Goal: Task Accomplishment & Management: Complete application form

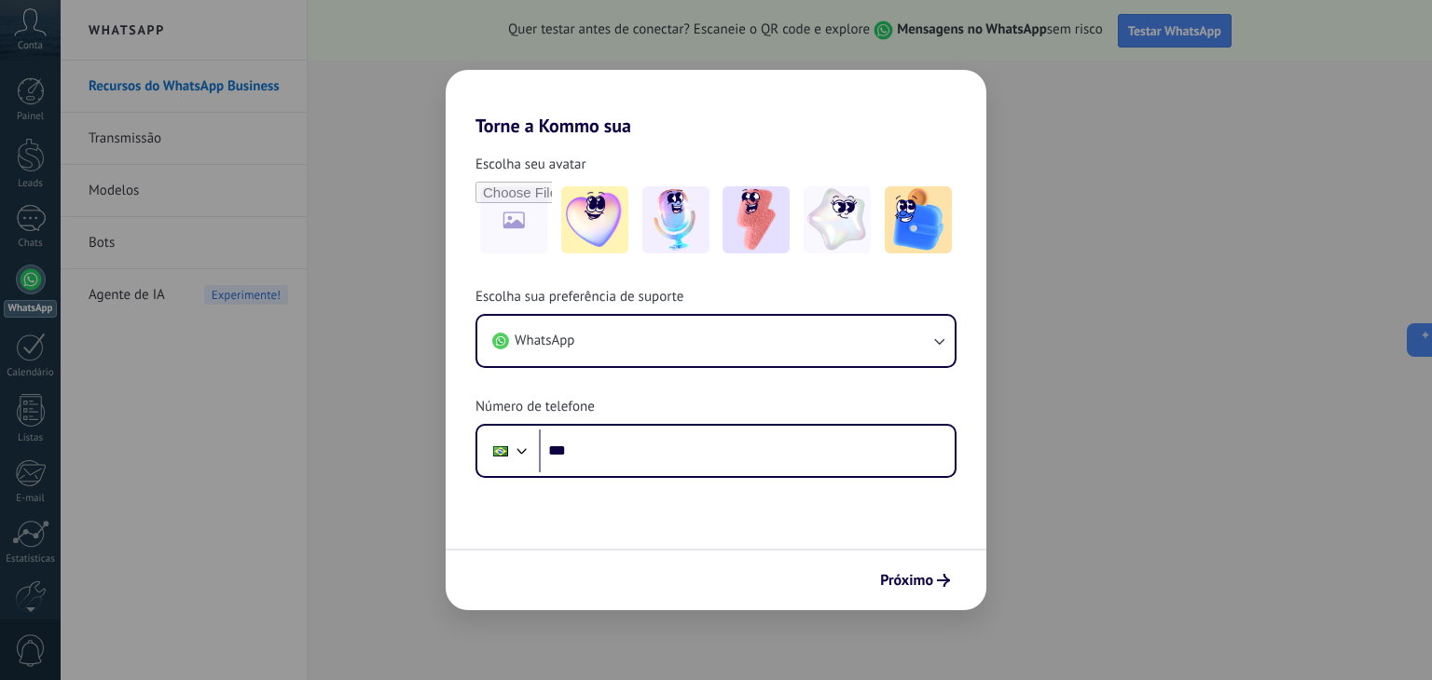
drag, startPoint x: 1132, startPoint y: 356, endPoint x: 384, endPoint y: 386, distance: 748.2
click at [390, 391] on div "Torne a Kommo sua Escolha seu avatar Escolha sua preferência de suporte WhatsAp…" at bounding box center [716, 340] width 1432 height 680
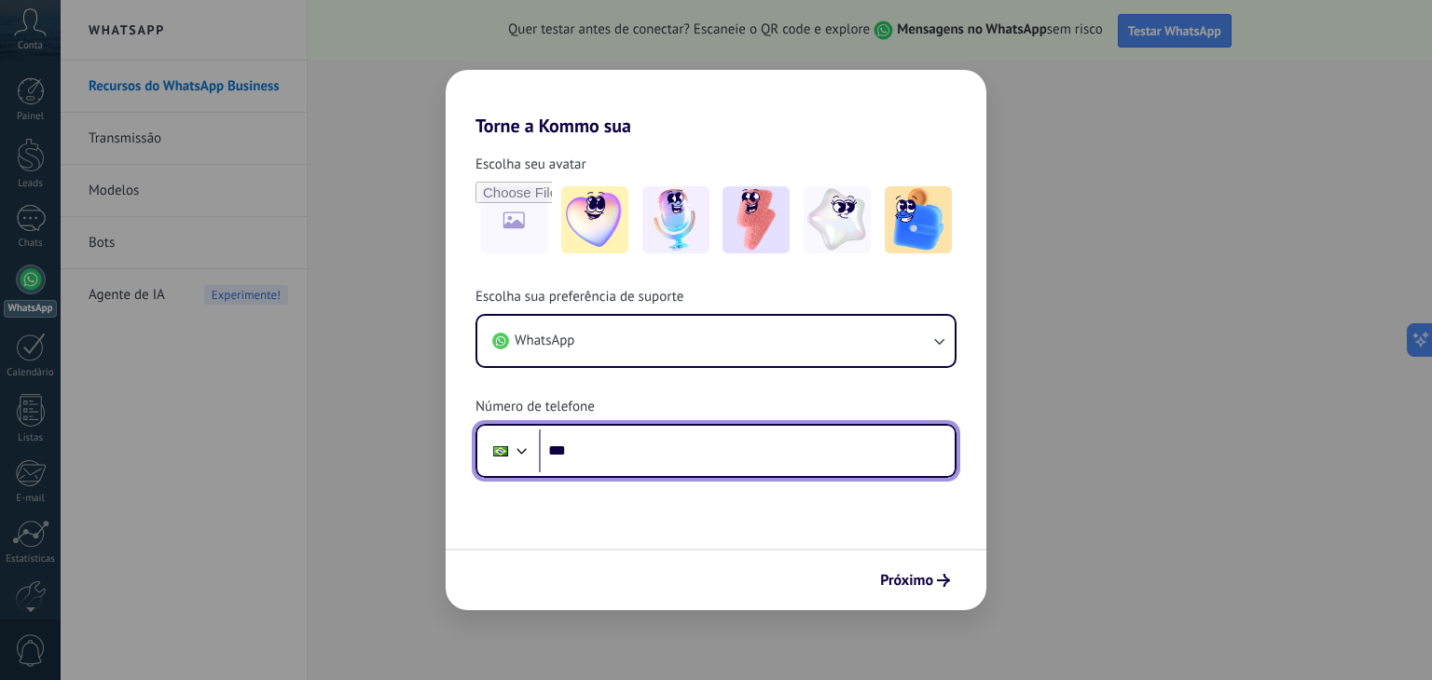
click at [645, 456] on input "***" at bounding box center [747, 451] width 416 height 43
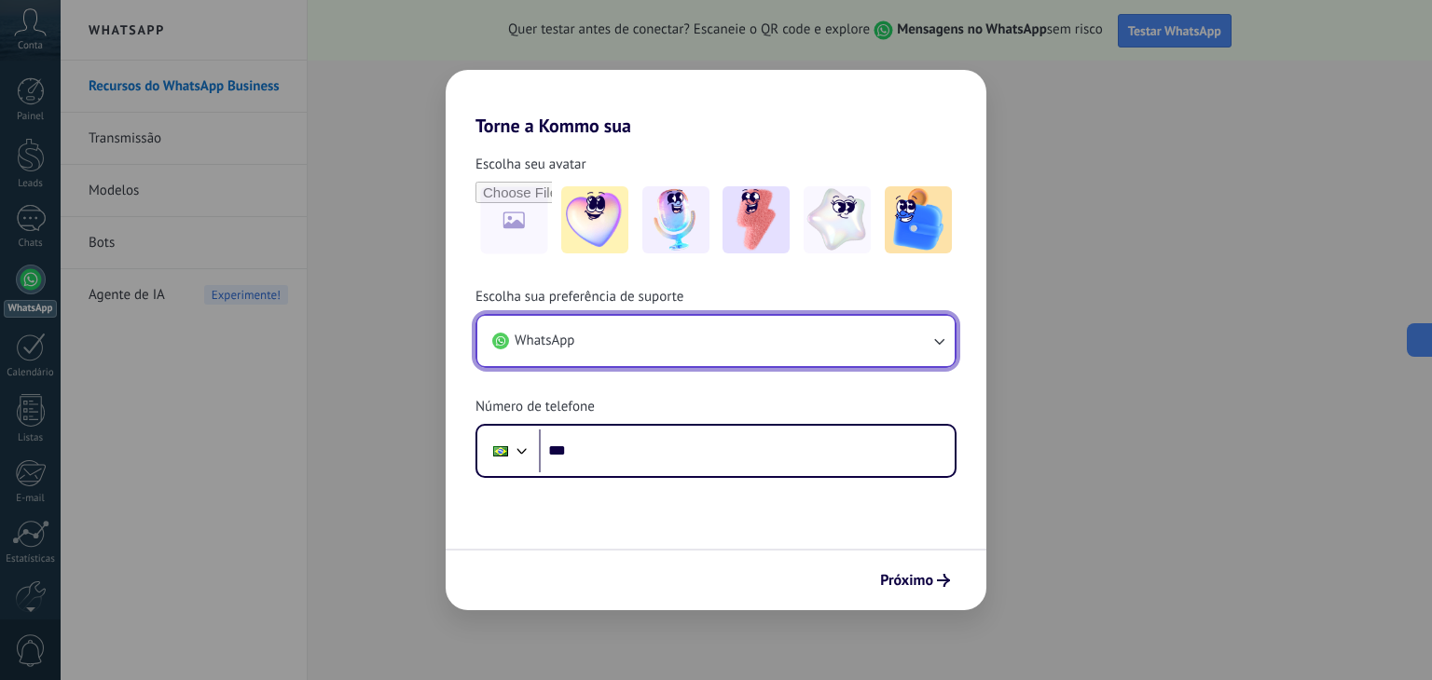
click at [853, 336] on button "WhatsApp" at bounding box center [715, 341] width 477 height 50
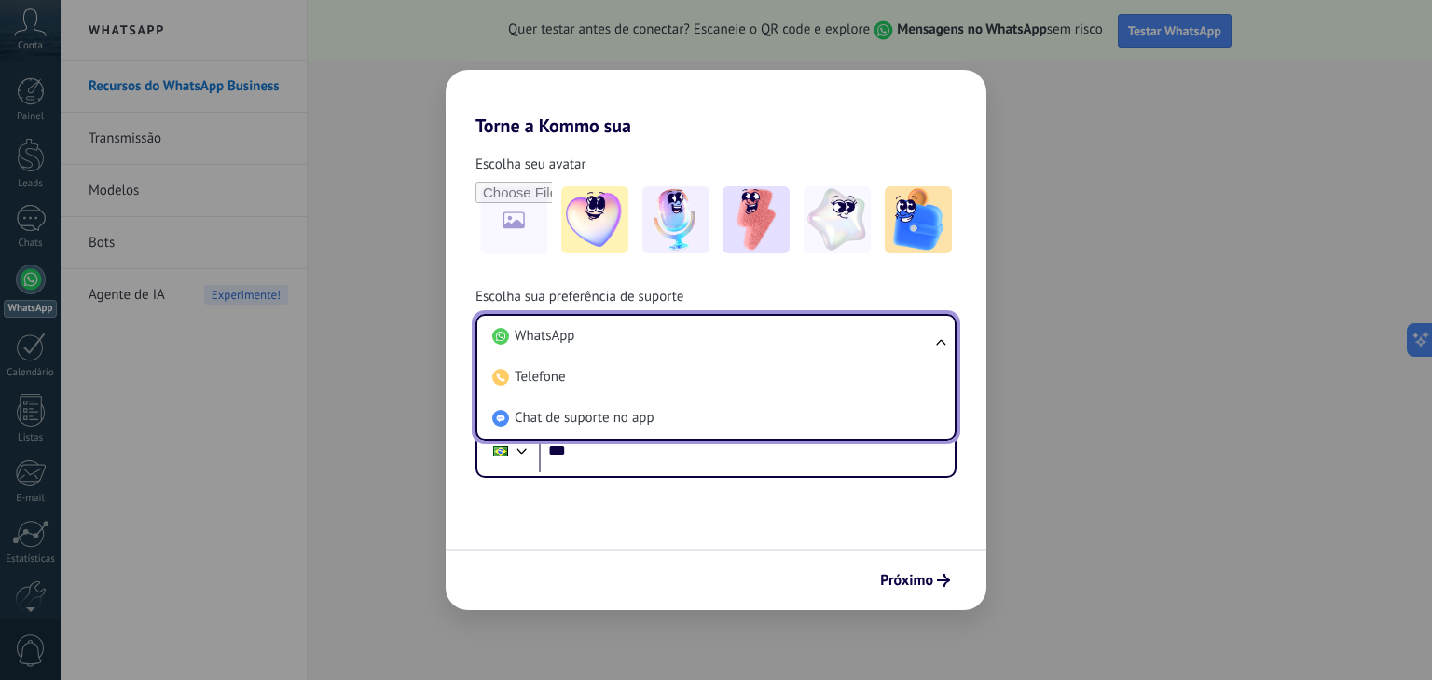
click at [1103, 412] on div "Torne a Kommo sua Escolha seu avatar Escolha sua preferência de suporte WhatsAp…" at bounding box center [716, 340] width 1432 height 680
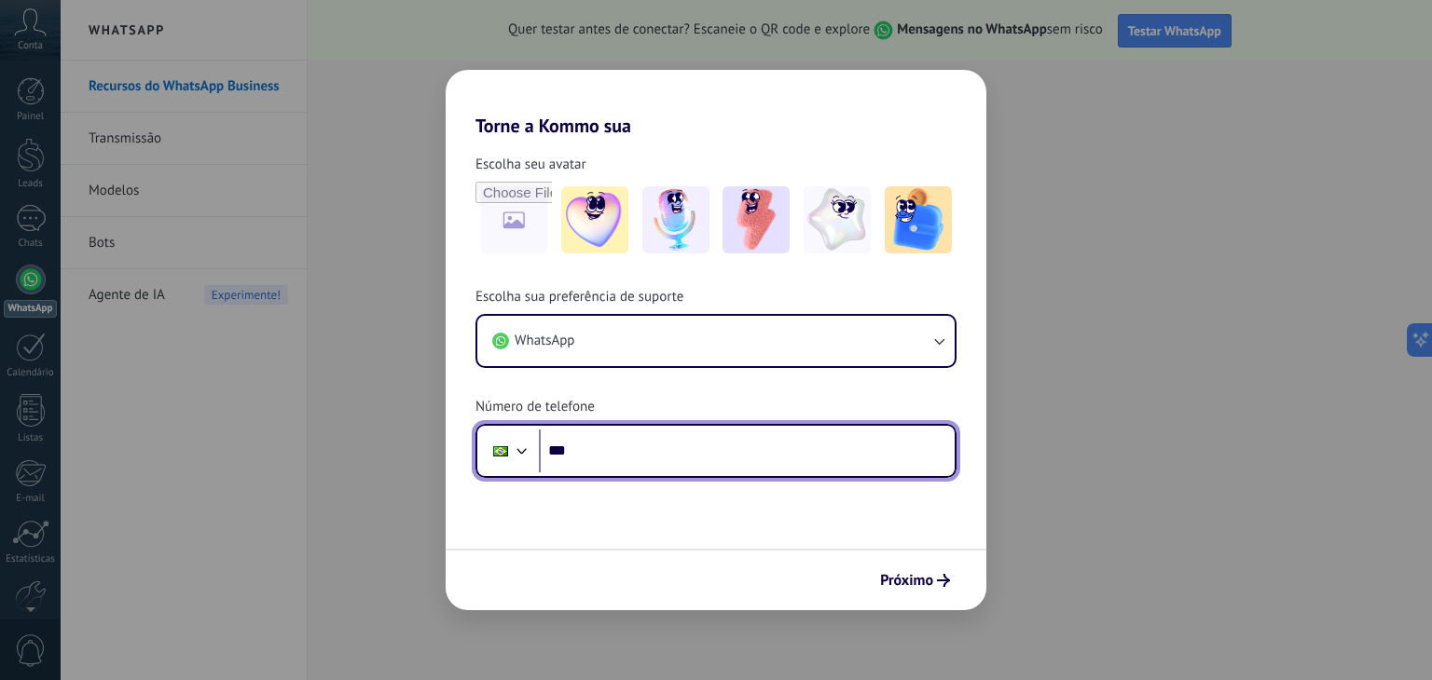
click at [805, 445] on input "***" at bounding box center [747, 451] width 416 height 43
type input "**********"
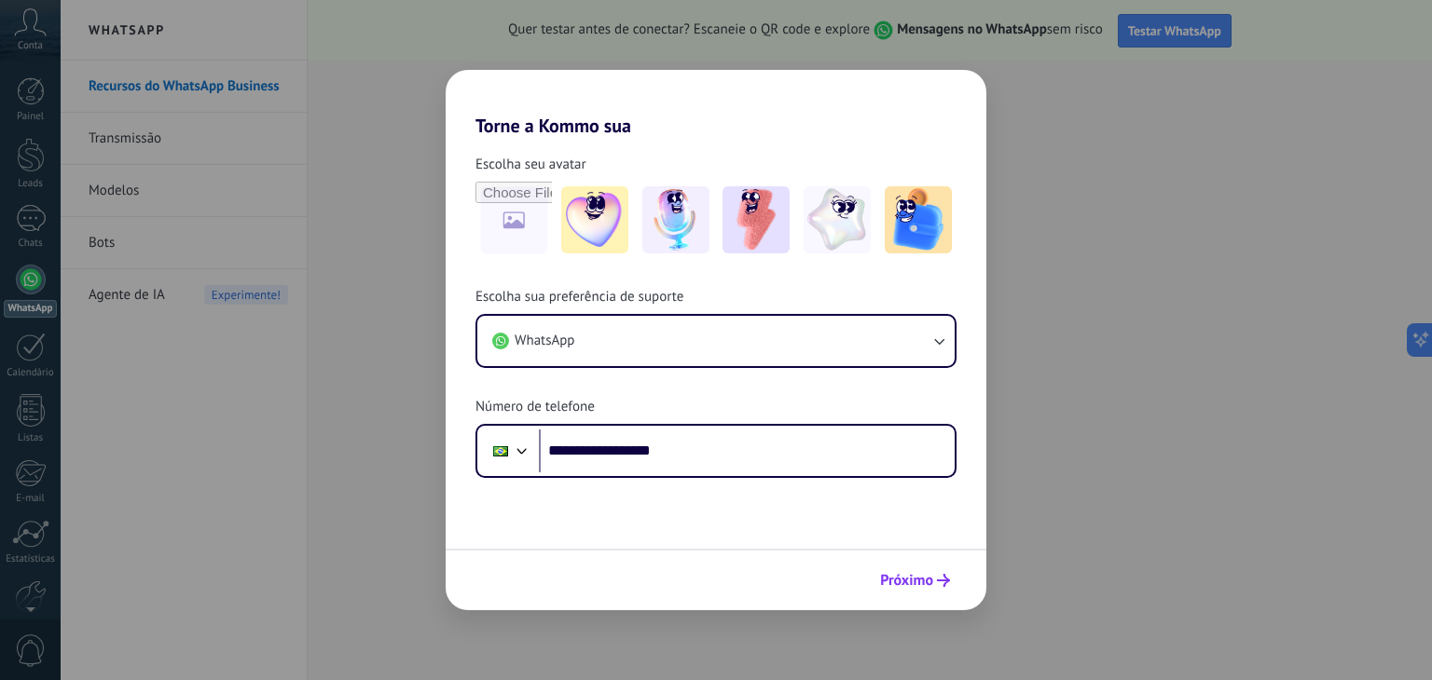
click at [941, 594] on button "Próximo" at bounding box center [915, 581] width 87 height 32
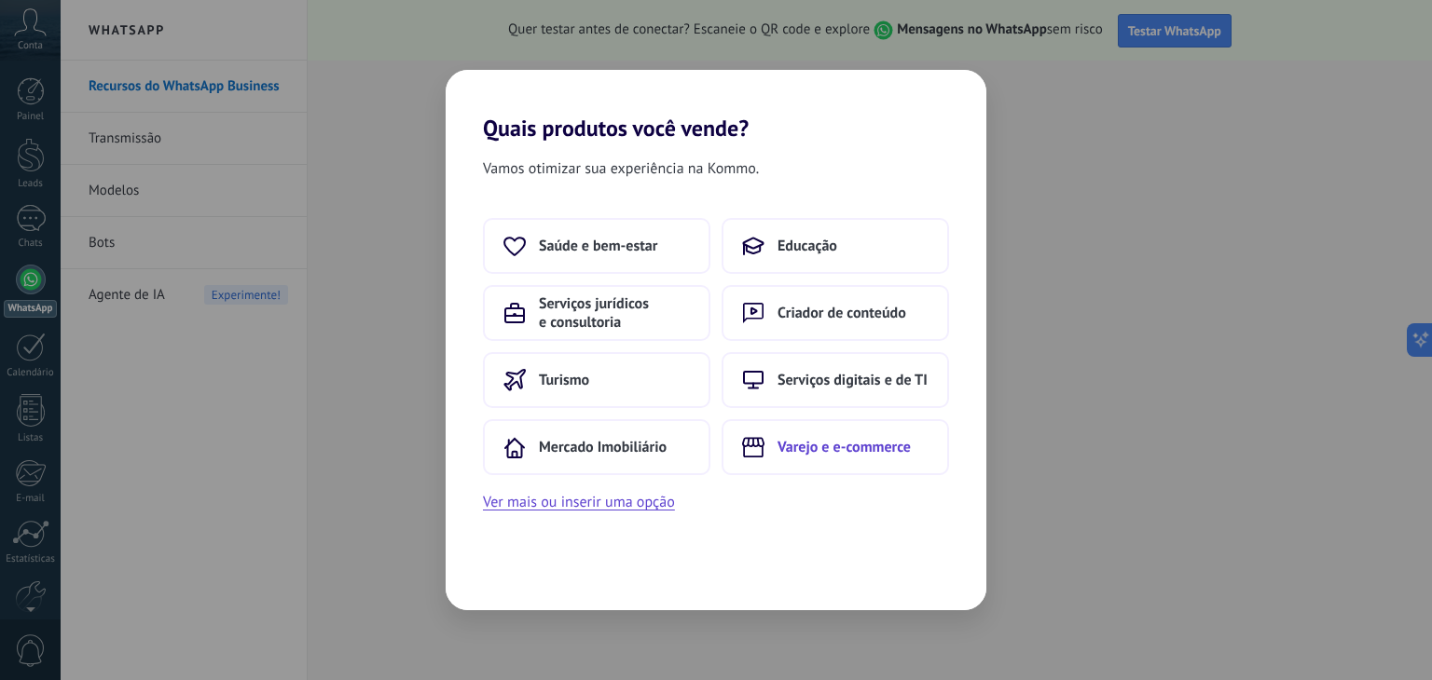
click at [777, 441] on span "Varejo e e-commerce" at bounding box center [843, 447] width 133 height 19
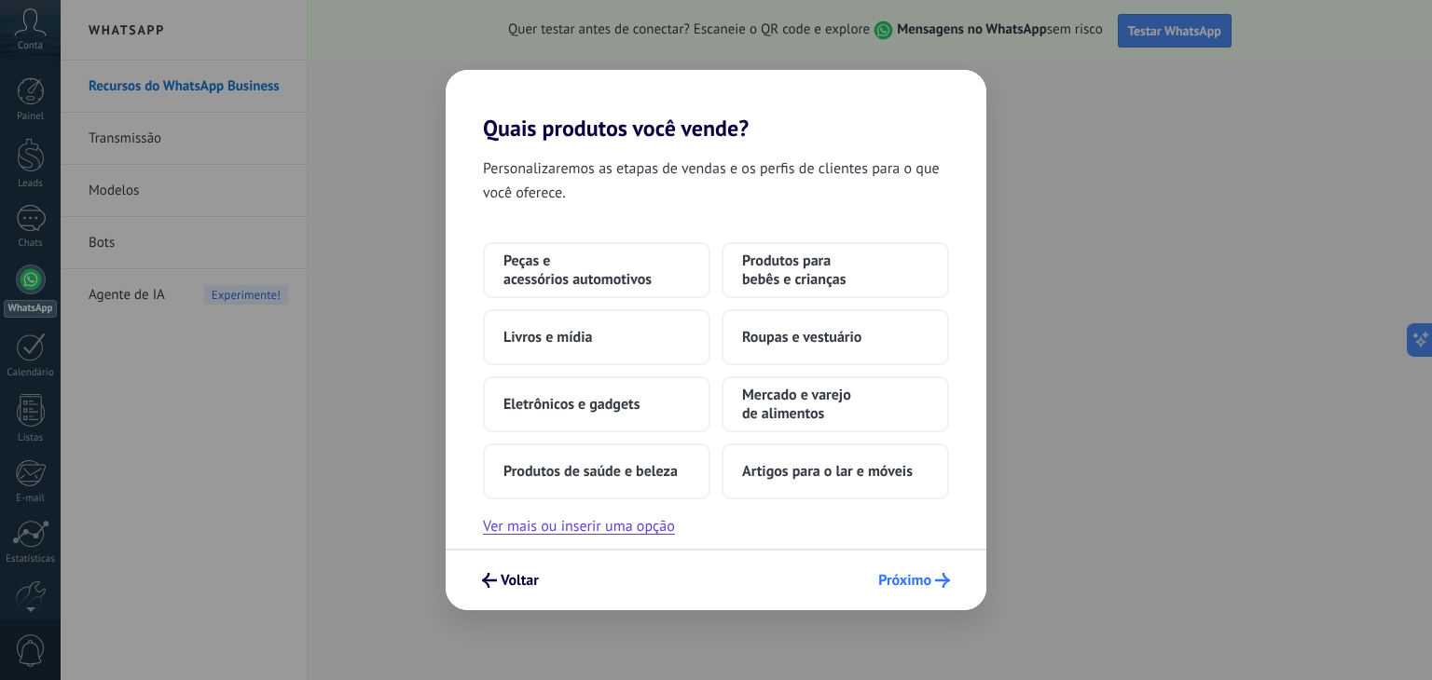
click at [925, 580] on span "Próximo" at bounding box center [904, 580] width 53 height 13
click at [922, 582] on span "Próximo" at bounding box center [904, 580] width 53 height 13
click at [827, 290] on button "Produtos para bebês e crianças" at bounding box center [835, 270] width 227 height 56
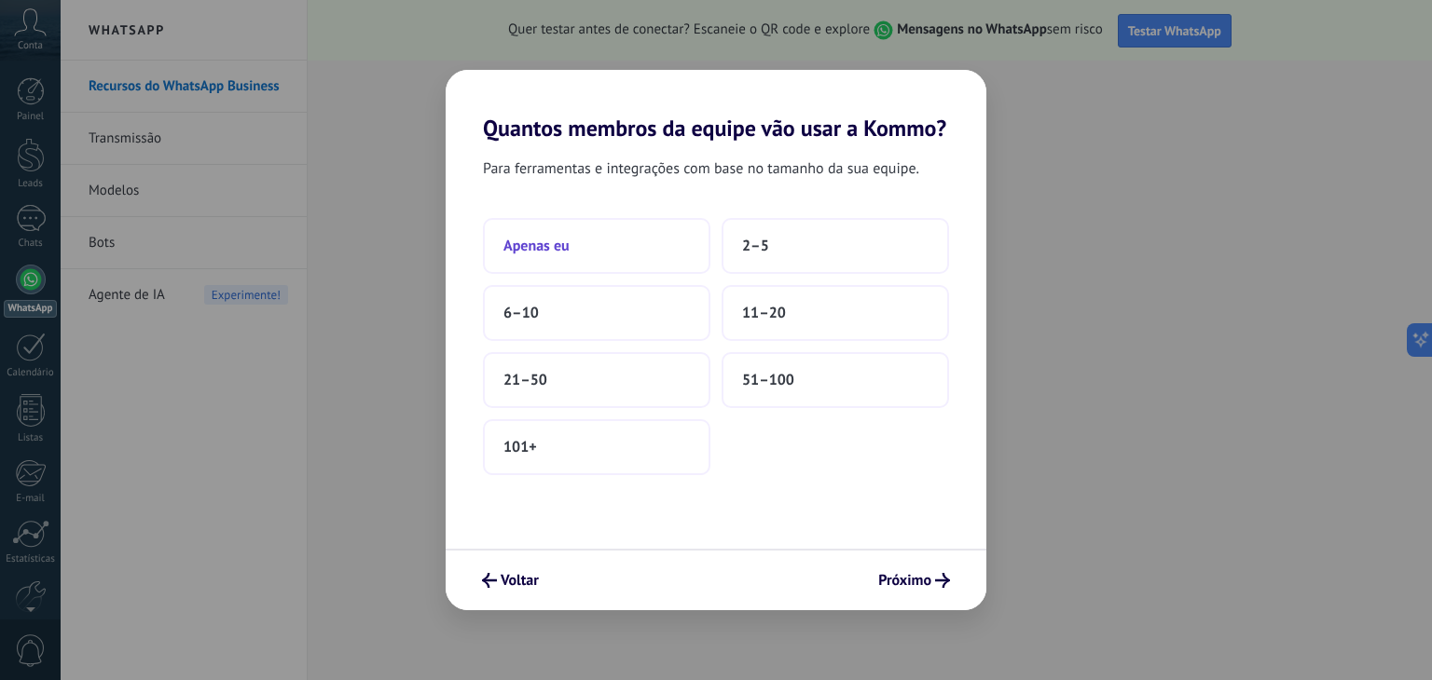
click at [600, 257] on button "Apenas eu" at bounding box center [596, 246] width 227 height 56
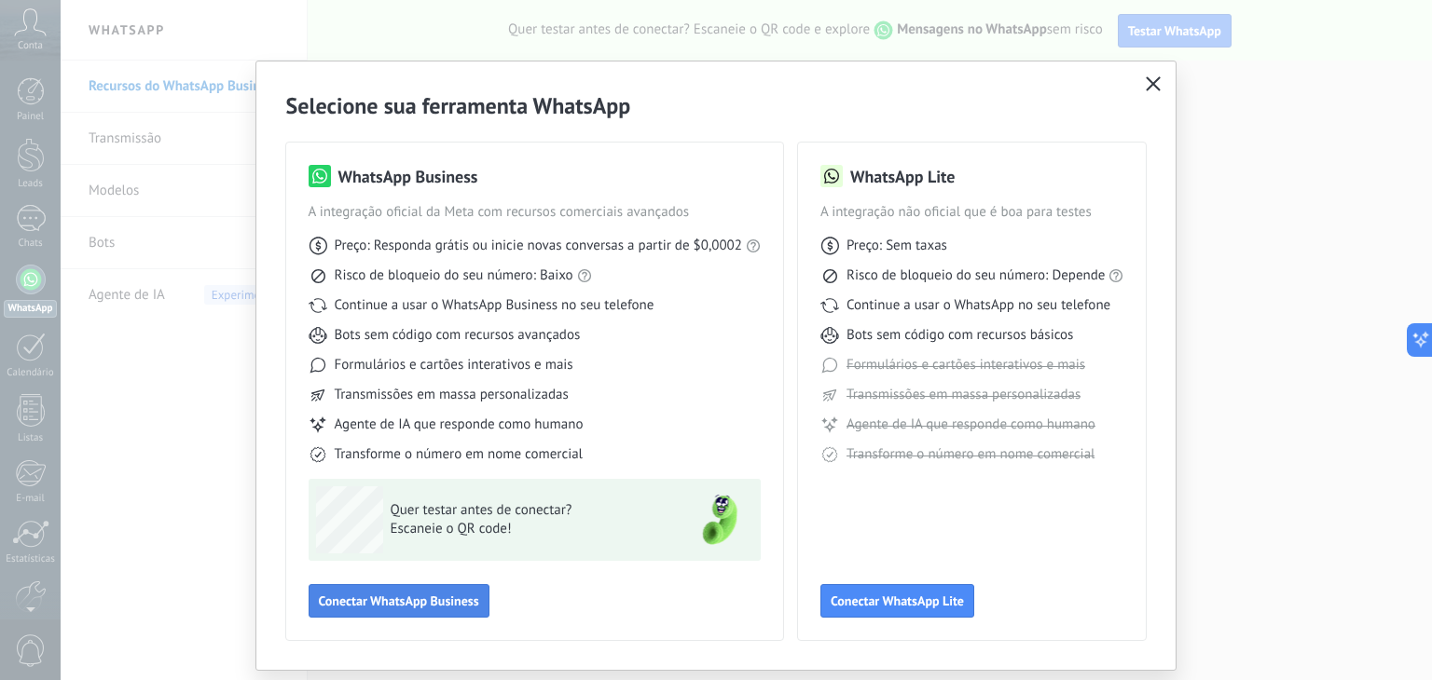
click at [449, 601] on span "Conectar WhatsApp Business" at bounding box center [399, 601] width 160 height 13
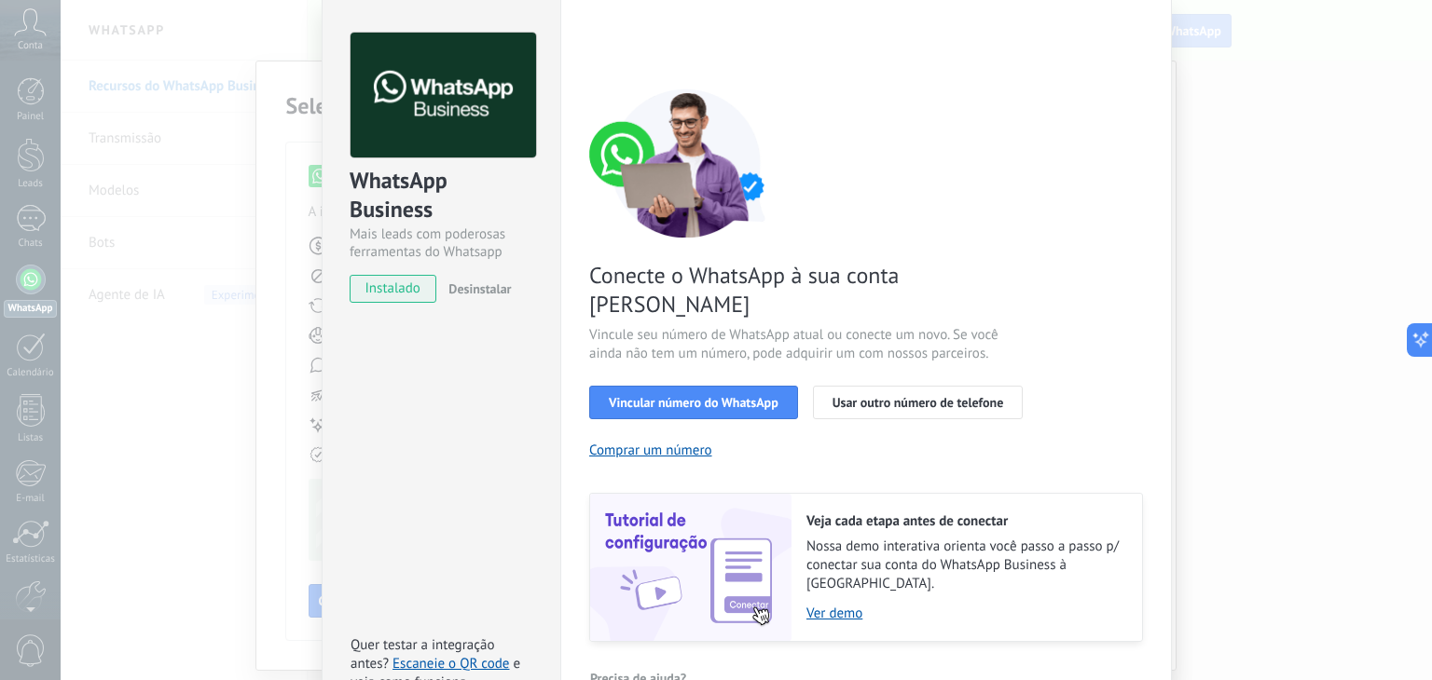
scroll to position [66, 0]
click at [750, 385] on button "Vincular número do WhatsApp" at bounding box center [693, 402] width 209 height 34
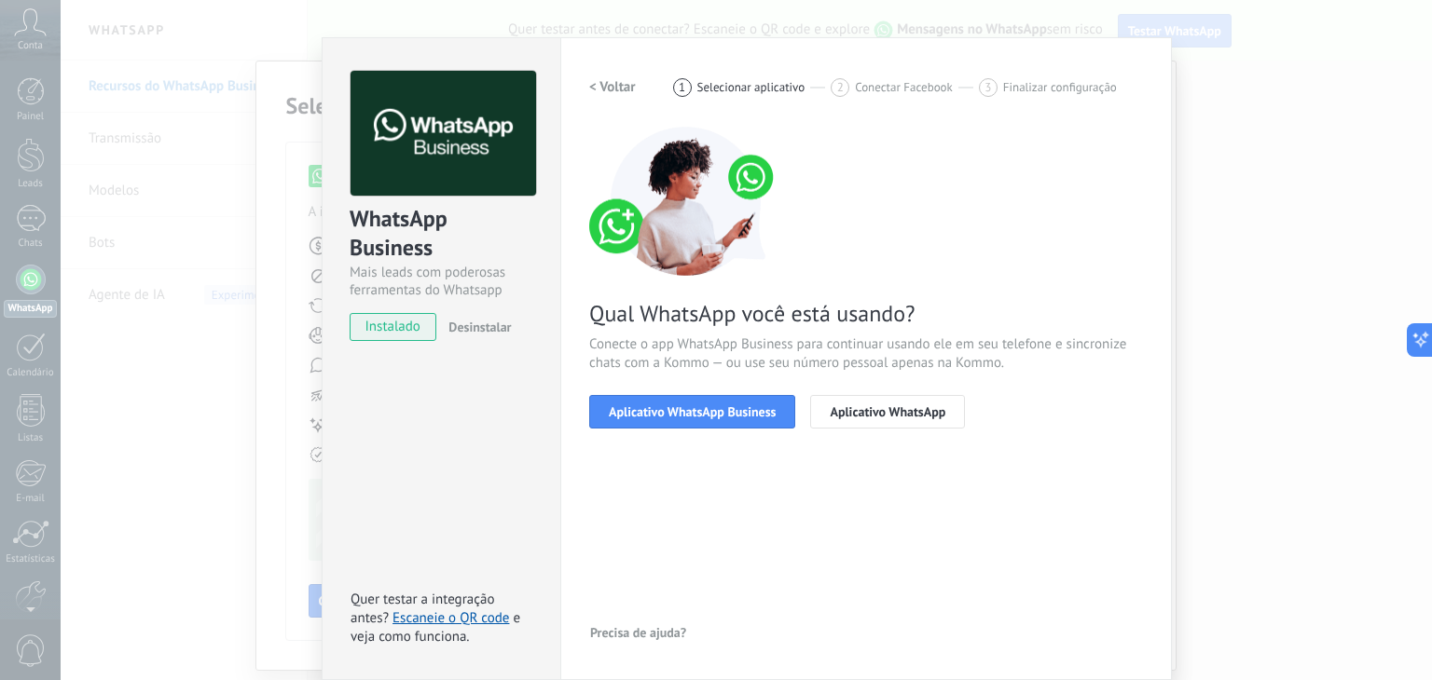
scroll to position [26, 0]
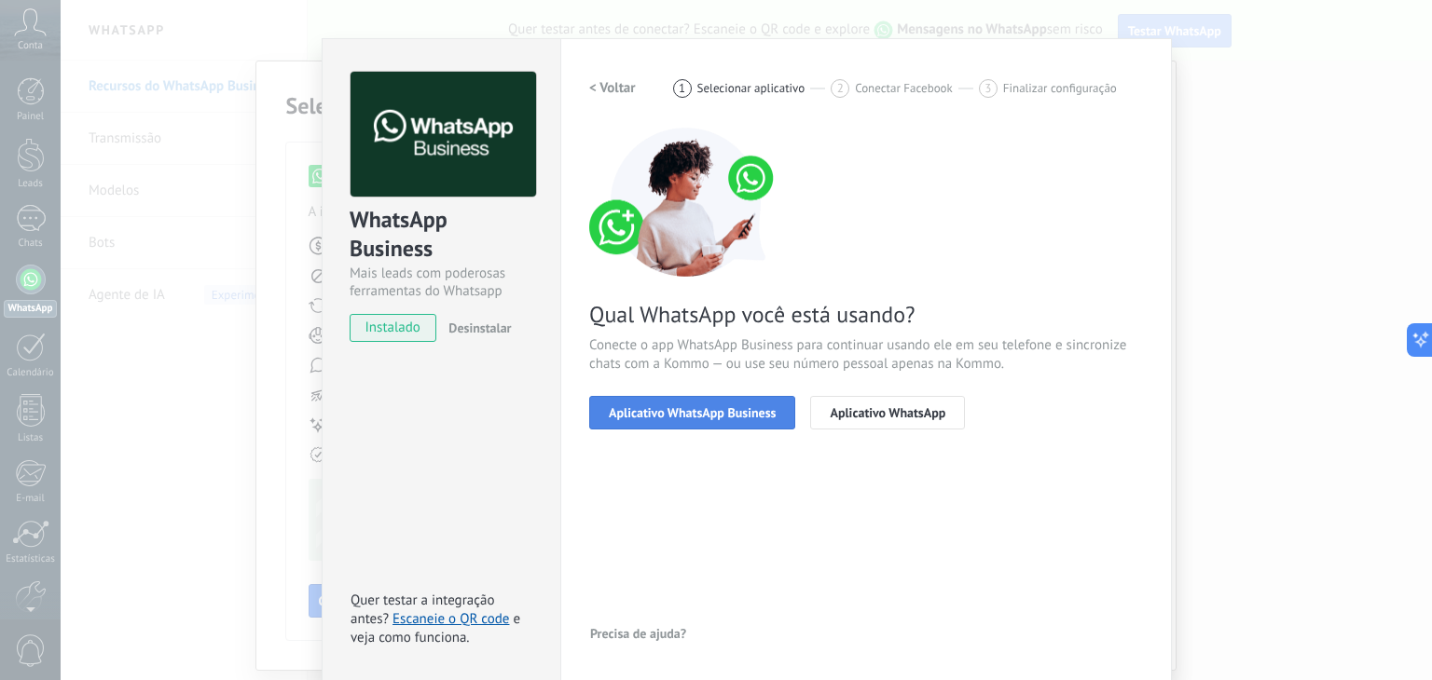
click at [749, 413] on span "Aplicativo WhatsApp Business" at bounding box center [692, 412] width 167 height 13
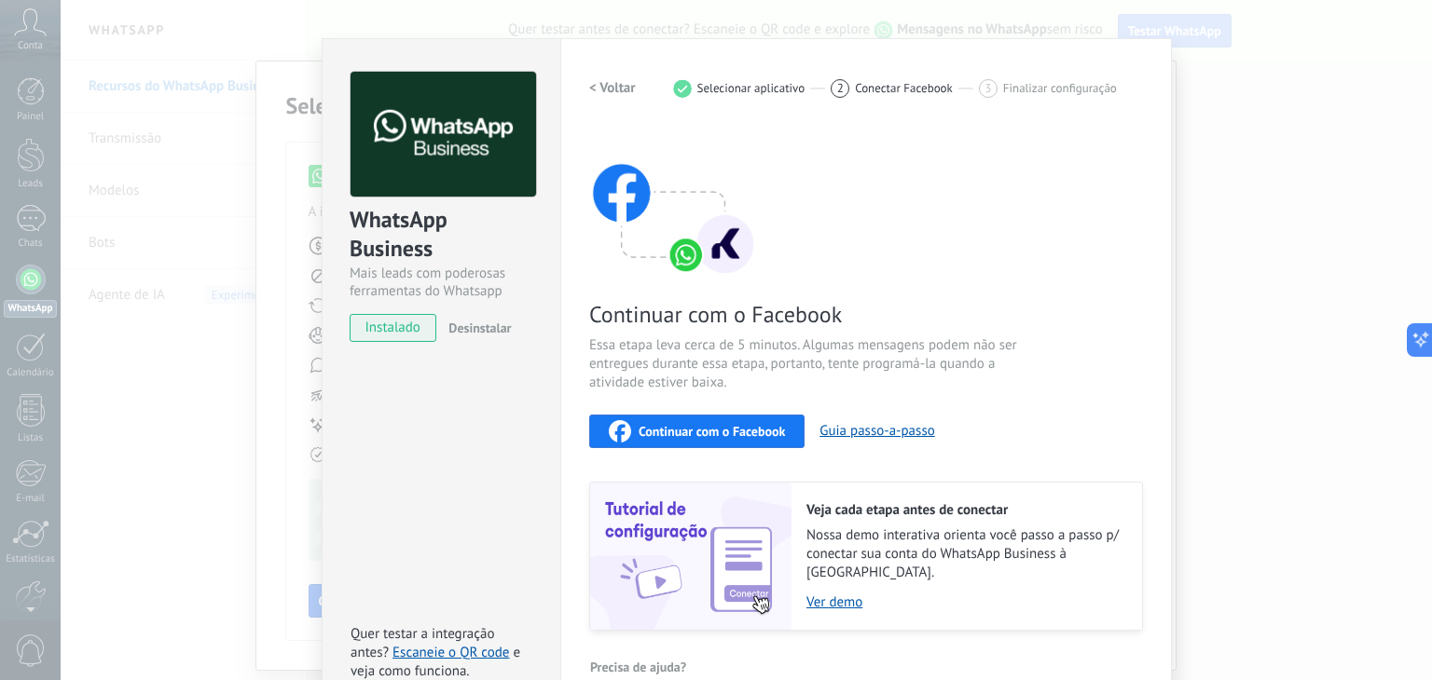
click at [604, 95] on button "< Voltar" at bounding box center [612, 89] width 47 height 34
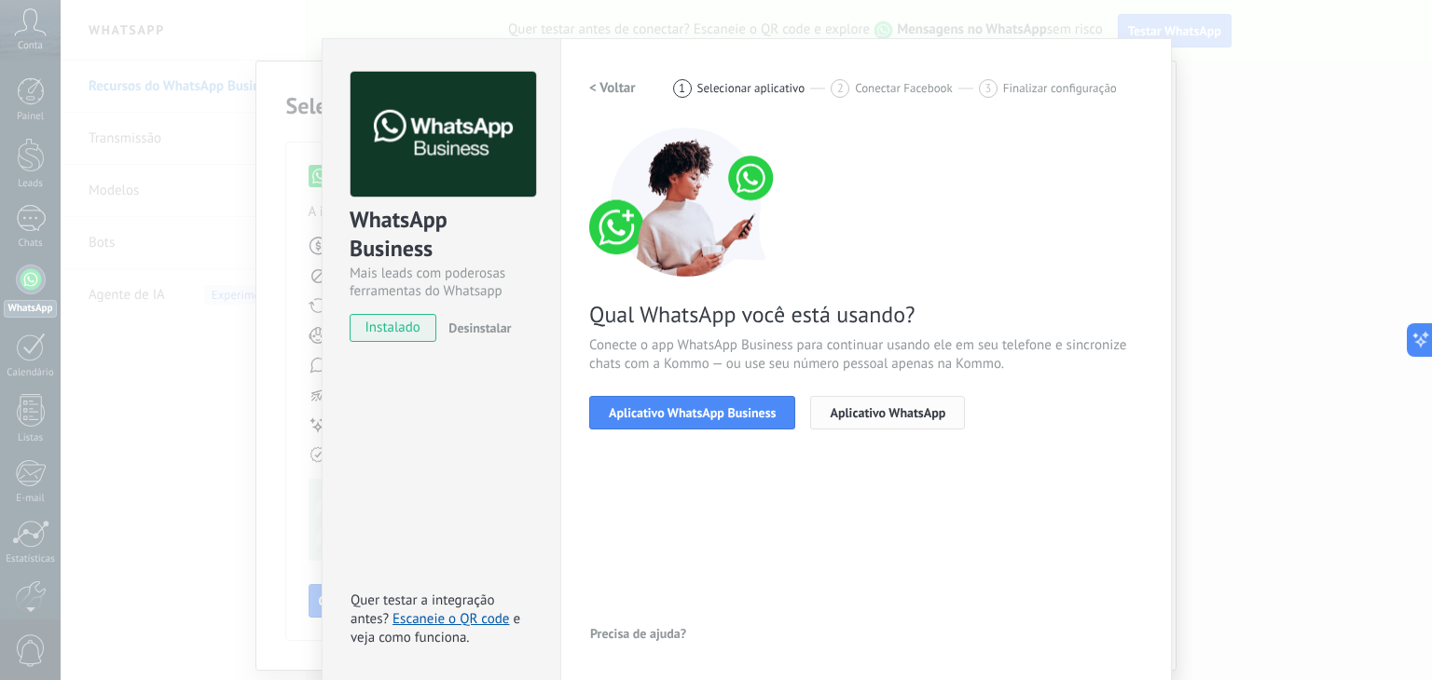
click at [906, 415] on span "Aplicativo WhatsApp" at bounding box center [888, 412] width 116 height 13
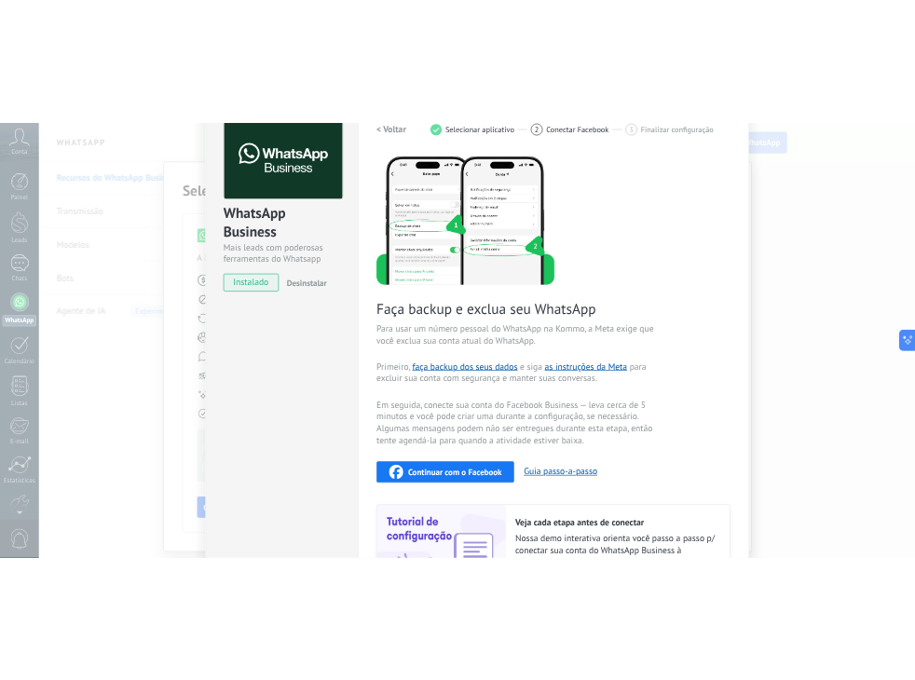
scroll to position [0, 0]
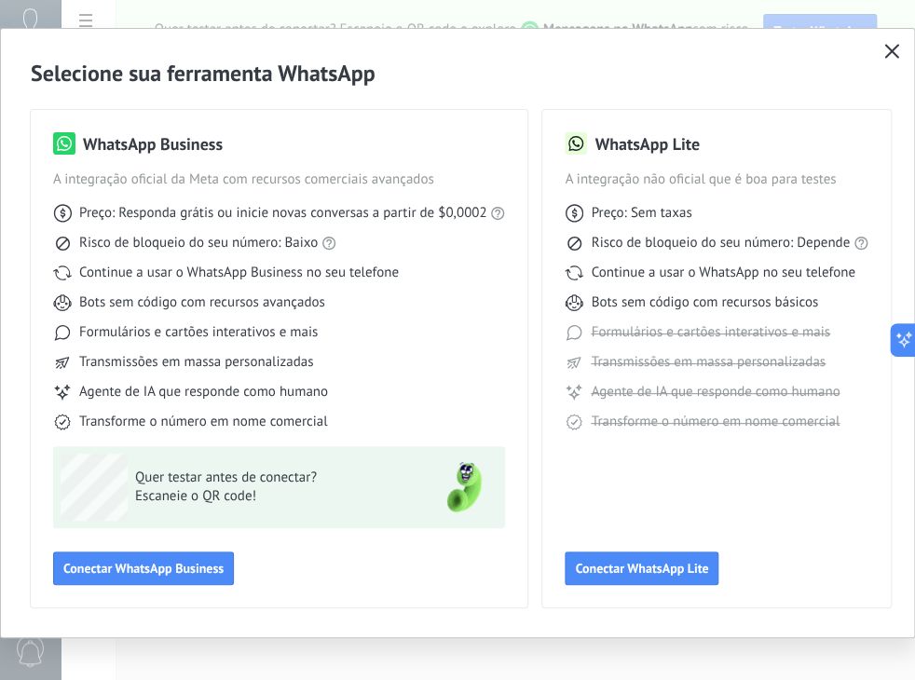
click at [892, 49] on use "button" at bounding box center [893, 51] width 14 height 14
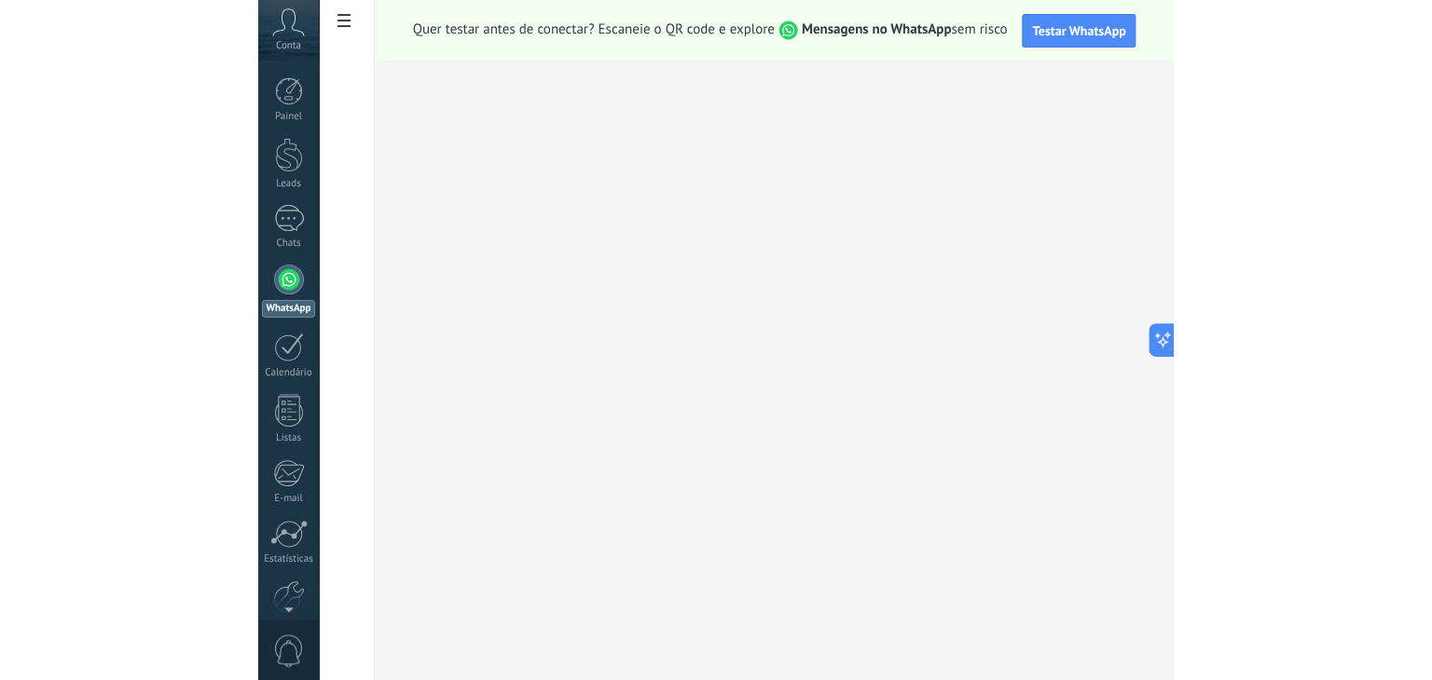
scroll to position [94, 0]
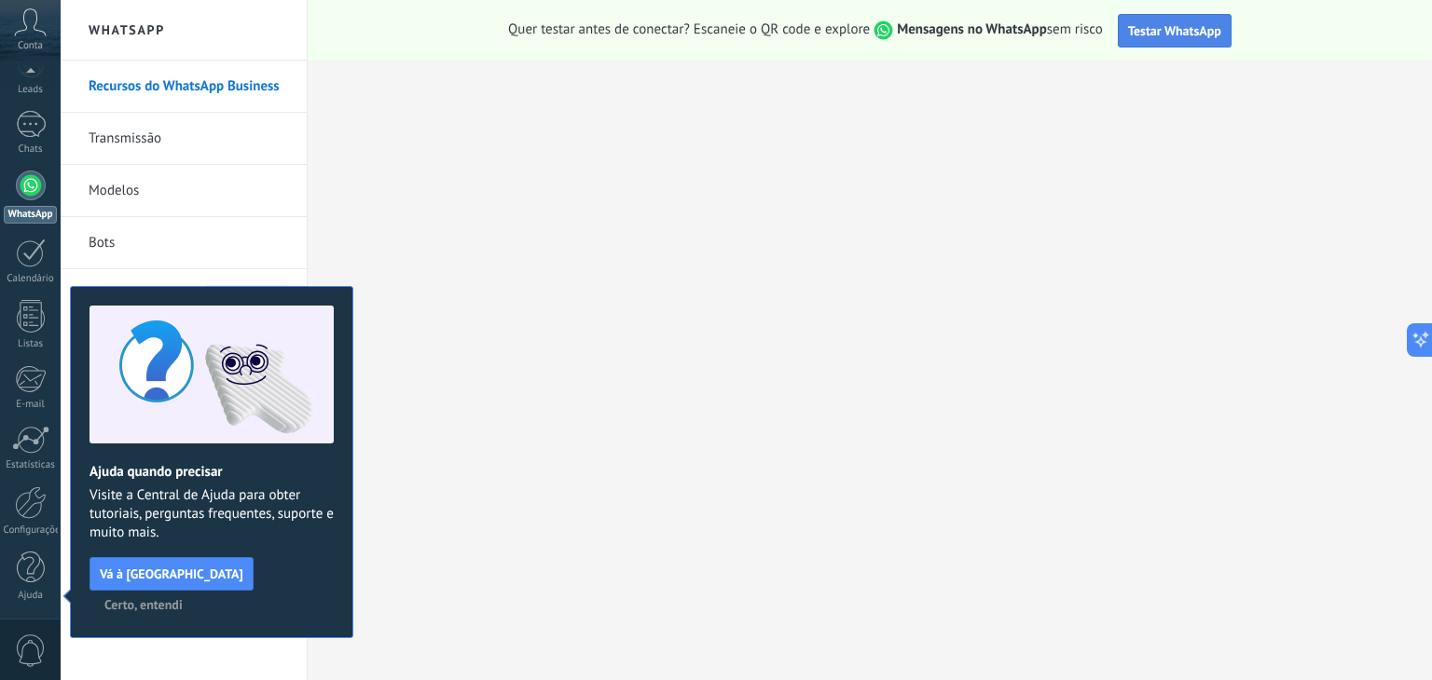
click at [1149, 20] on button "Testar WhatsApp" at bounding box center [1175, 31] width 114 height 34
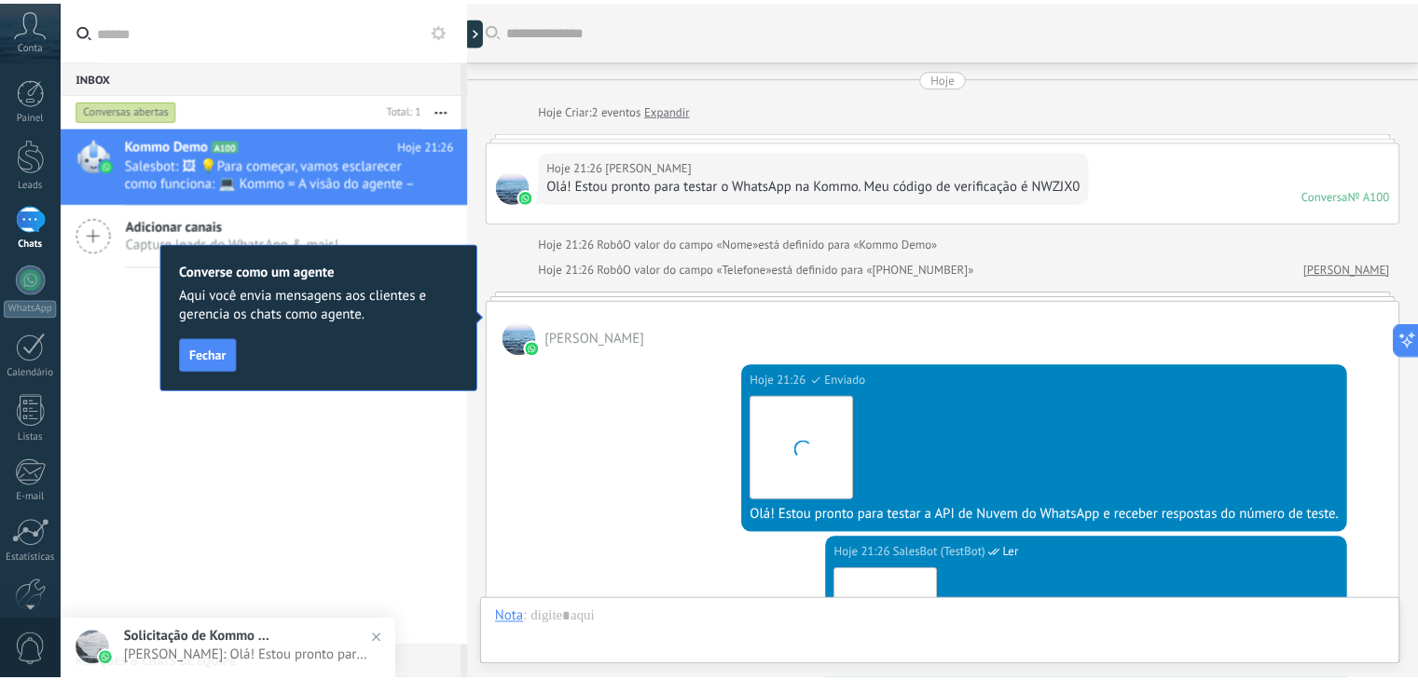
scroll to position [496, 0]
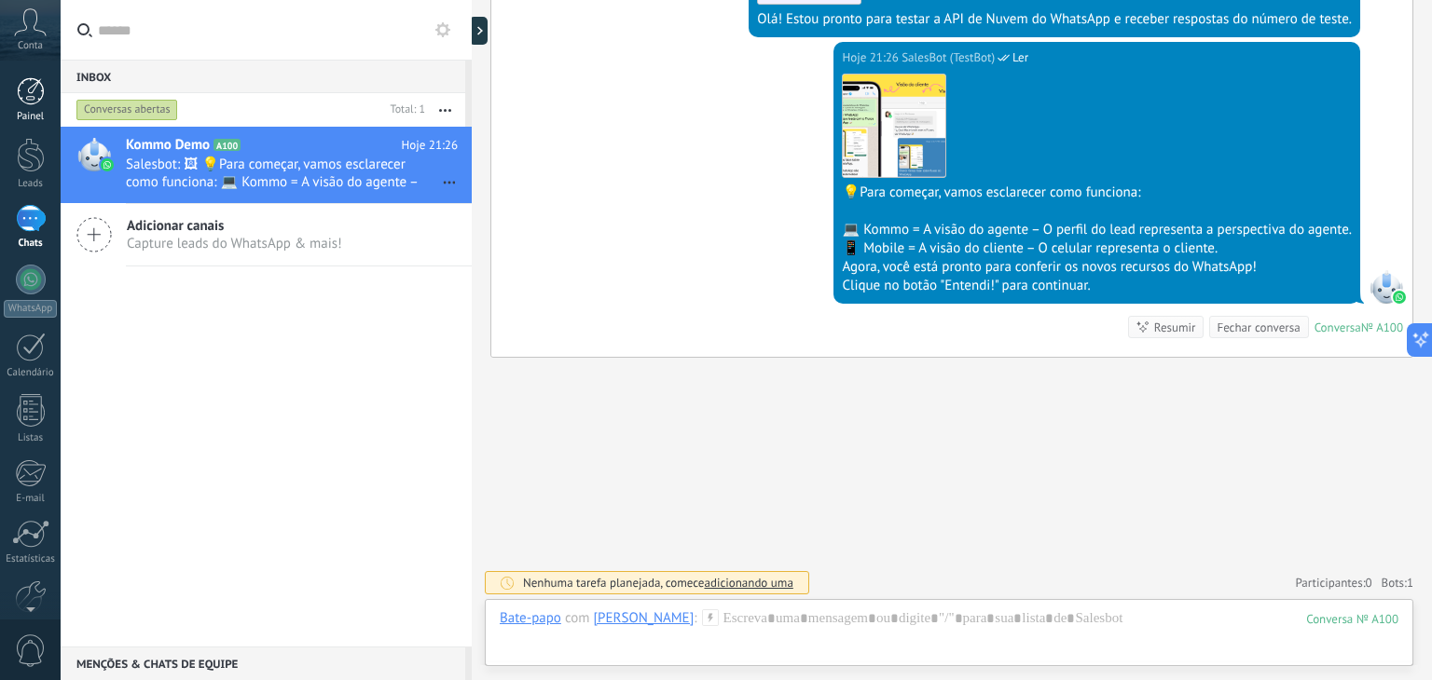
click at [41, 96] on div at bounding box center [31, 91] width 28 height 28
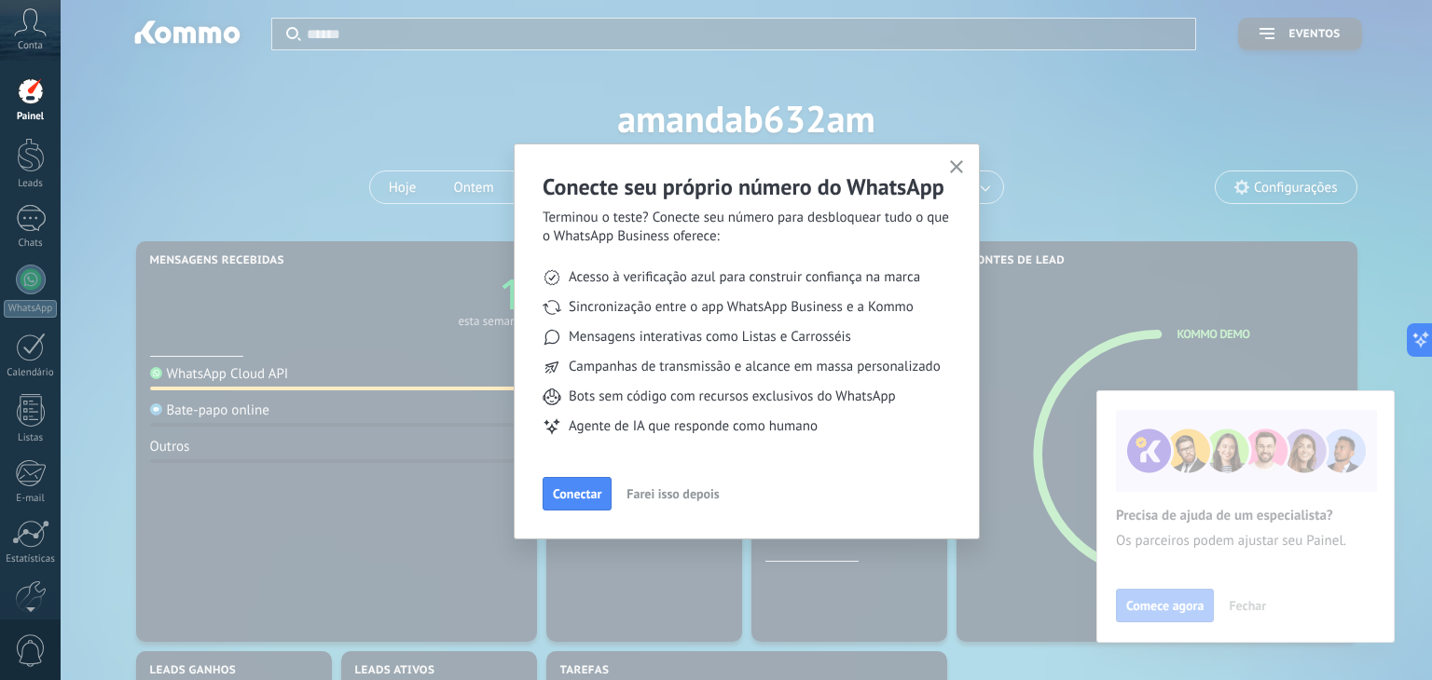
click at [961, 178] on button "button" at bounding box center [956, 168] width 23 height 25
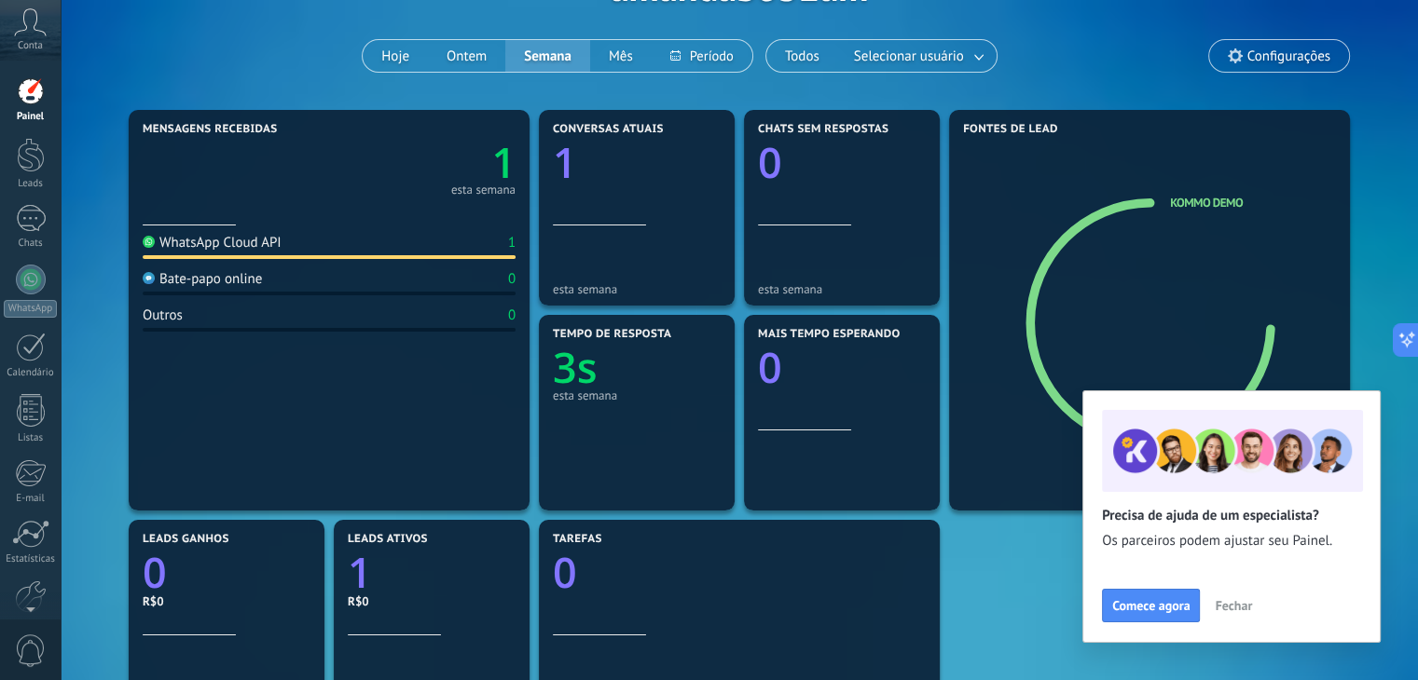
scroll to position [93, 0]
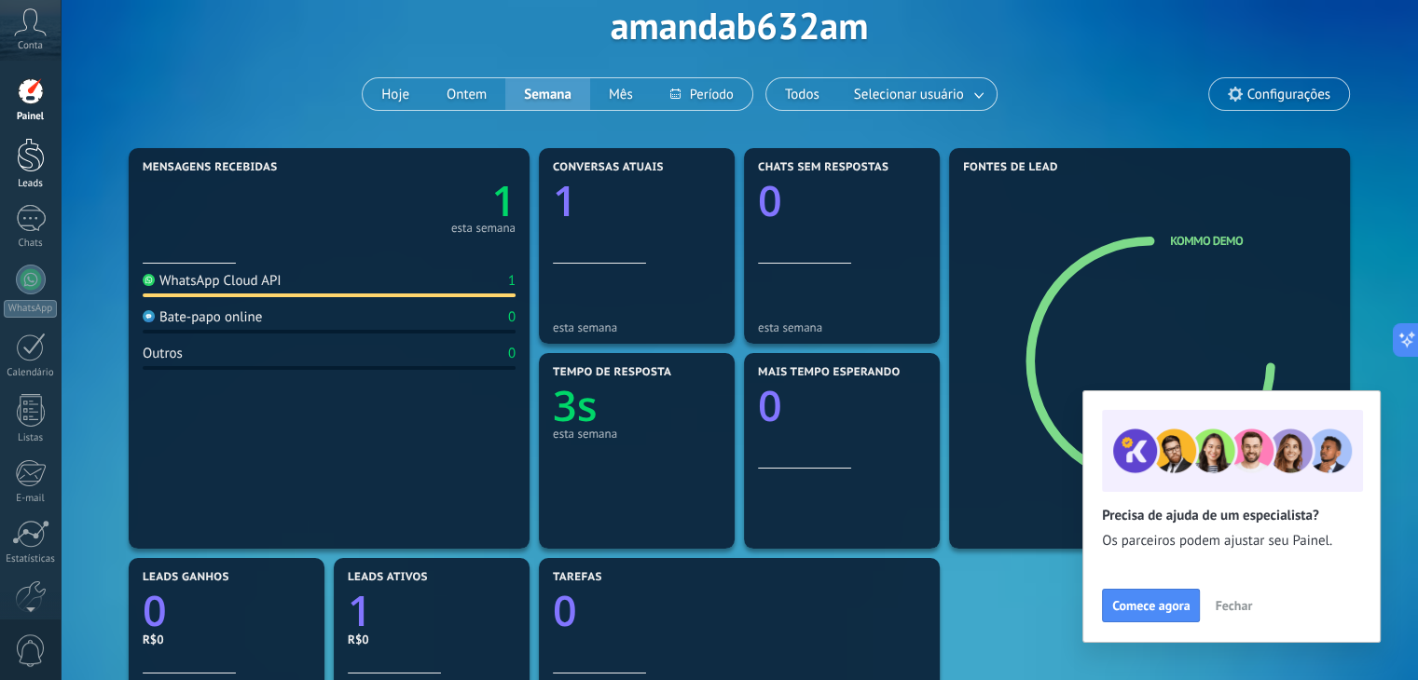
click at [15, 161] on link "Leads" at bounding box center [30, 164] width 61 height 52
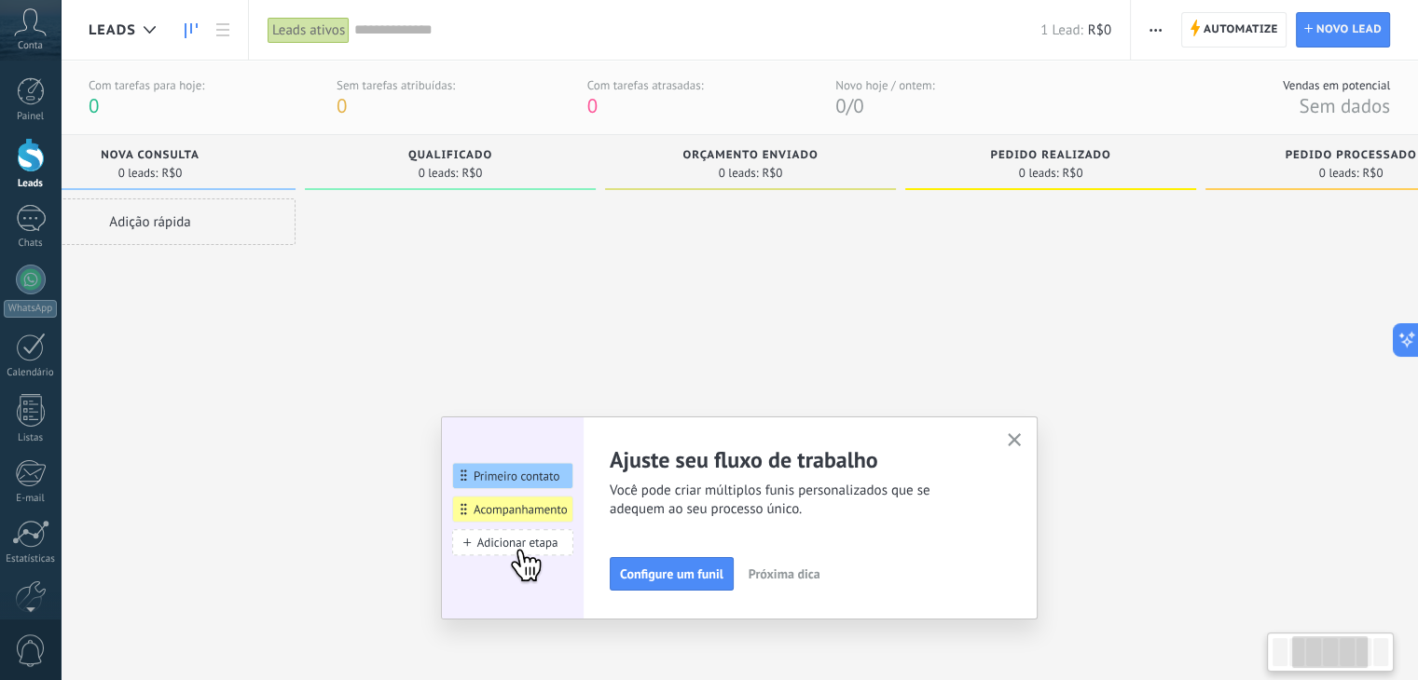
drag, startPoint x: 1213, startPoint y: 241, endPoint x: 854, endPoint y: 191, distance: 362.4
click at [845, 197] on div "Orçamento enviado 0 leads: R$0" at bounding box center [755, 385] width 300 height 501
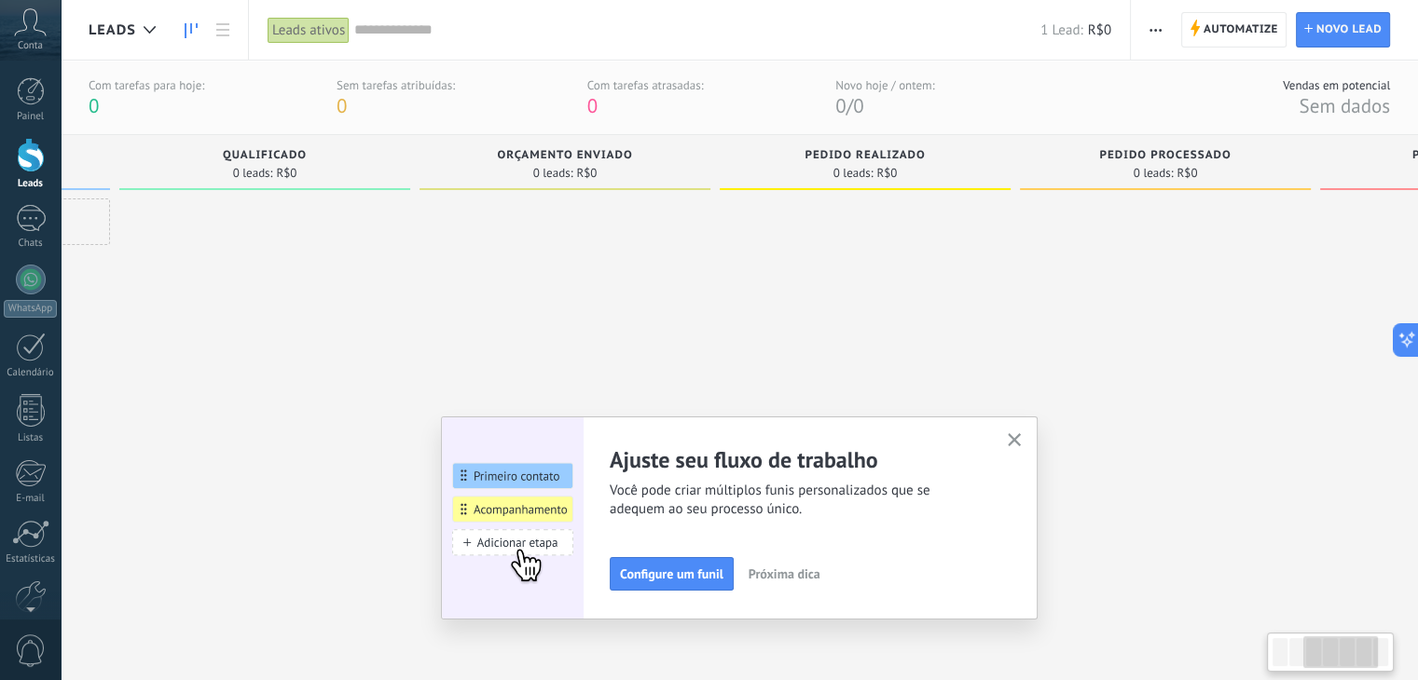
drag, startPoint x: 1285, startPoint y: 319, endPoint x: 1090, endPoint y: 284, distance: 197.9
click at [1093, 286] on div at bounding box center [1165, 417] width 291 height 437
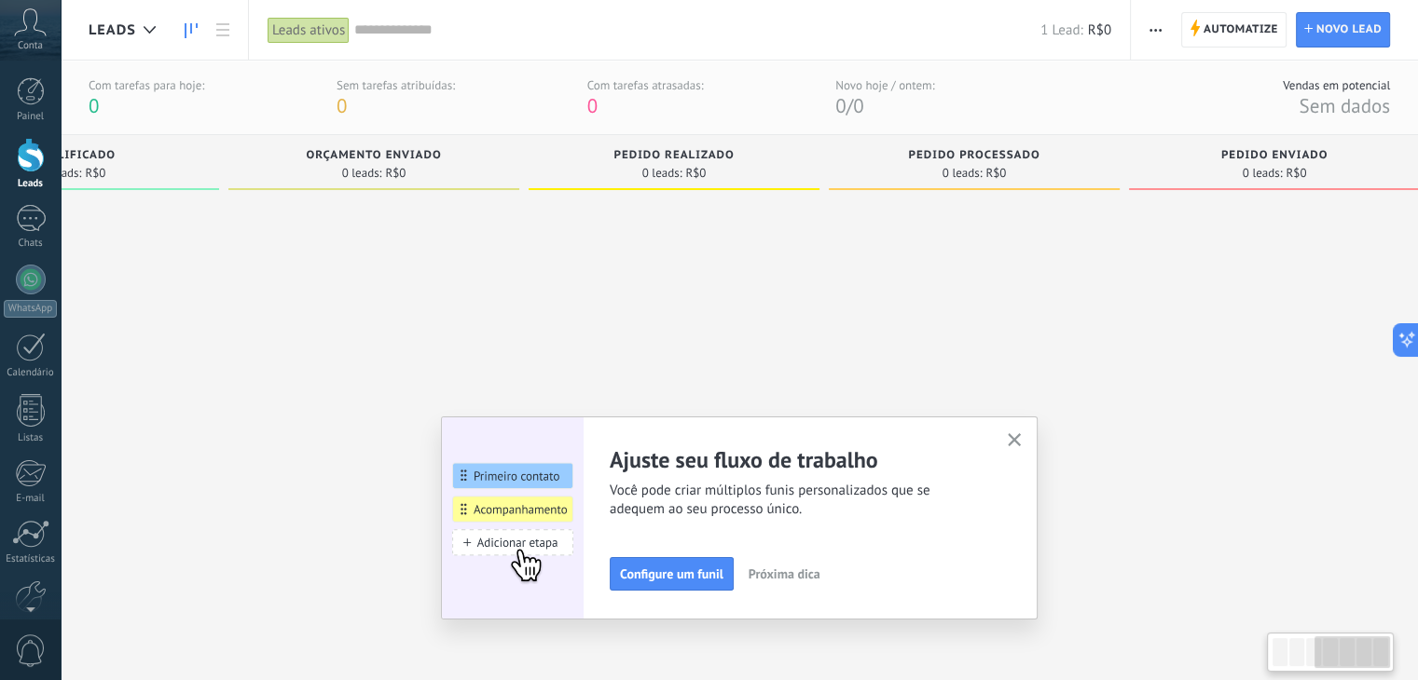
scroll to position [0, 800]
drag, startPoint x: 1354, startPoint y: 238, endPoint x: 1035, endPoint y: 193, distance: 322.9
click at [1097, 202] on div "Etapa de leads de entrada solicitações: 1 0 0 0 1 0 0 0 1 de: Kommo Demo Hoje 2…" at bounding box center [353, 385] width 2129 height 501
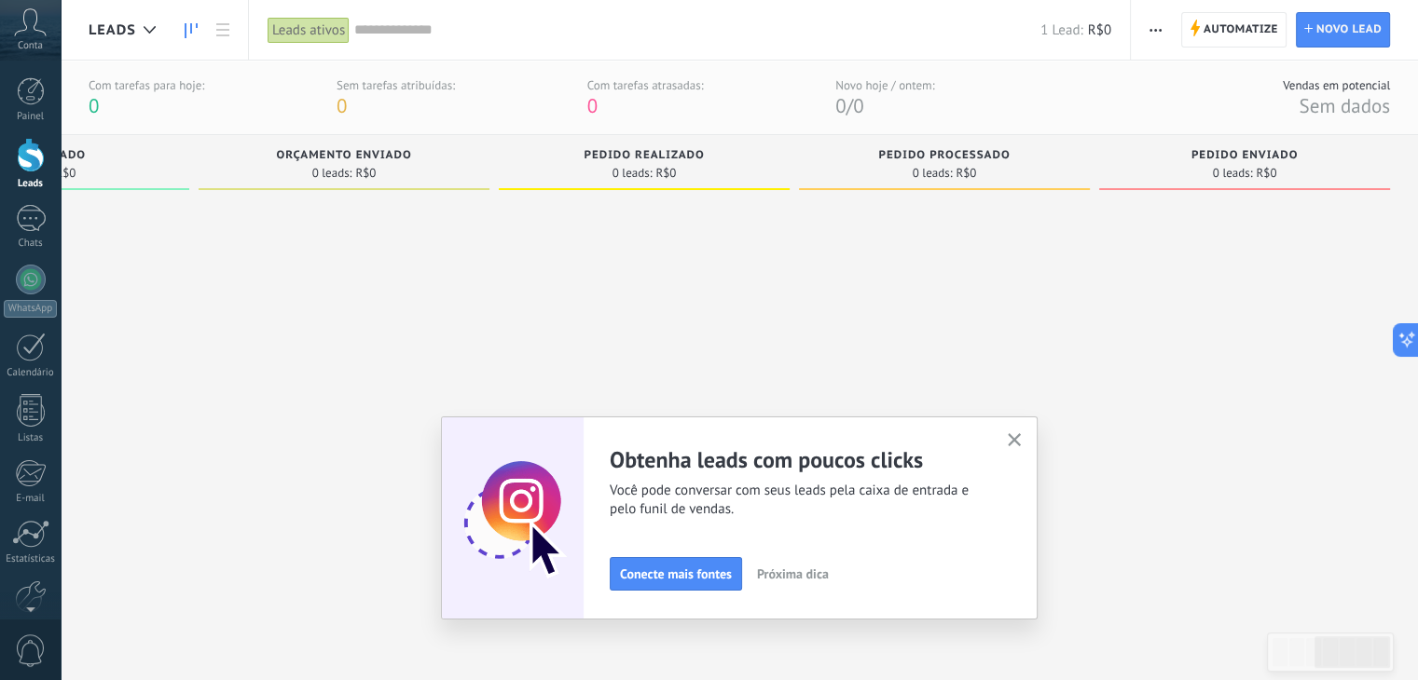
drag, startPoint x: 1309, startPoint y: 261, endPoint x: 1157, endPoint y: 235, distance: 154.2
click at [1161, 238] on div at bounding box center [1244, 417] width 291 height 437
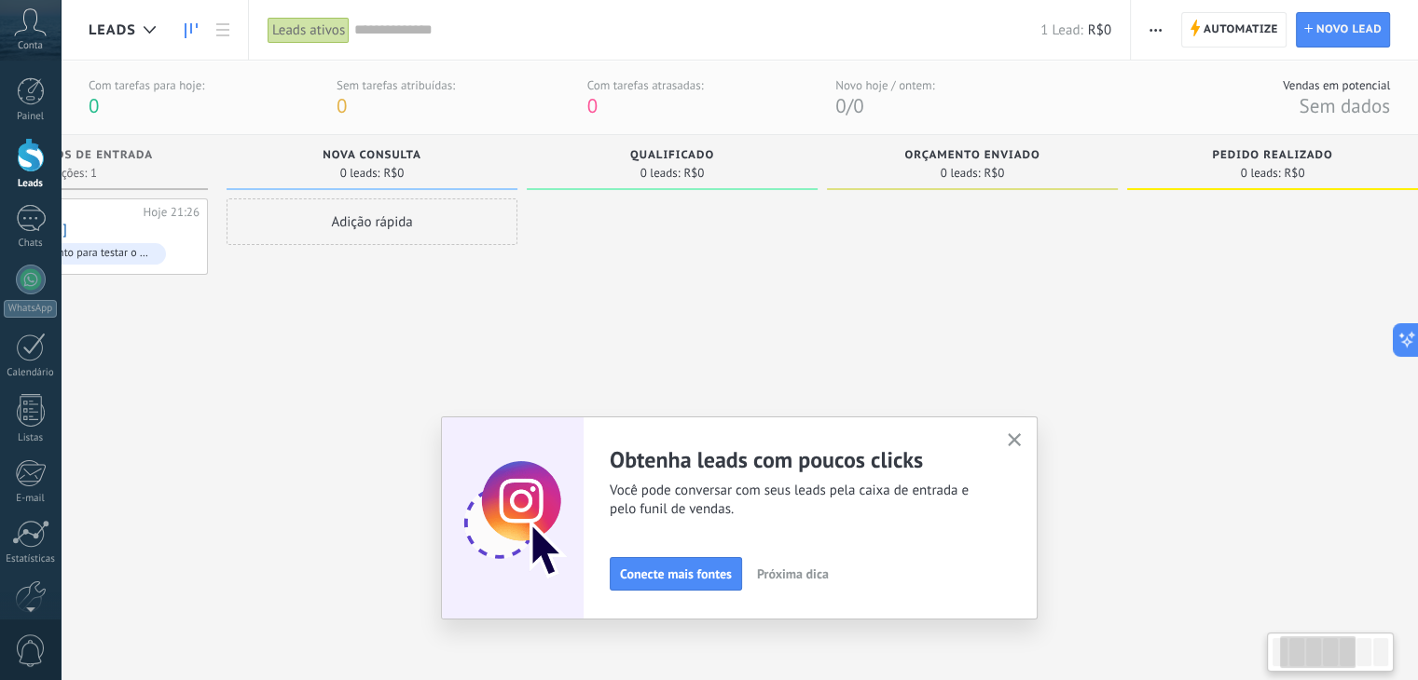
drag, startPoint x: 764, startPoint y: 176, endPoint x: 1340, endPoint y: 290, distance: 587.2
click at [1340, 290] on div "Pedido realizado 0 leads: R$0" at bounding box center [1277, 385] width 300 height 501
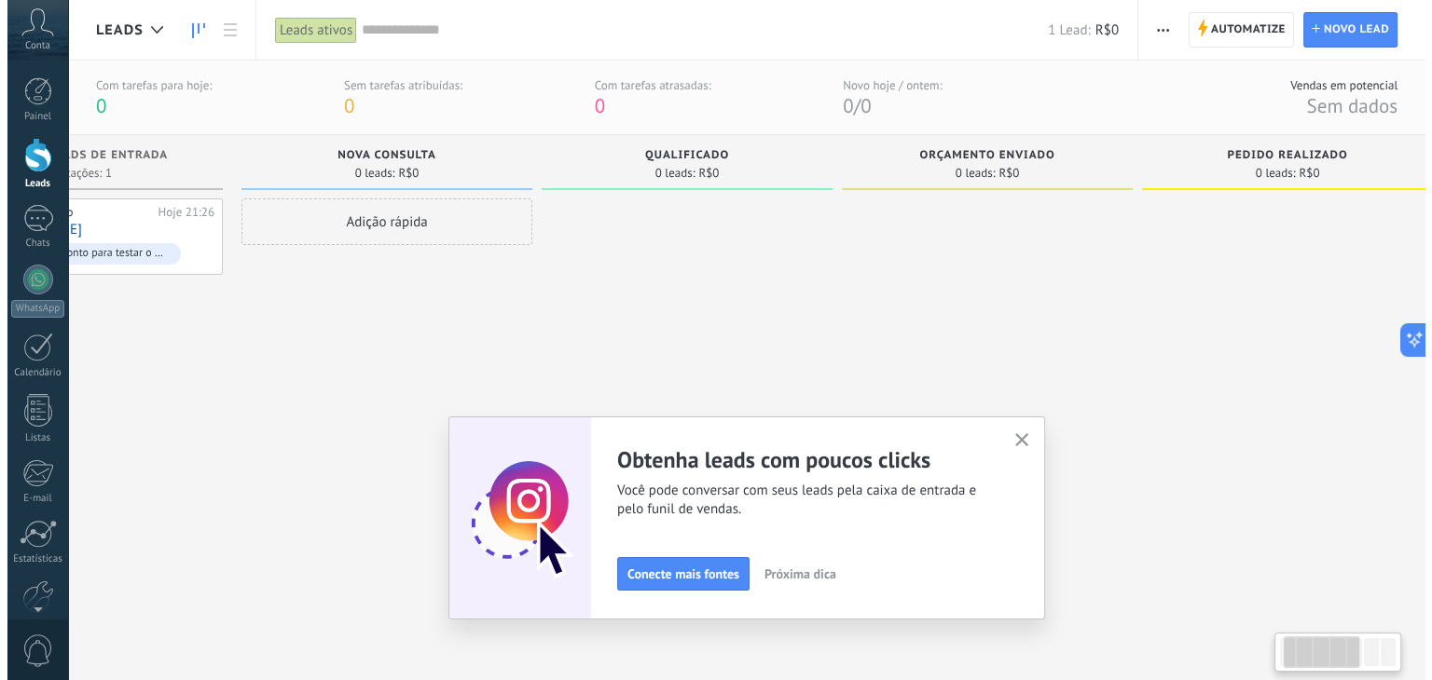
scroll to position [0, 0]
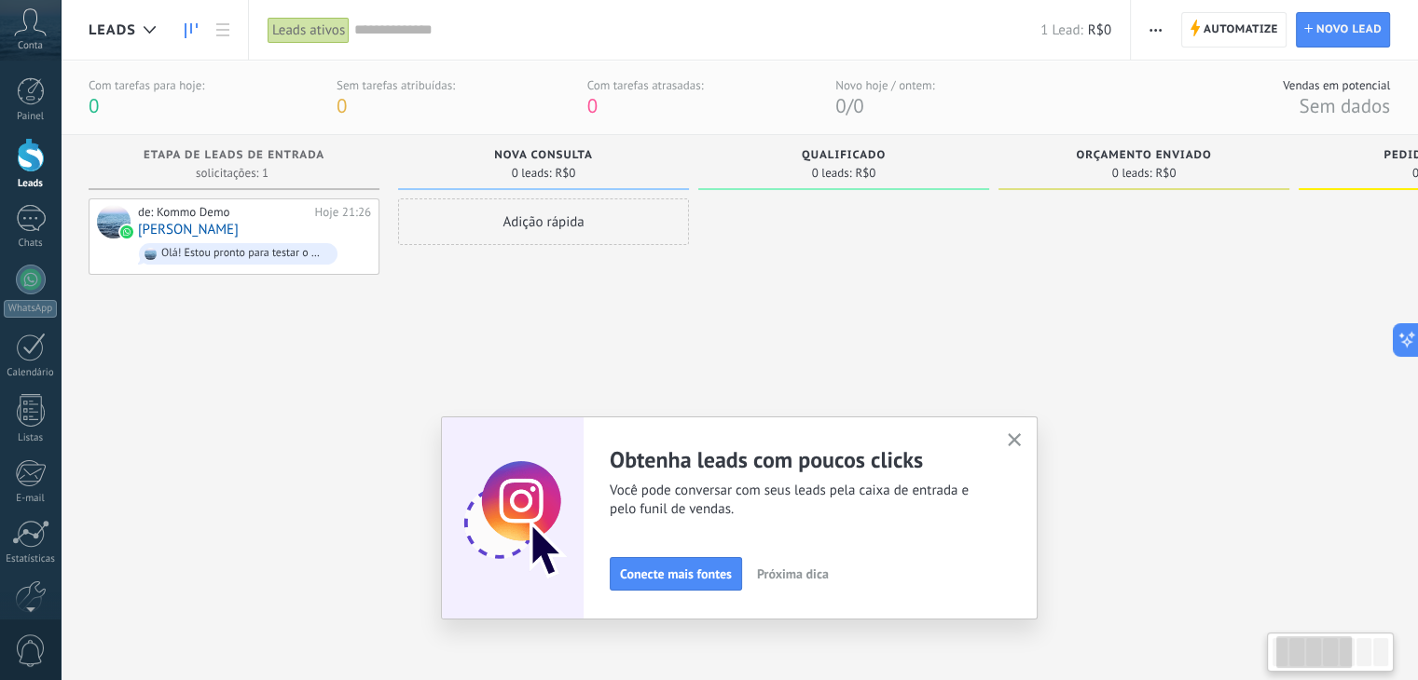
drag, startPoint x: 542, startPoint y: 141, endPoint x: 992, endPoint y: 213, distance: 455.9
click at [992, 213] on div "Qualificado 0 leads: R$0" at bounding box center [848, 385] width 300 height 501
click at [1022, 442] on icon "button" at bounding box center [1015, 440] width 14 height 14
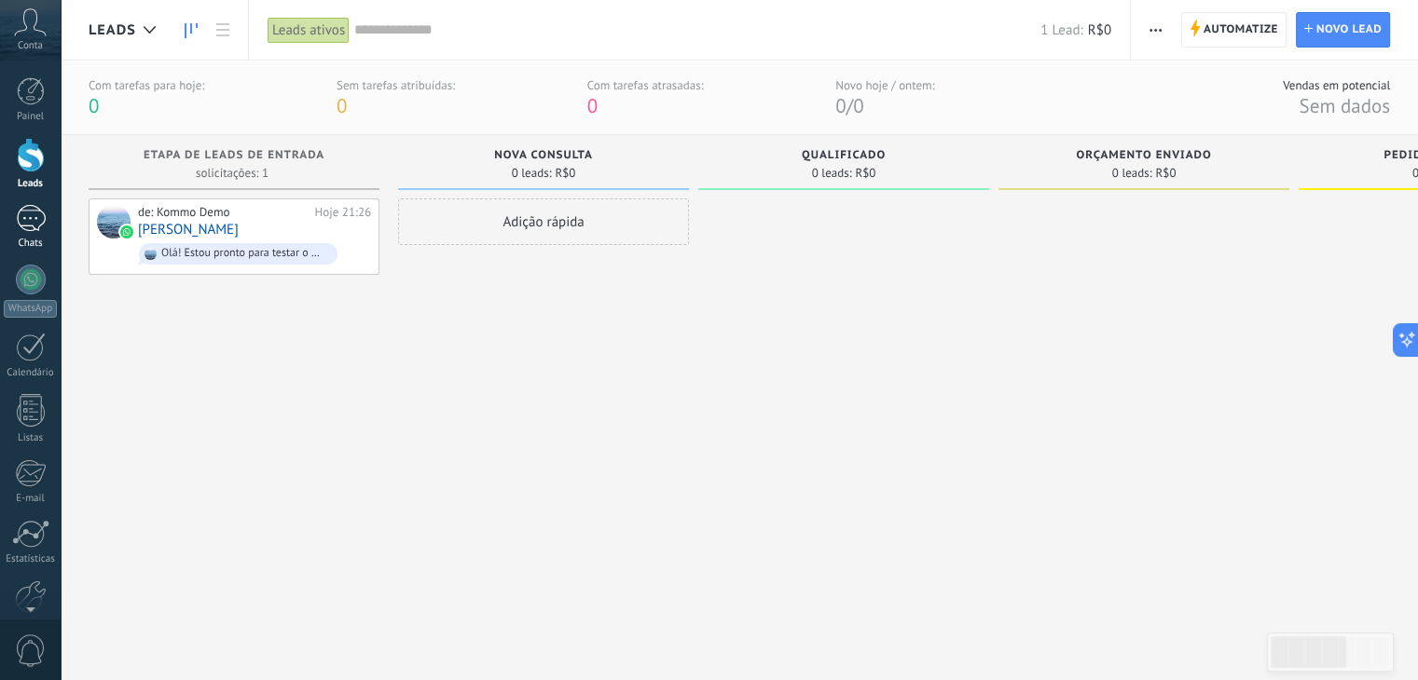
click at [27, 222] on div "1" at bounding box center [31, 218] width 30 height 27
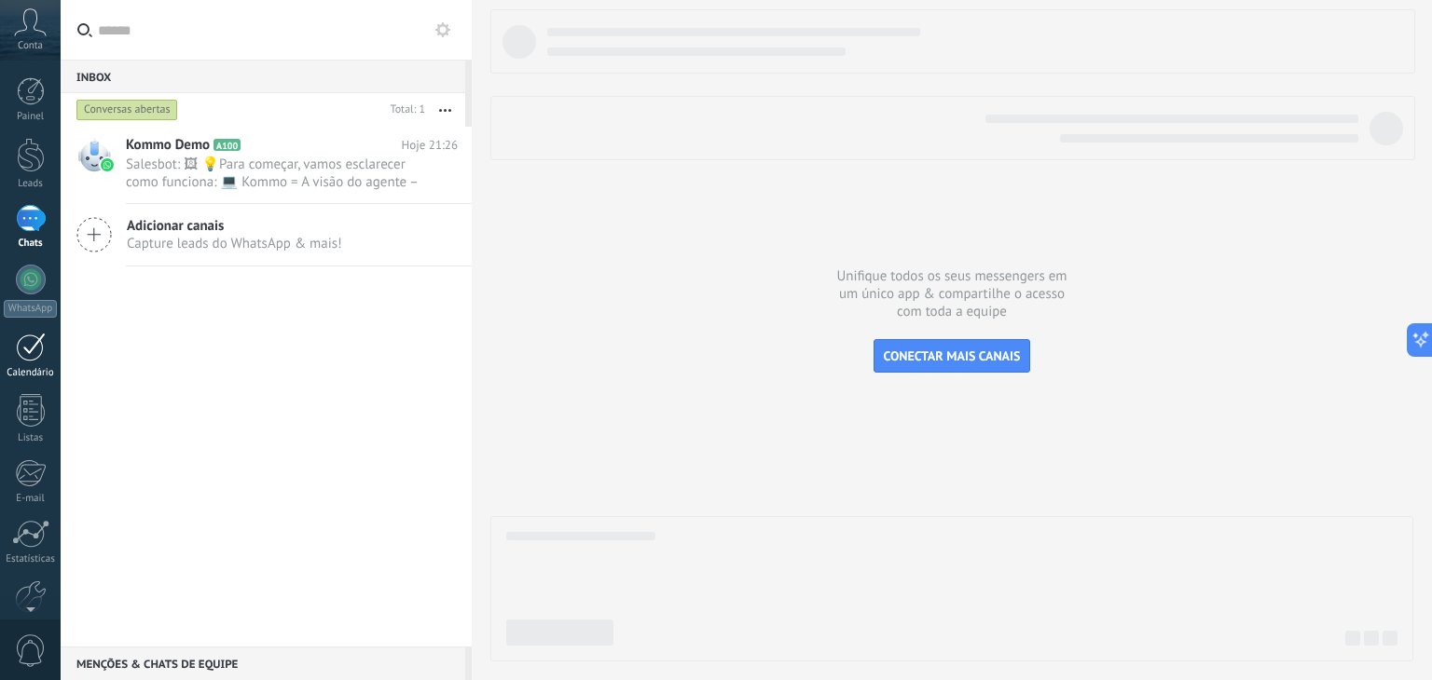
click at [19, 367] on div "Calendário" at bounding box center [31, 373] width 54 height 12
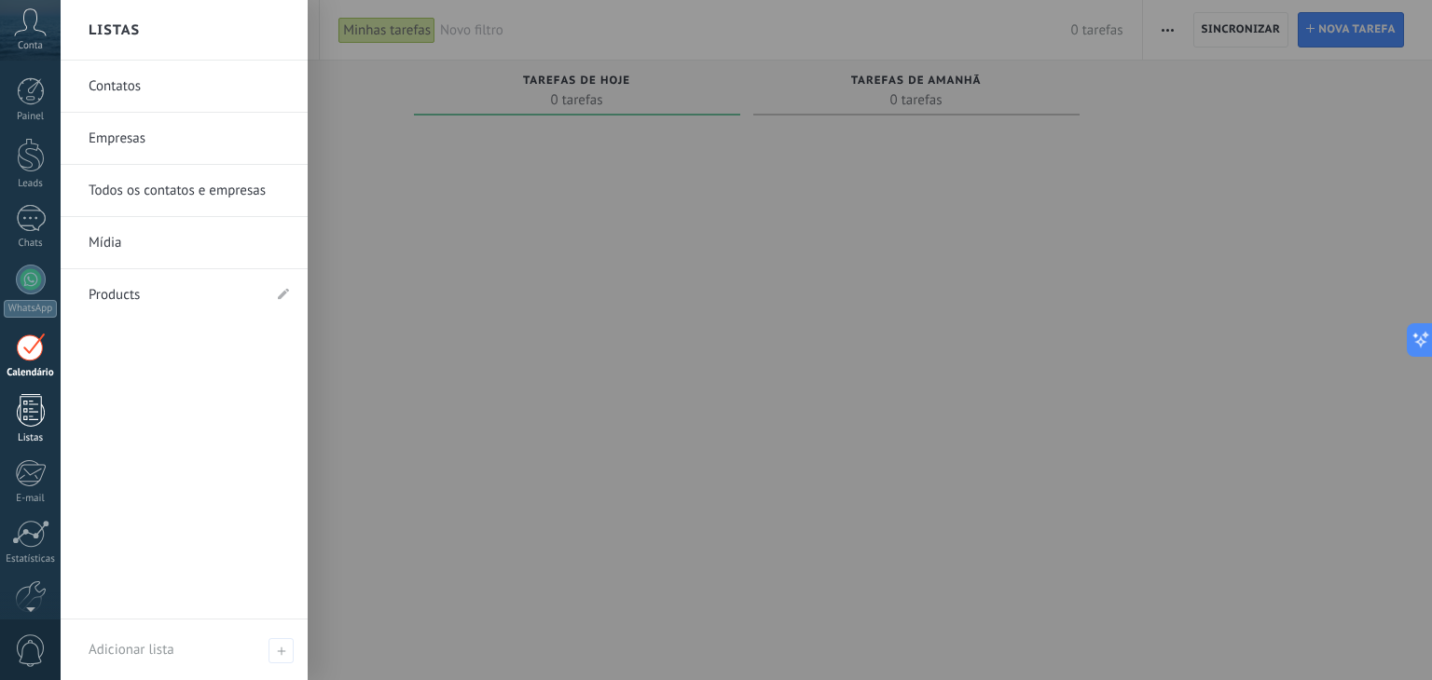
click at [56, 411] on link "Listas" at bounding box center [30, 419] width 61 height 50
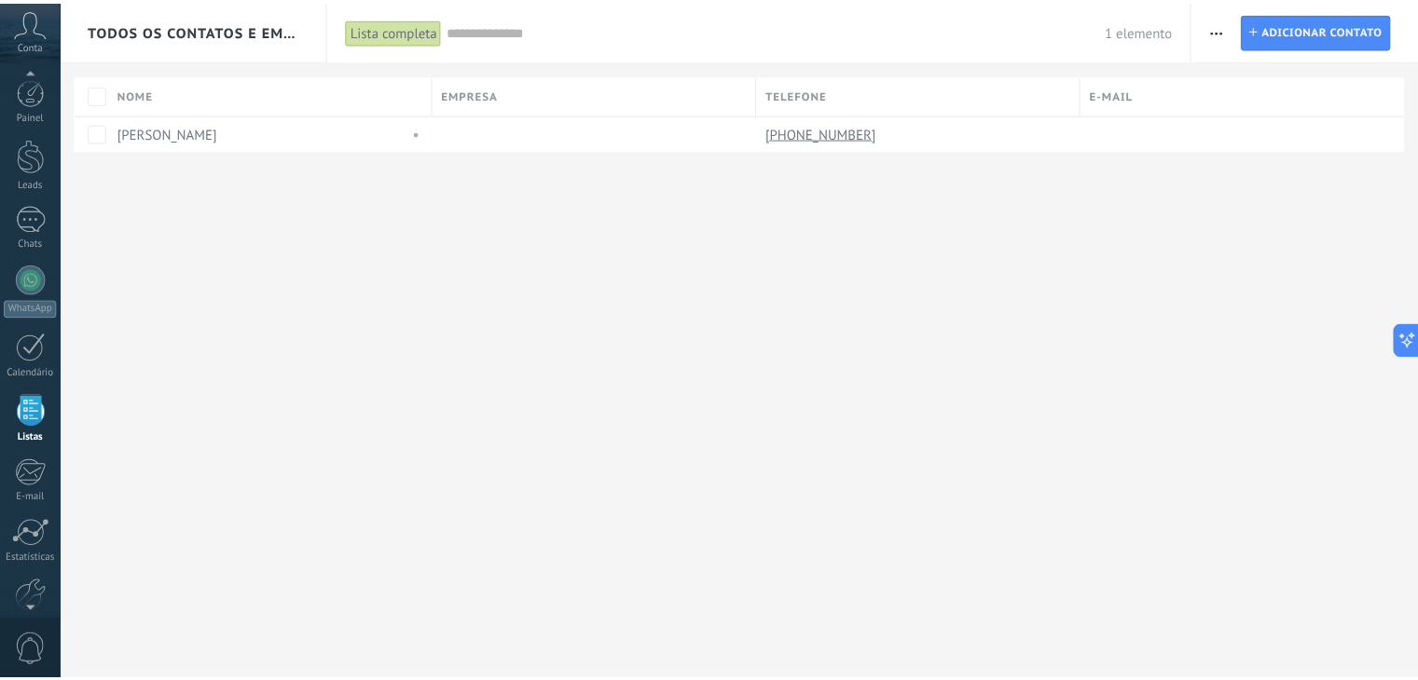
scroll to position [48, 0]
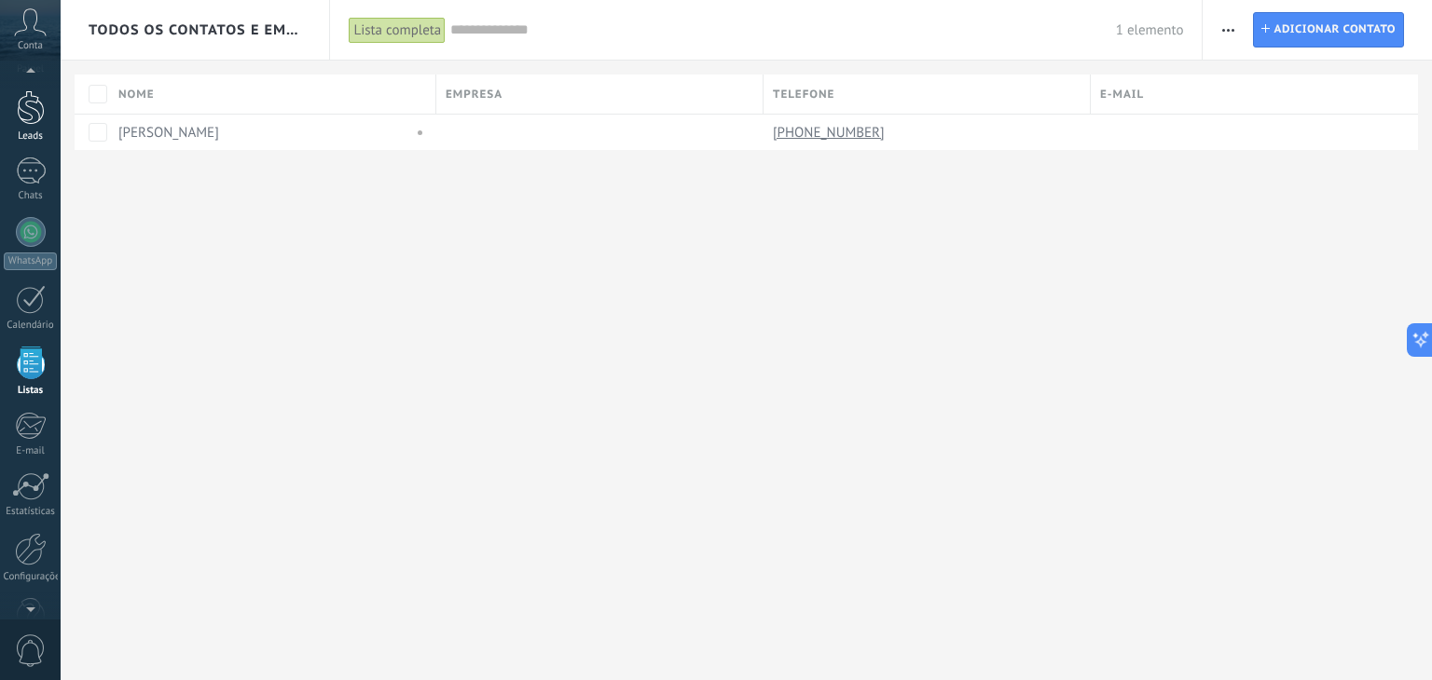
click at [42, 118] on div at bounding box center [31, 107] width 28 height 34
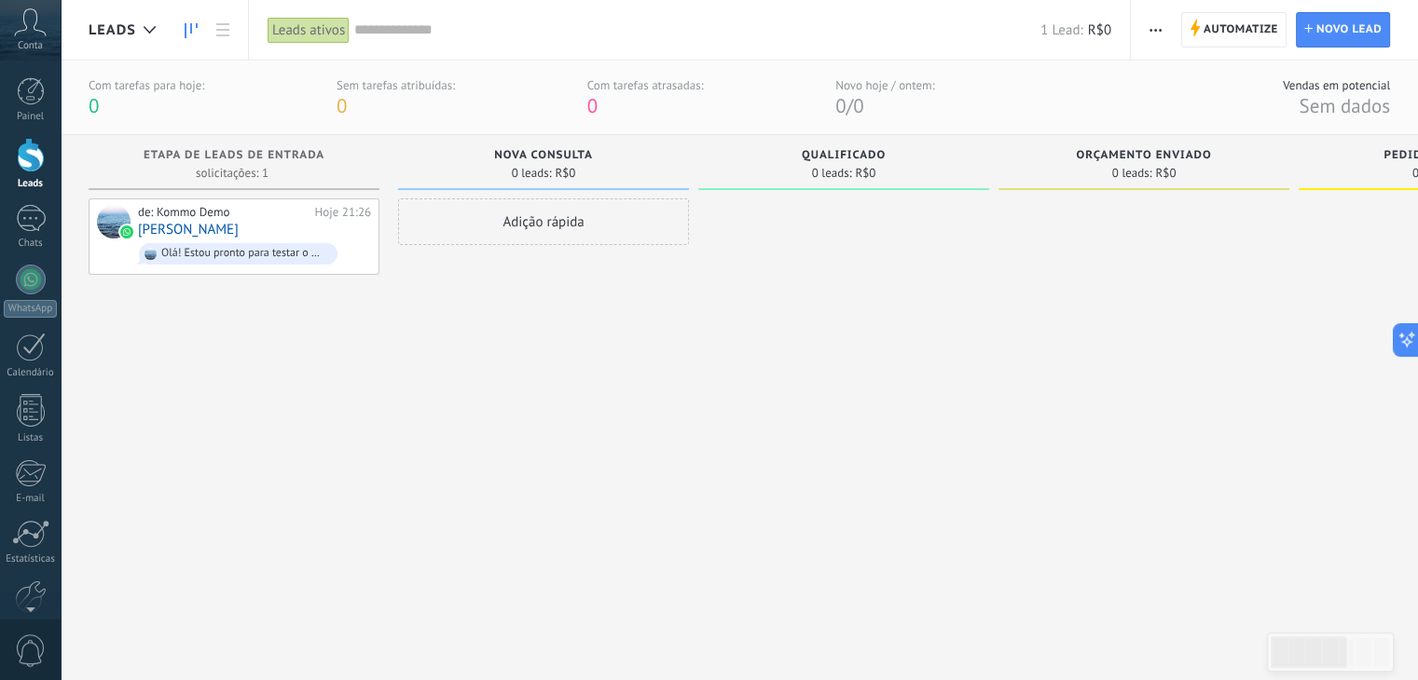
click at [568, 225] on div "Adição rápida" at bounding box center [543, 222] width 291 height 47
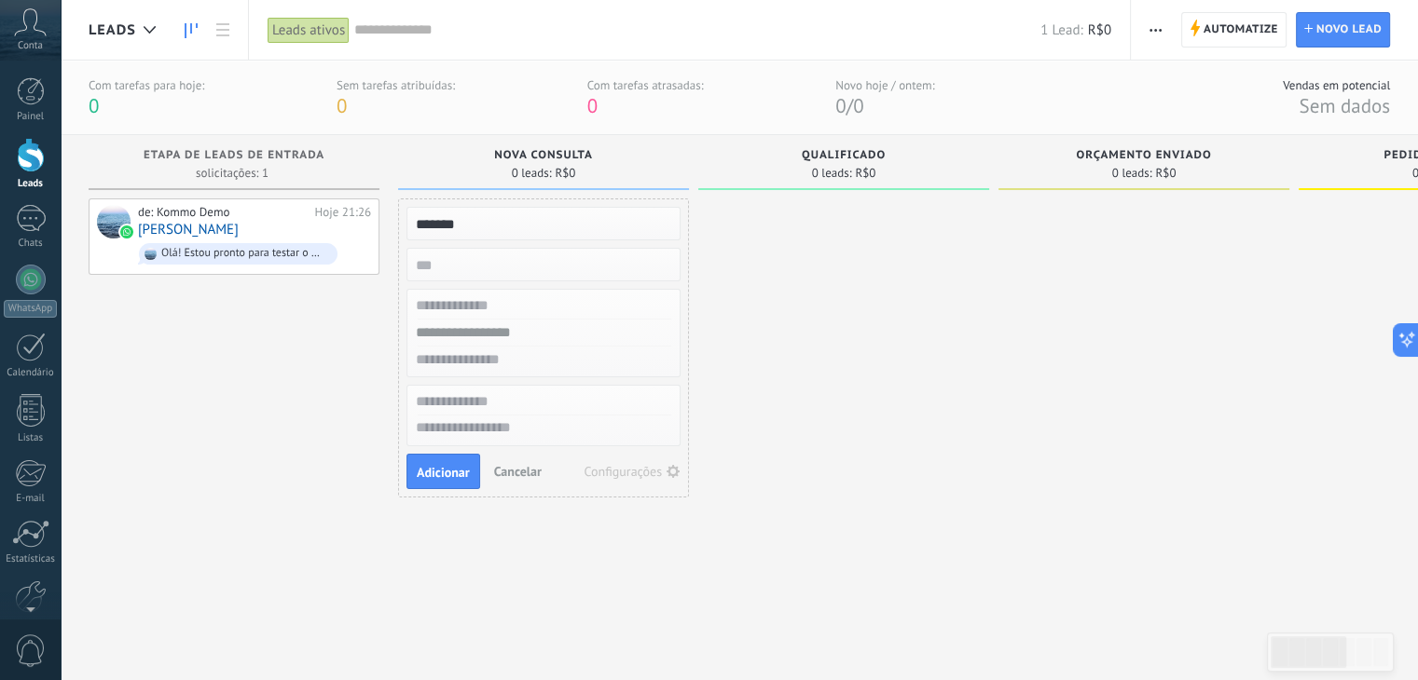
type input "******"
click at [476, 322] on input "text" at bounding box center [542, 333] width 272 height 27
click at [494, 307] on input "text" at bounding box center [542, 306] width 272 height 27
click at [559, 296] on input "**********" at bounding box center [542, 306] width 272 height 27
type input "**********"
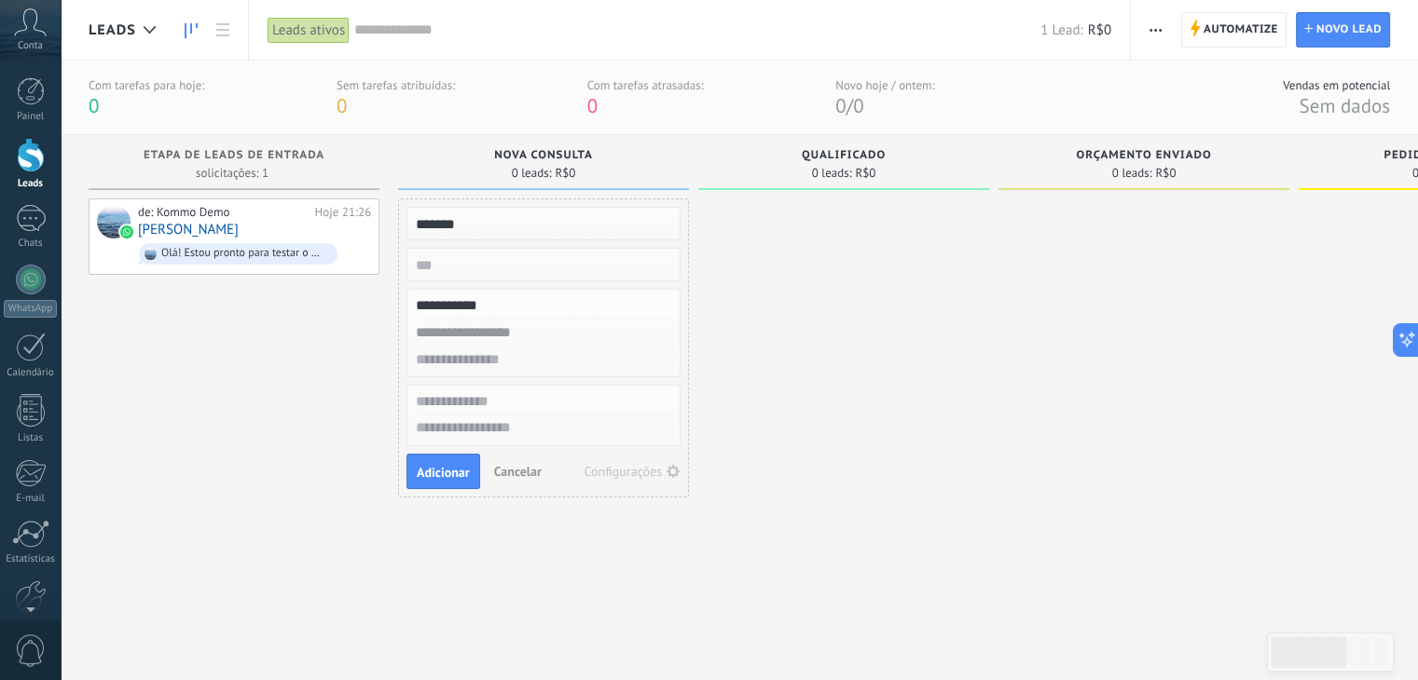
click at [529, 344] on div at bounding box center [543, 333] width 272 height 27
drag, startPoint x: 502, startPoint y: 307, endPoint x: 413, endPoint y: 323, distance: 90.1
click at [410, 328] on div "**********" at bounding box center [543, 333] width 274 height 89
click at [489, 220] on input "******" at bounding box center [542, 224] width 272 height 26
type input "*"
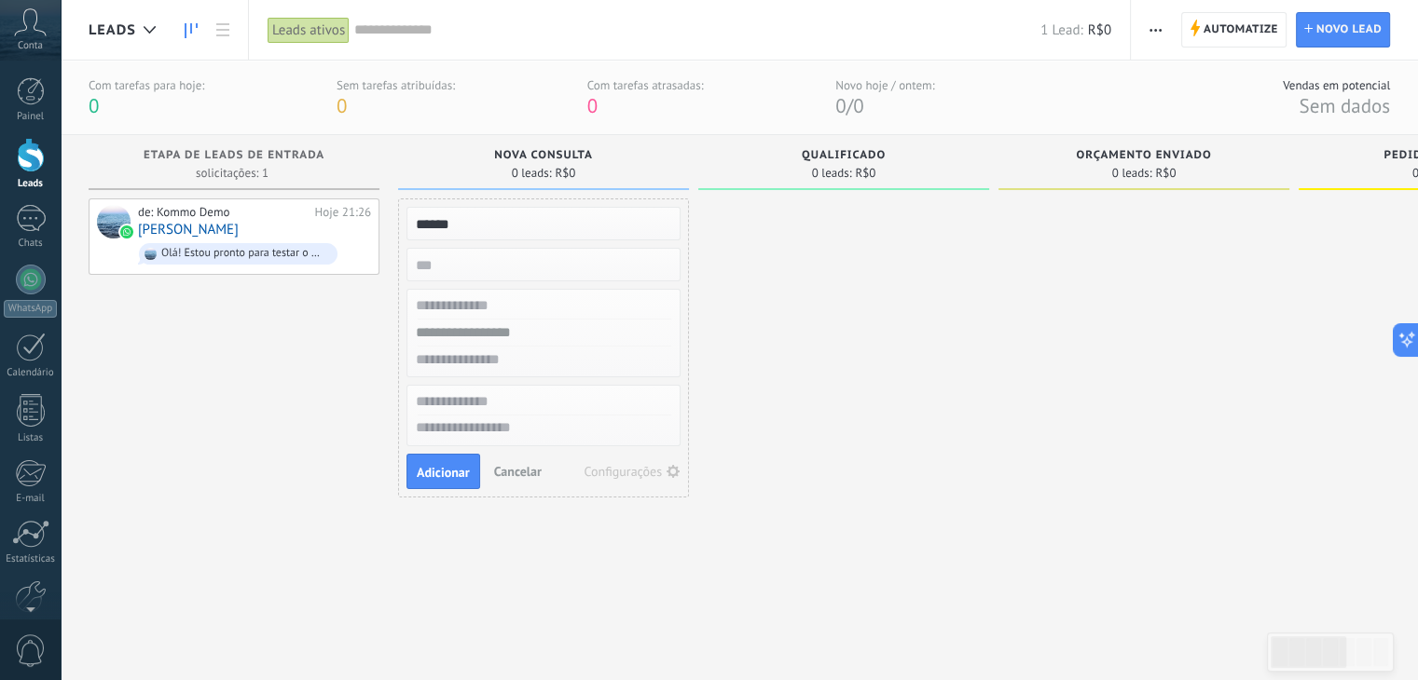
type input "******"
drag, startPoint x: 861, startPoint y: 131, endPoint x: 209, endPoint y: 646, distance: 831.0
drag, startPoint x: 209, startPoint y: 646, endPoint x: 499, endPoint y: 402, distance: 379.1
click at [713, 288] on div at bounding box center [843, 417] width 291 height 437
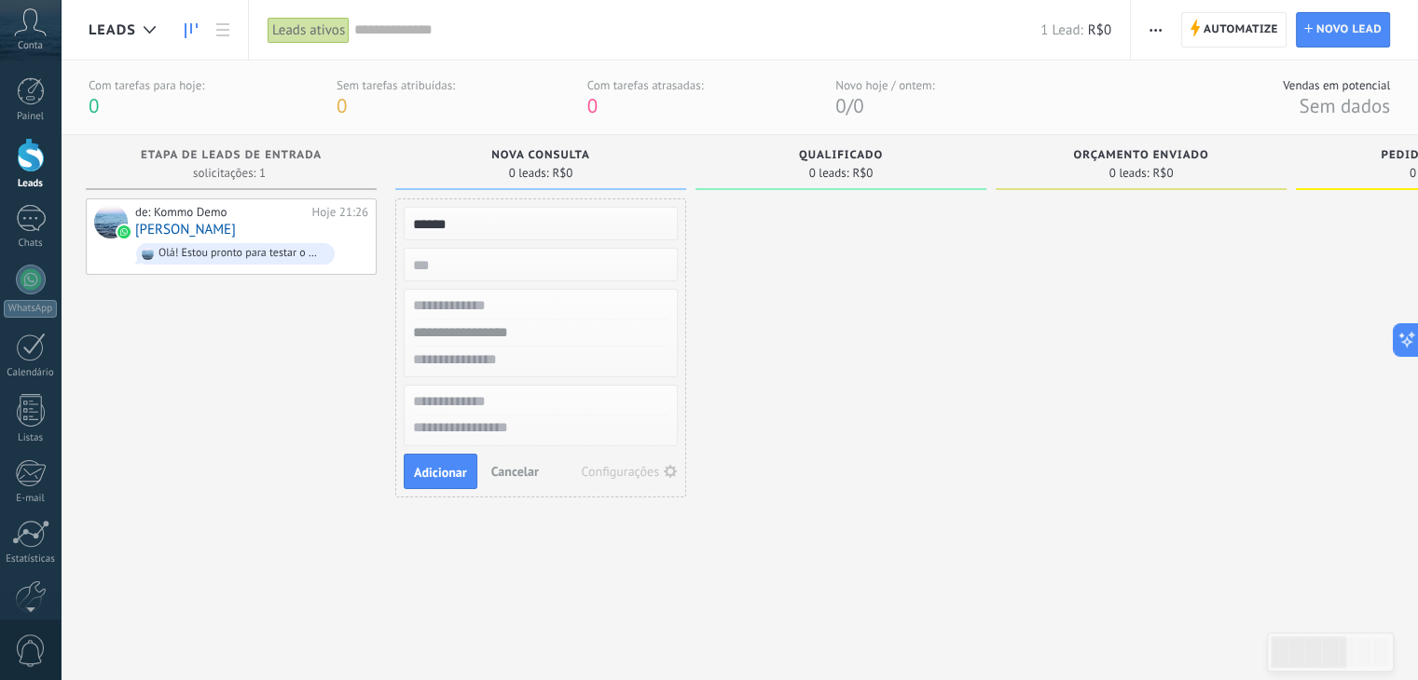
click at [492, 332] on input "text" at bounding box center [539, 333] width 272 height 27
paste input "**********"
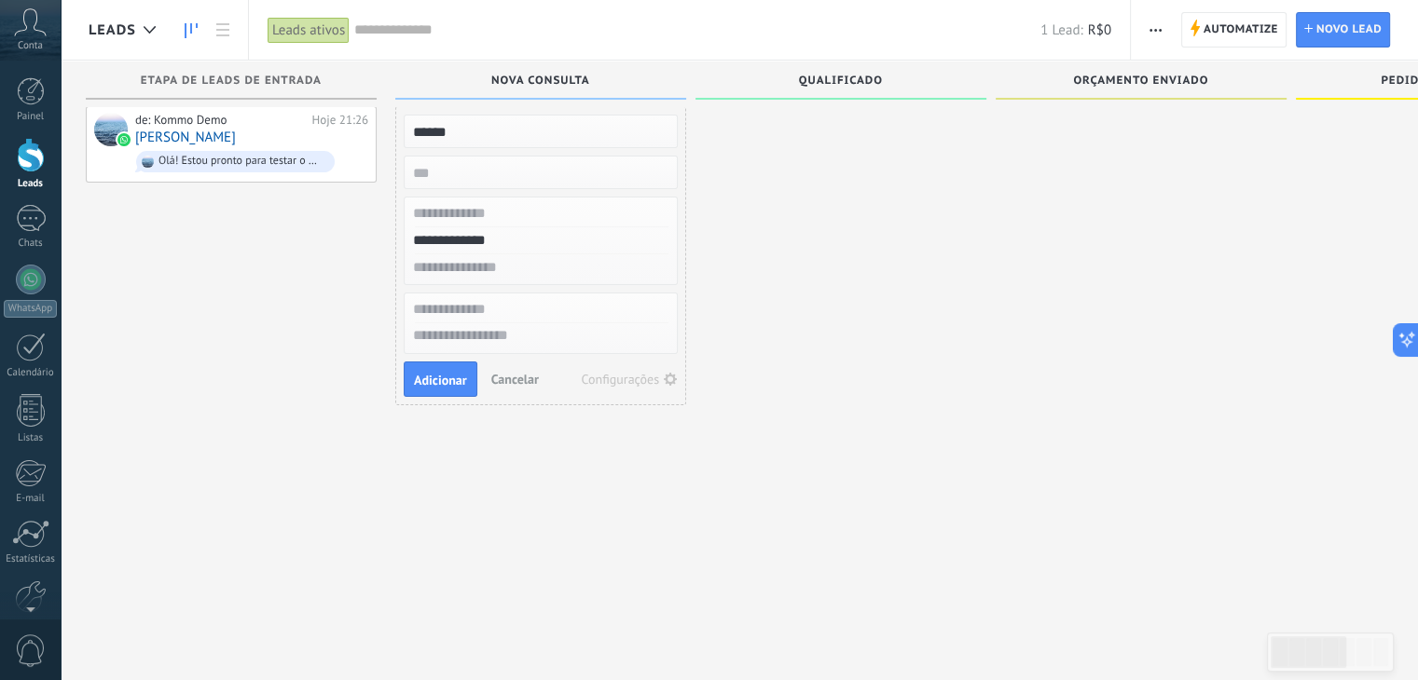
scroll to position [18, 0]
type input "**********"
click at [447, 376] on span "Adicionar" at bounding box center [440, 380] width 53 height 13
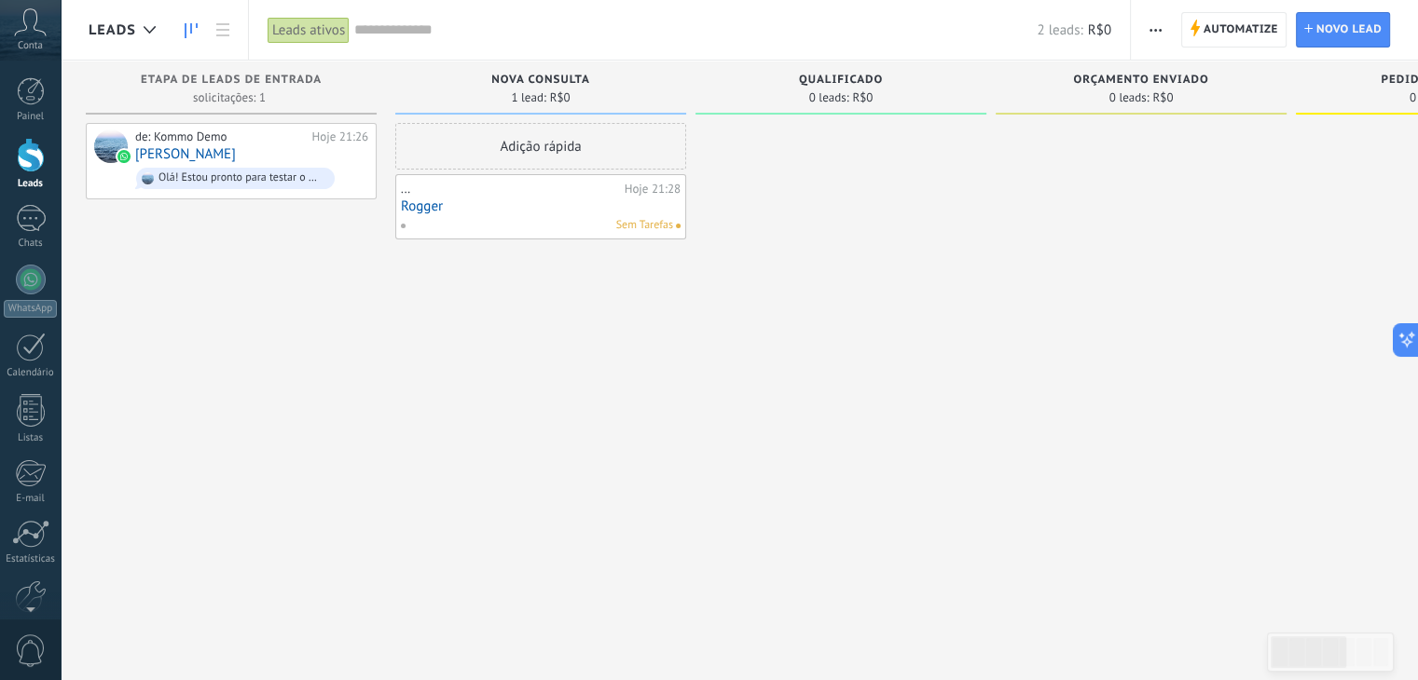
scroll to position [0, 0]
click at [665, 229] on span "Sem Tarefas" at bounding box center [644, 226] width 57 height 17
drag, startPoint x: 563, startPoint y: 295, endPoint x: 590, endPoint y: 230, distance: 69.8
click at [722, 273] on div "Etapa de leads de entrada solicitações: 1 0 0 0 1 de: Kommo Demo Hoje 21:26 [PE…" at bounding box center [1153, 311] width 2129 height 501
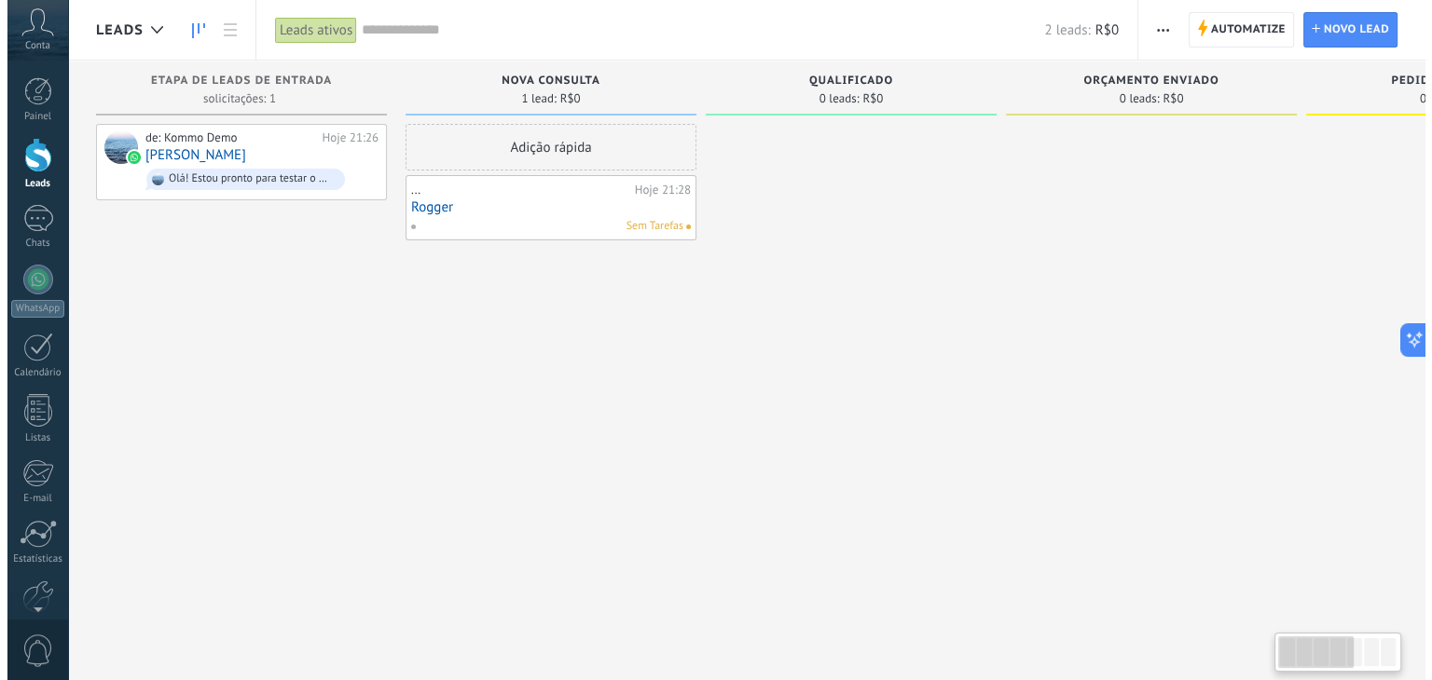
scroll to position [0, 7]
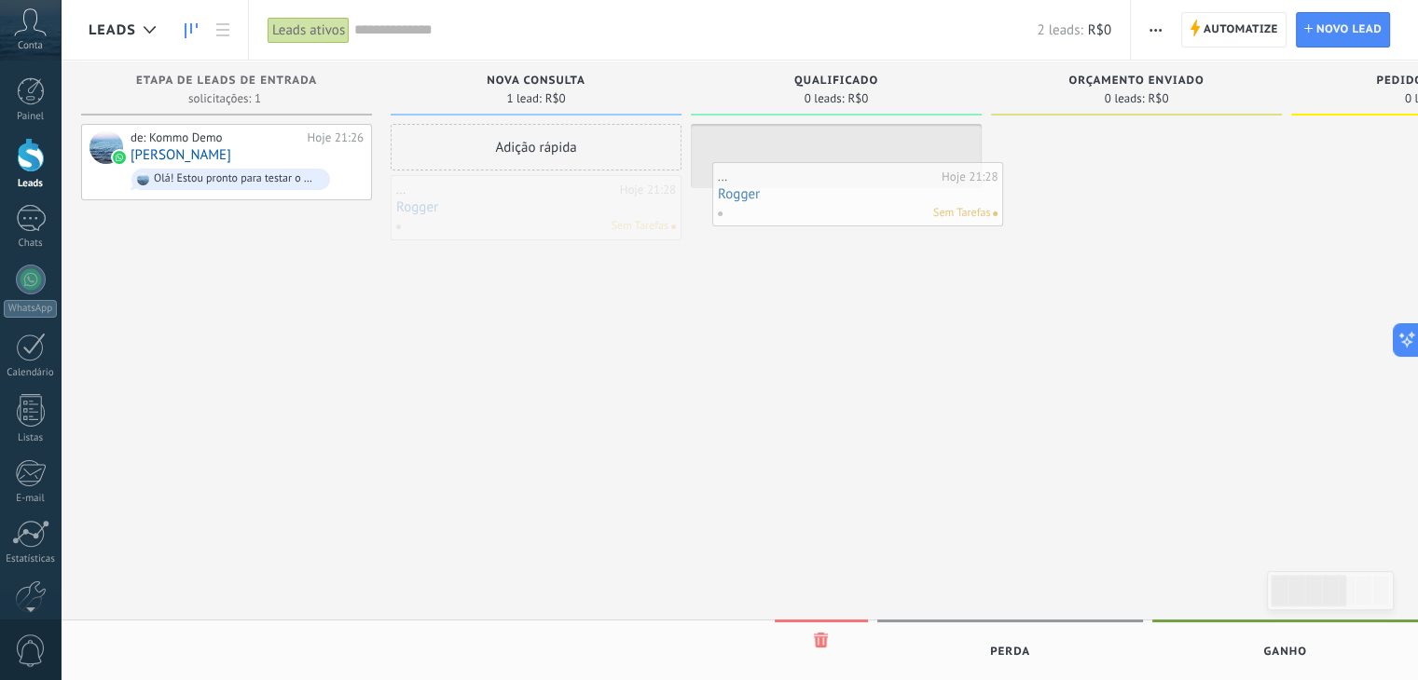
drag, startPoint x: 526, startPoint y: 218, endPoint x: 840, endPoint y: 206, distance: 314.4
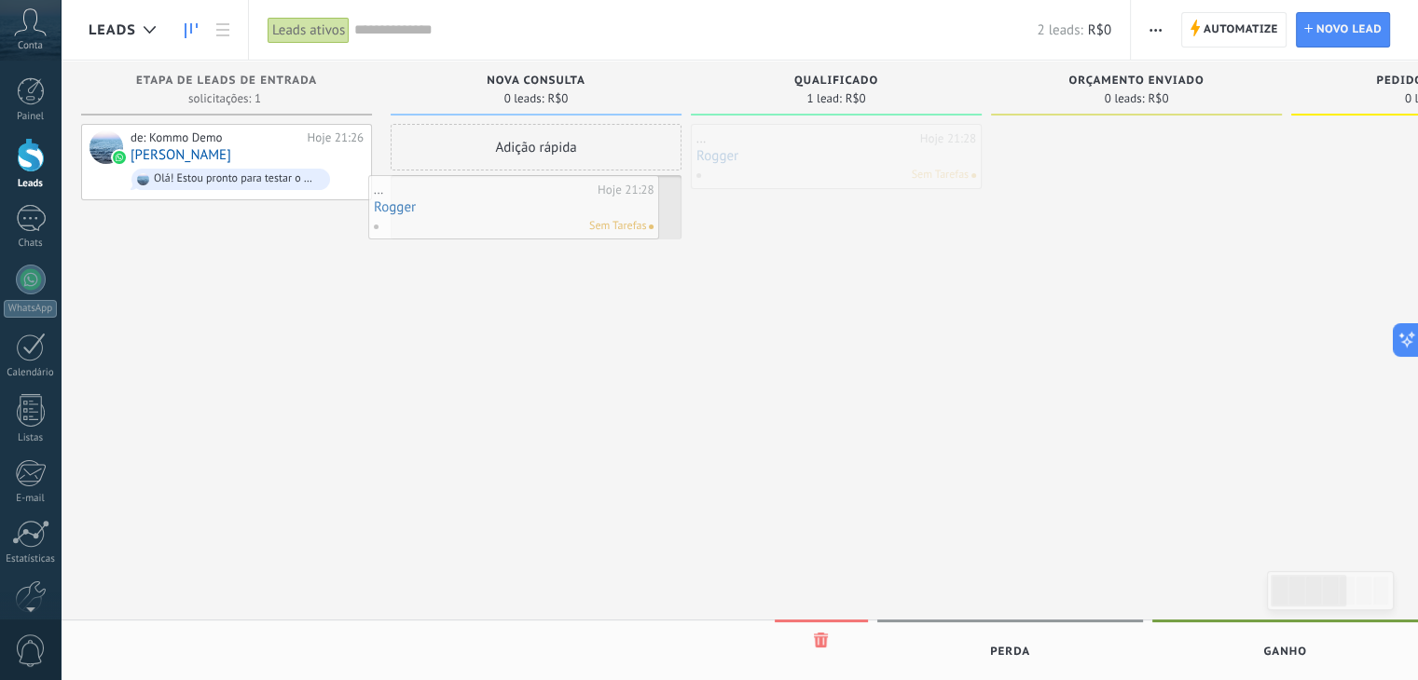
drag, startPoint x: 818, startPoint y: 166, endPoint x: 498, endPoint y: 214, distance: 324.3
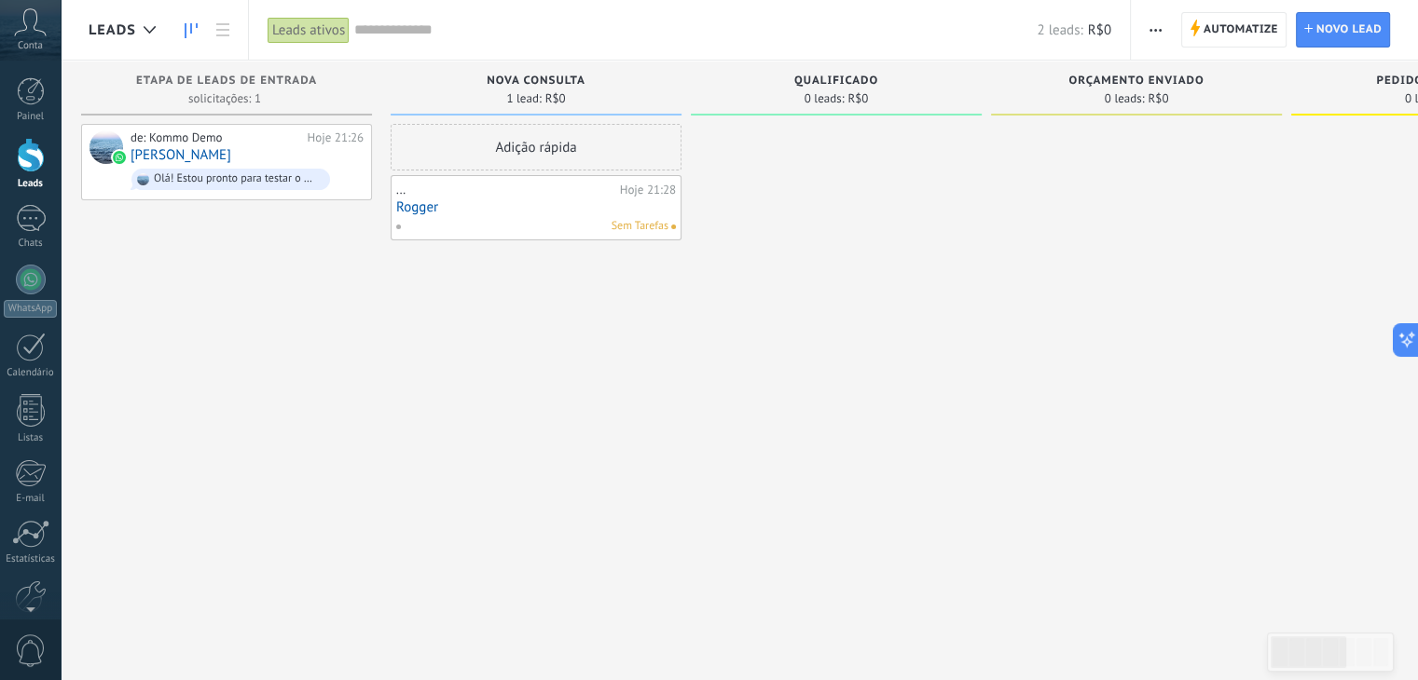
click at [647, 228] on span "Sem Tarefas" at bounding box center [640, 226] width 57 height 17
click at [403, 202] on link "Rogger" at bounding box center [536, 207] width 280 height 16
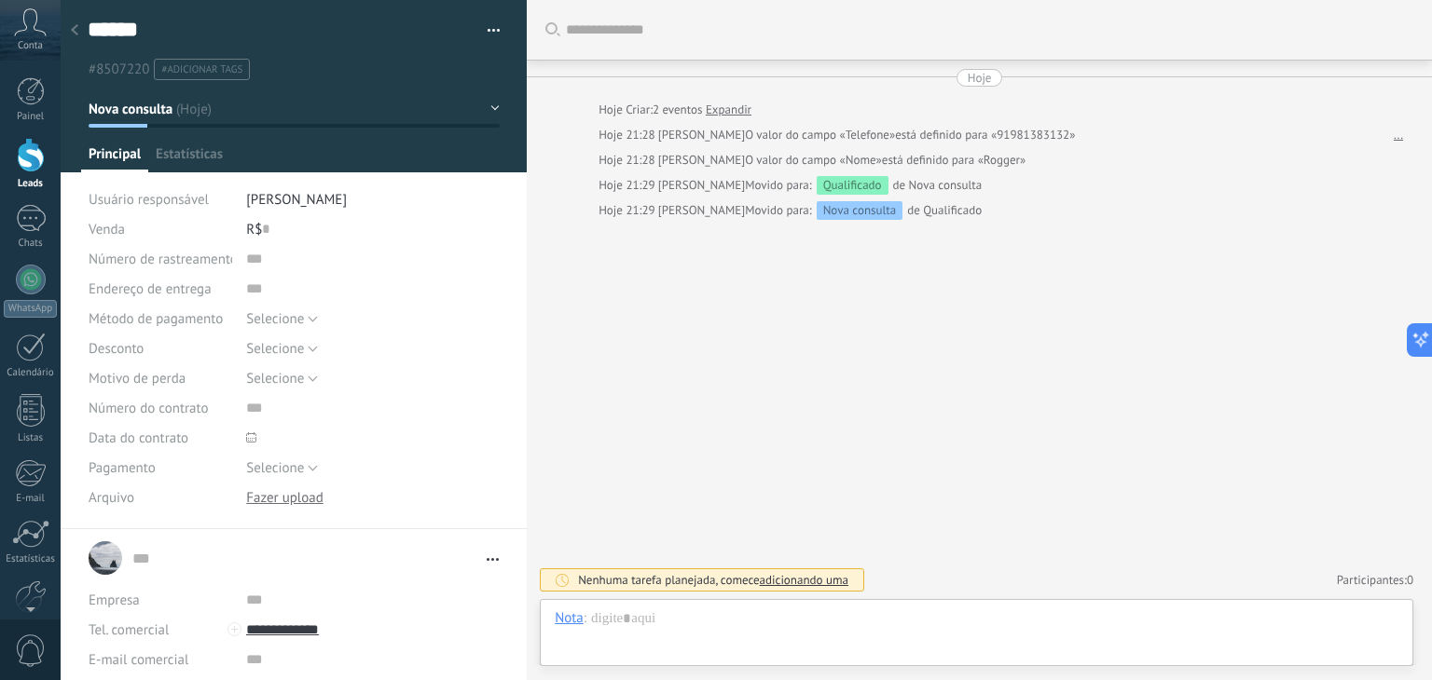
scroll to position [27, 0]
click at [690, 634] on div at bounding box center [977, 638] width 844 height 56
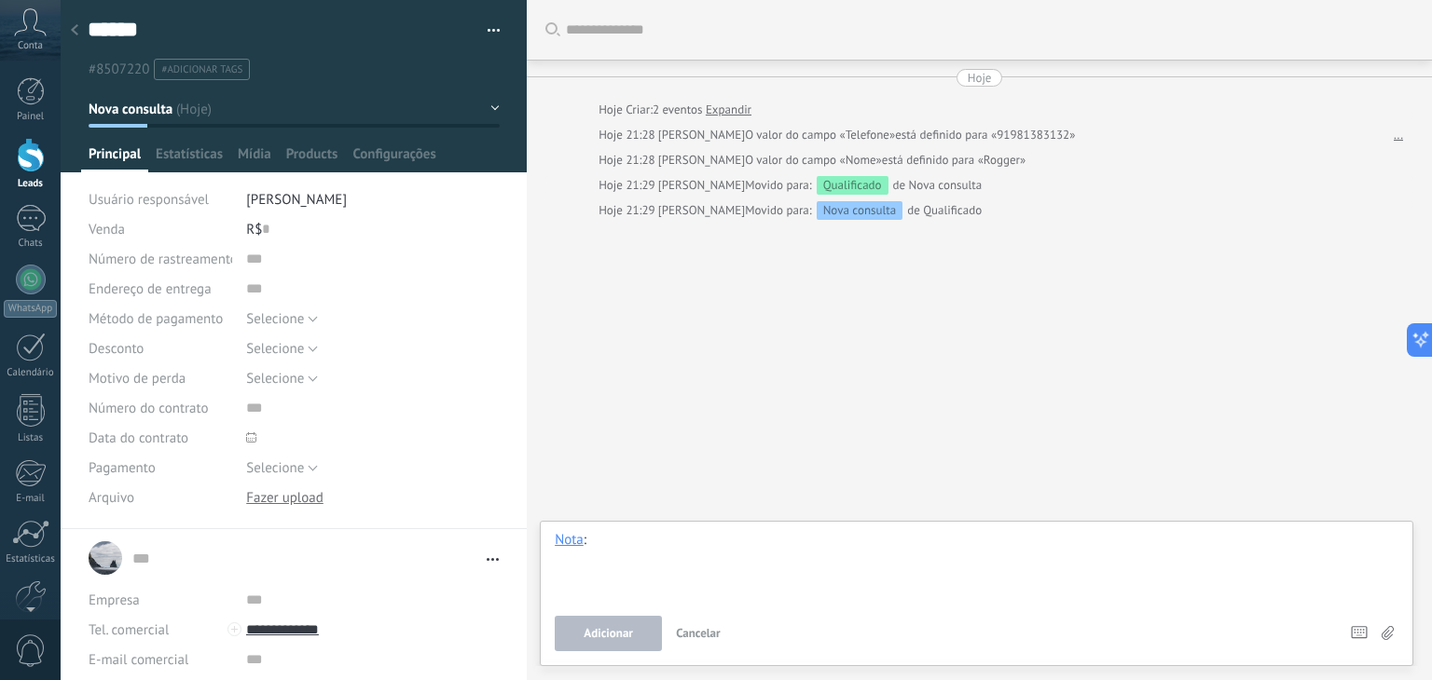
click at [628, 552] on div at bounding box center [977, 566] width 844 height 71
click at [569, 506] on div "Tarefa" at bounding box center [589, 508] width 96 height 32
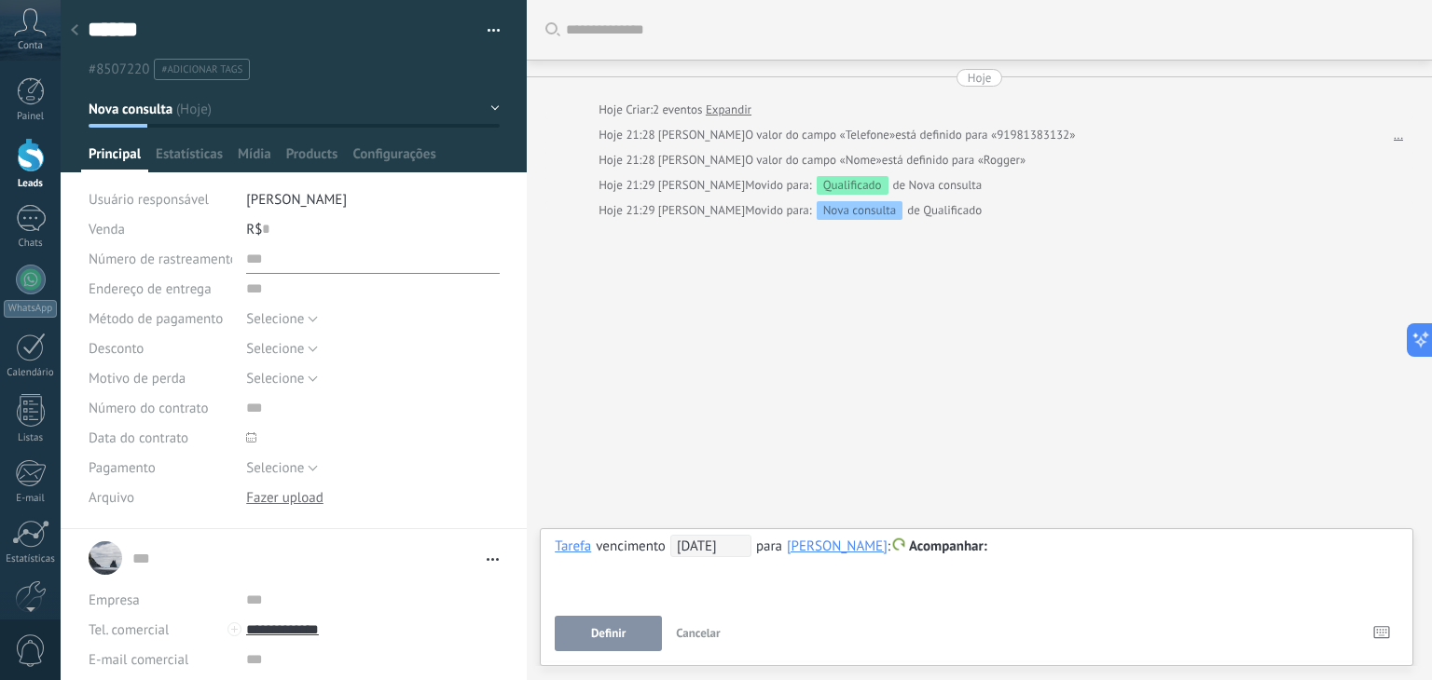
click at [246, 266] on input "text" at bounding box center [373, 259] width 254 height 30
click at [367, 318] on div "Selecione [GEOGRAPHIC_DATA] Pagamento com cartão Dinheiro Selecione" at bounding box center [373, 319] width 254 height 30
click at [309, 322] on button "Selecione" at bounding box center [282, 319] width 72 height 30
click at [362, 388] on span "Pagamento com cartão" at bounding box center [355, 383] width 258 height 18
click at [294, 340] on span "Selecione" at bounding box center [275, 349] width 58 height 18
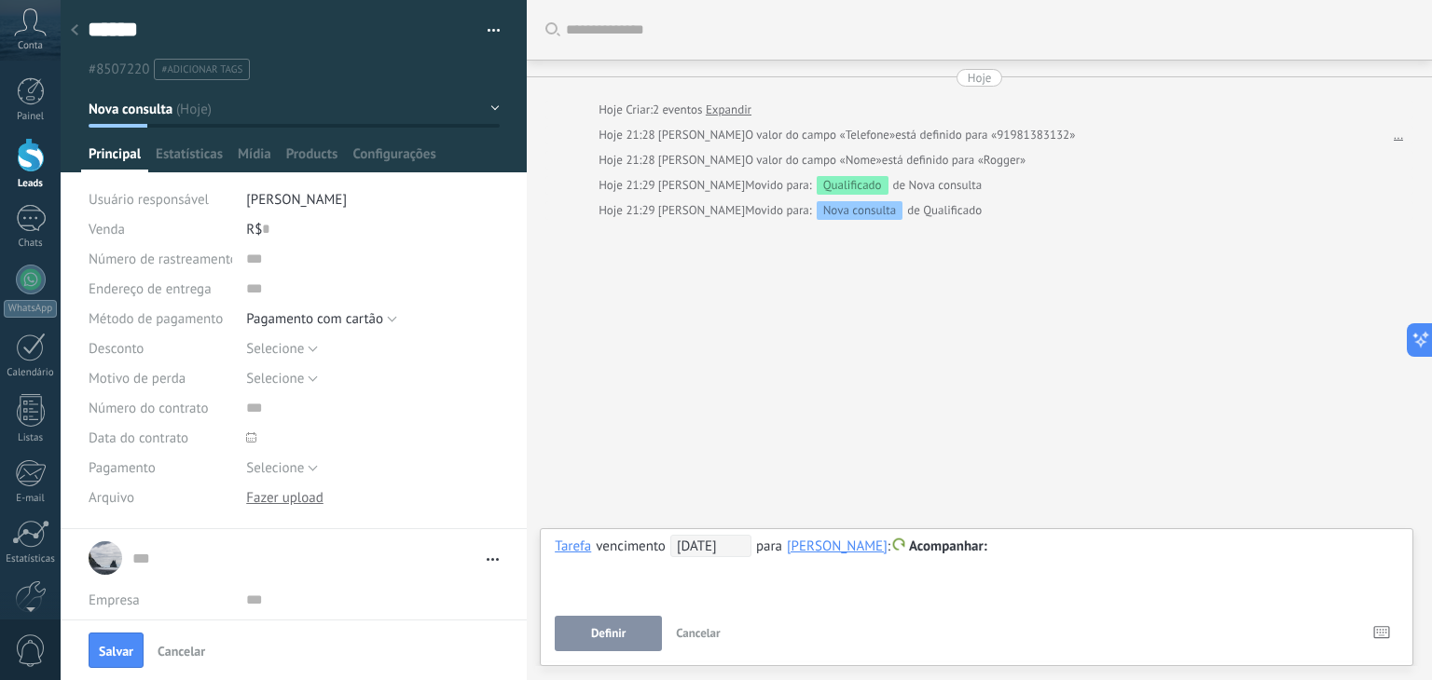
click at [459, 319] on div "Selecione [GEOGRAPHIC_DATA] Pagamento com cartão Dinheiro Pagamento com cartão" at bounding box center [373, 319] width 254 height 30
click at [398, 318] on div "Selecione [GEOGRAPHIC_DATA] Pagamento com cartão Dinheiro Pagamento com cartão" at bounding box center [373, 319] width 254 height 30
click at [380, 325] on button "Pagamento com cartão" at bounding box center [321, 319] width 151 height 30
click at [369, 348] on span "Fatura" at bounding box center [355, 351] width 258 height 18
click at [287, 320] on button "Fatura" at bounding box center [272, 319] width 52 height 30
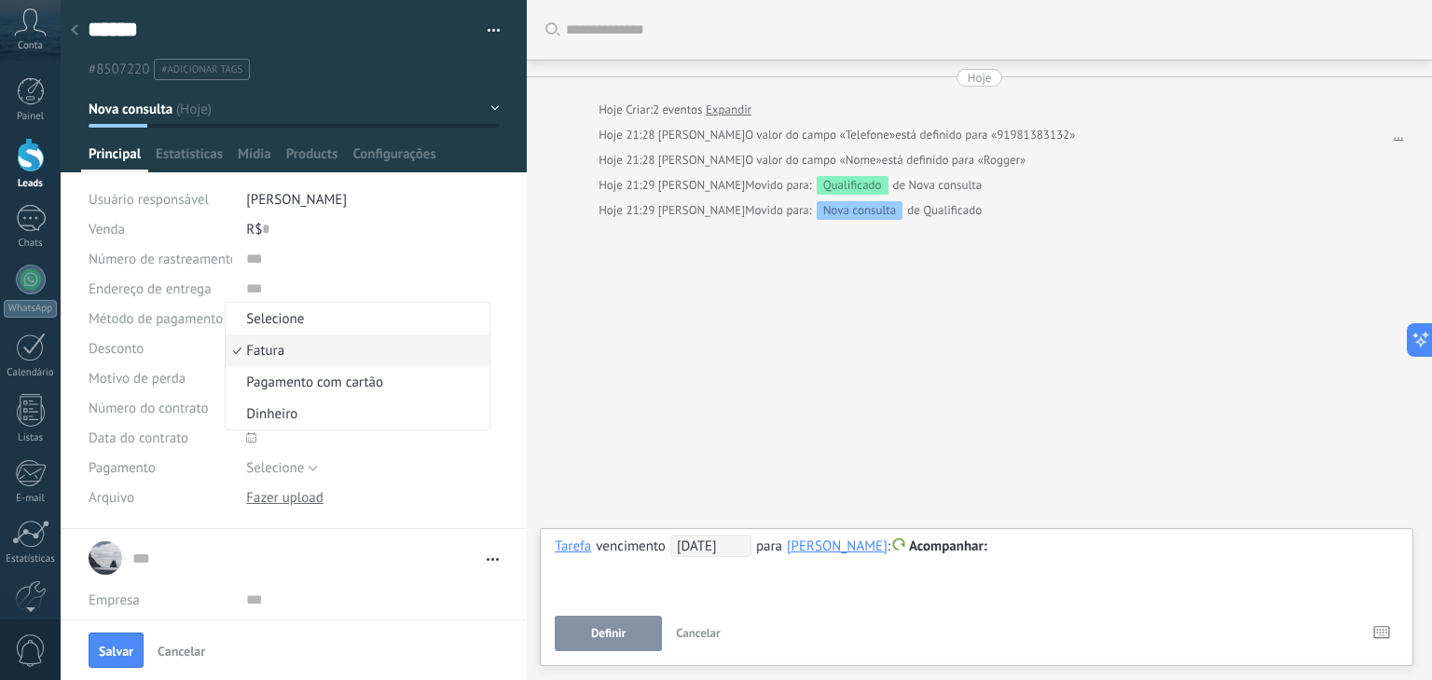
drag, startPoint x: 382, startPoint y: 305, endPoint x: 362, endPoint y: 325, distance: 29.0
click at [380, 309] on li "Selecione" at bounding box center [358, 319] width 264 height 32
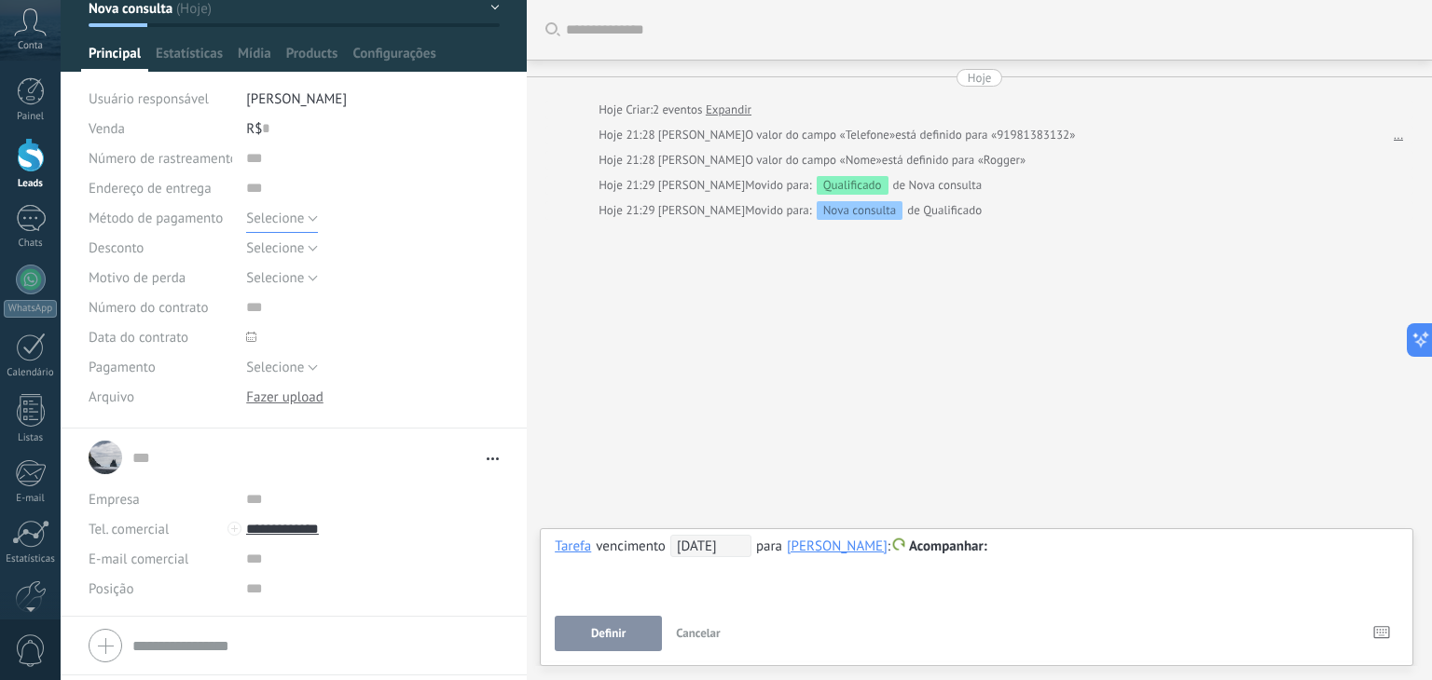
scroll to position [0, 0]
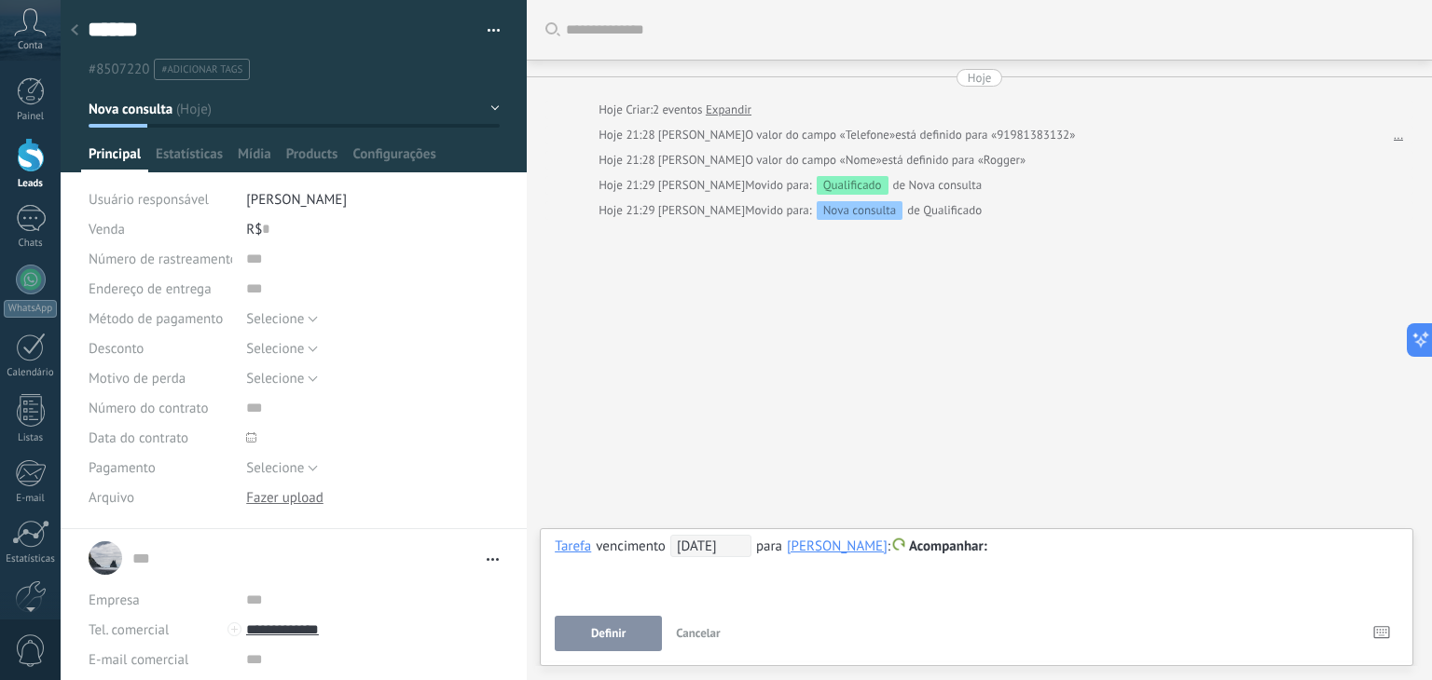
click at [213, 69] on span "#adicionar tags" at bounding box center [201, 69] width 81 height 13
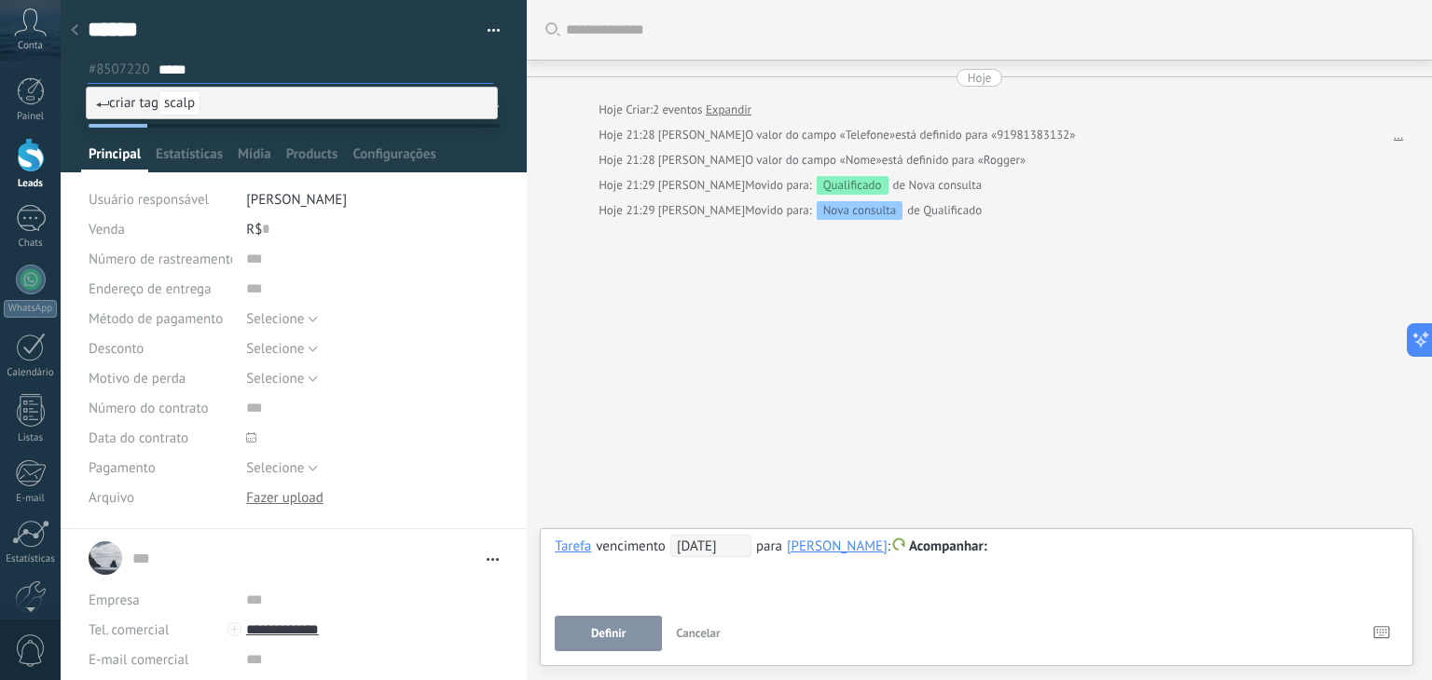
type input "*****"
click at [194, 104] on span "scalp" at bounding box center [179, 102] width 42 height 25
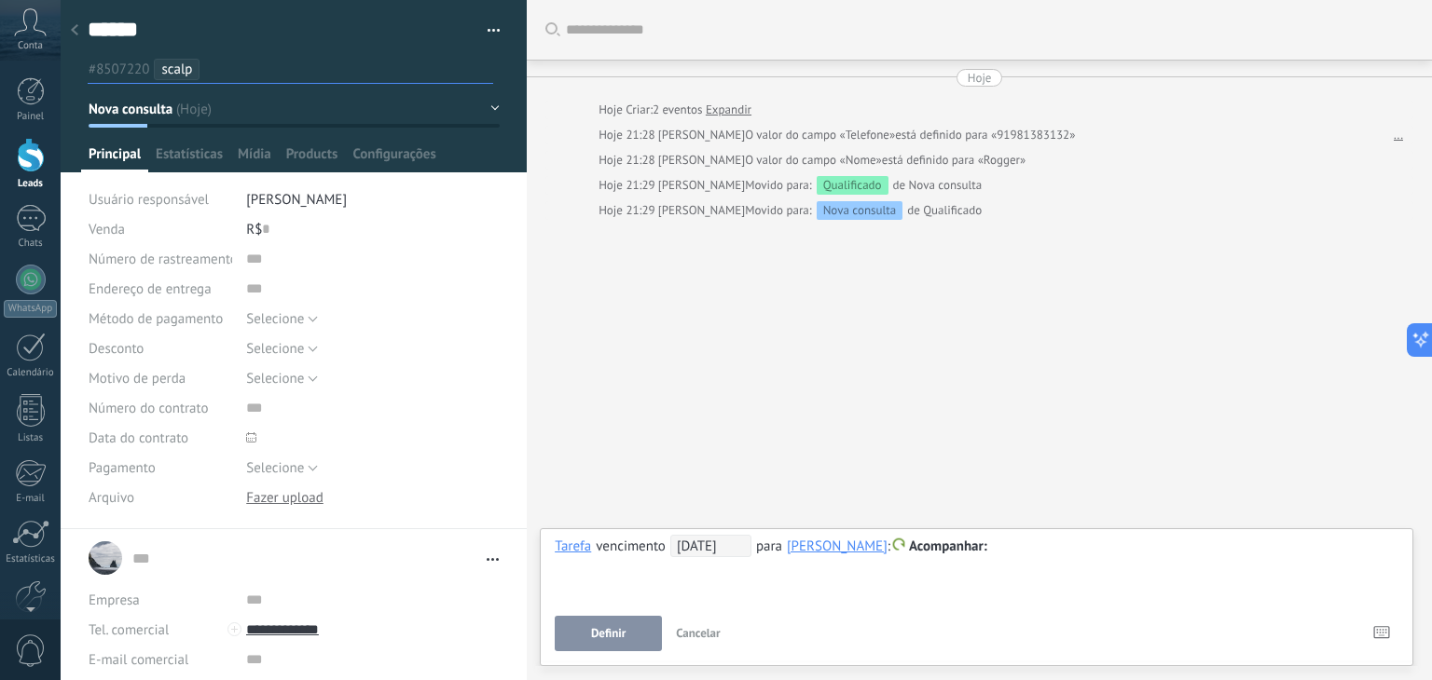
click at [186, 119] on button "Nova consulta" at bounding box center [294, 109] width 411 height 34
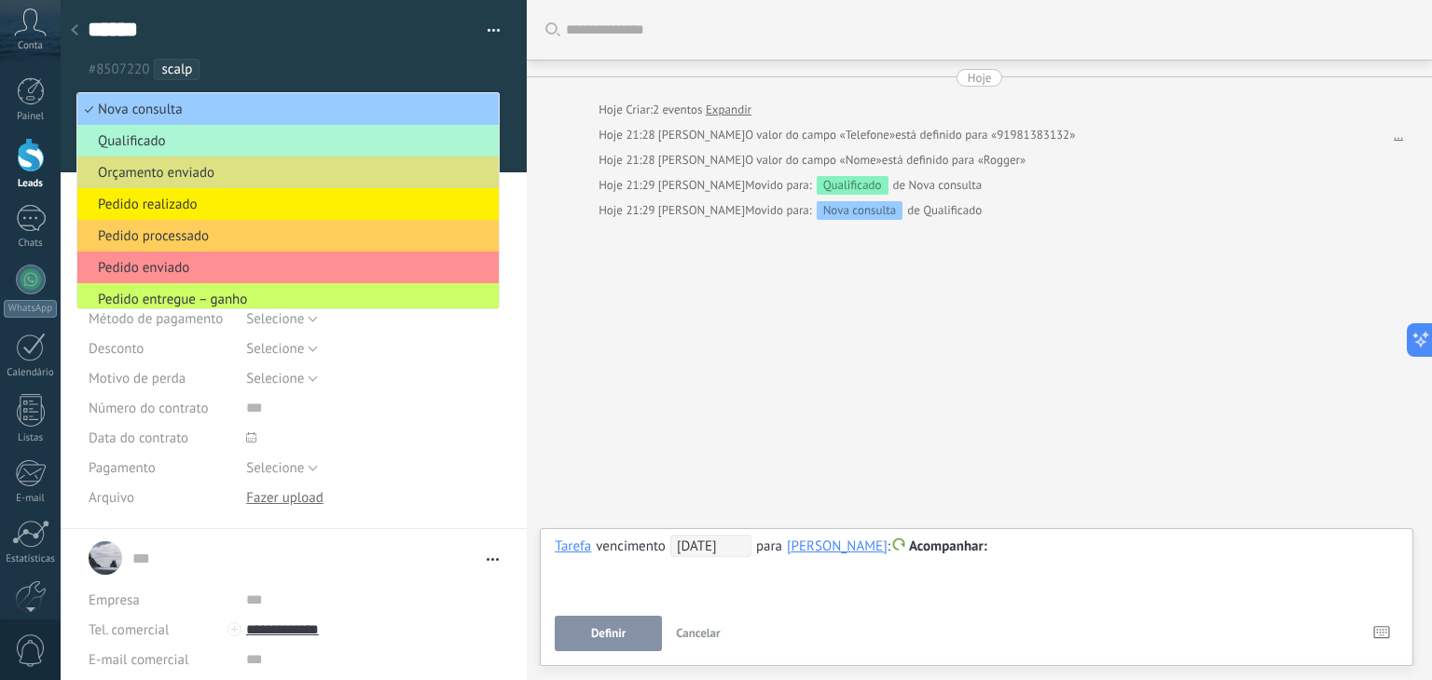
click at [237, 146] on span "Qualificado" at bounding box center [285, 141] width 416 height 18
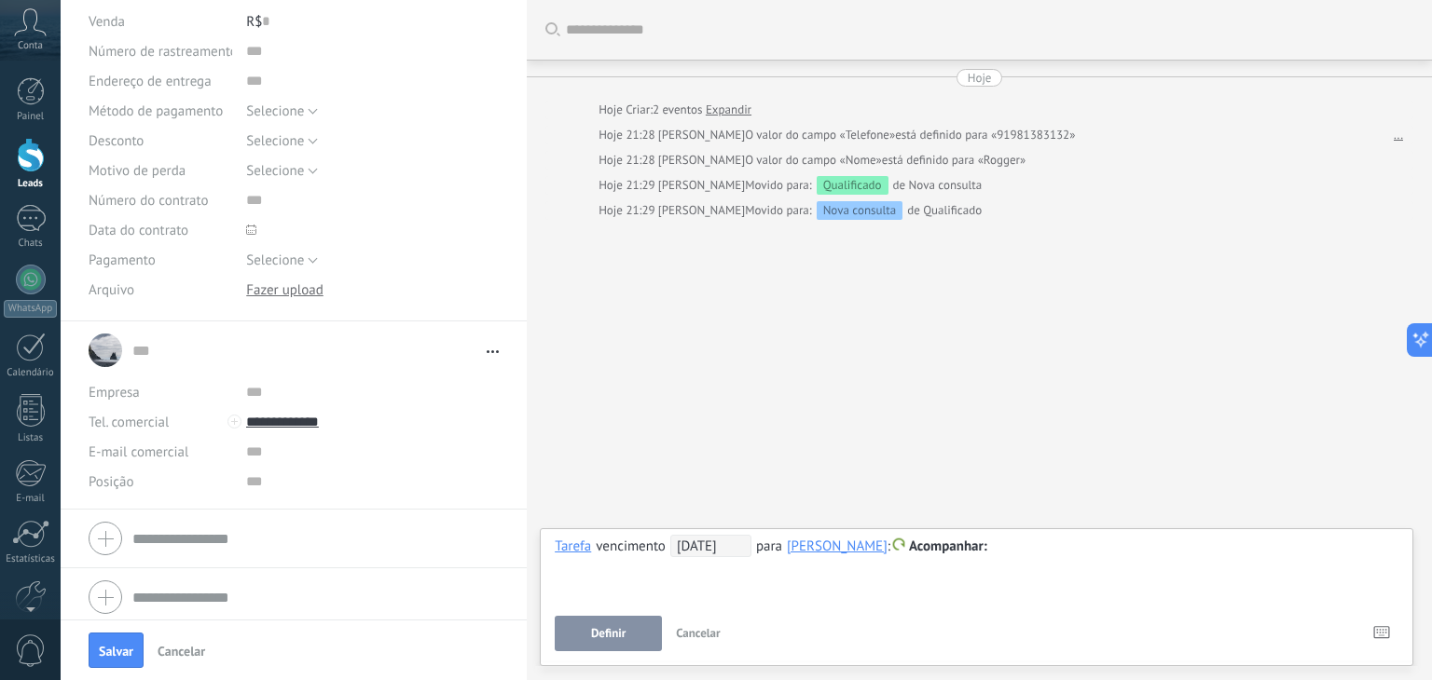
scroll to position [214, 0]
click at [289, 167] on span "Selecione" at bounding box center [275, 165] width 58 height 18
click at [705, 292] on div "Buscar Carregar mais Hoje Hoje Criar: 2 eventos Expandir Hoje 21:28 [PERSON_NAM…" at bounding box center [979, 340] width 905 height 680
click at [997, 558] on div "**********" at bounding box center [977, 568] width 844 height 67
click at [552, 481] on div "Nota" at bounding box center [589, 484] width 96 height 32
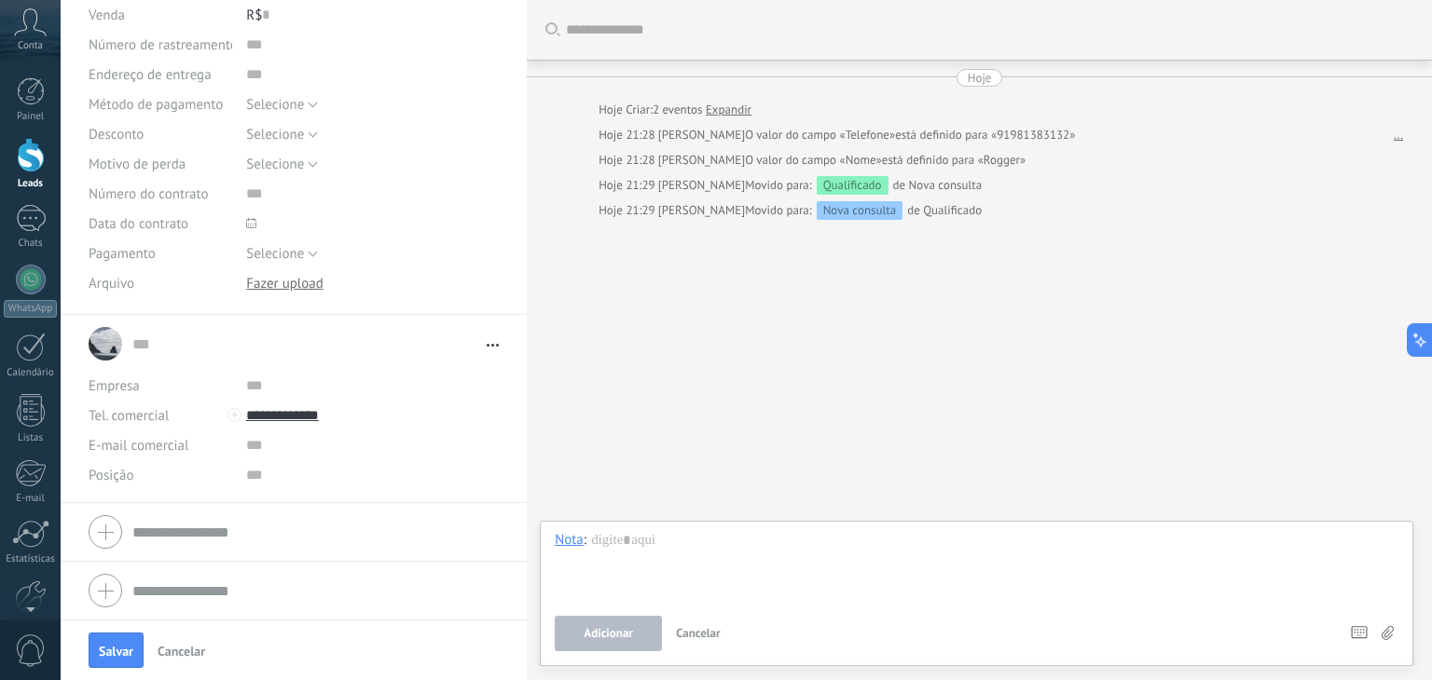
click at [597, 548] on div at bounding box center [977, 566] width 844 height 71
click at [570, 541] on div "Nota" at bounding box center [569, 539] width 29 height 17
drag, startPoint x: 570, startPoint y: 442, endPoint x: 573, endPoint y: 454, distance: 12.4
click at [570, 444] on div "Bate-papo" at bounding box center [589, 445] width 96 height 32
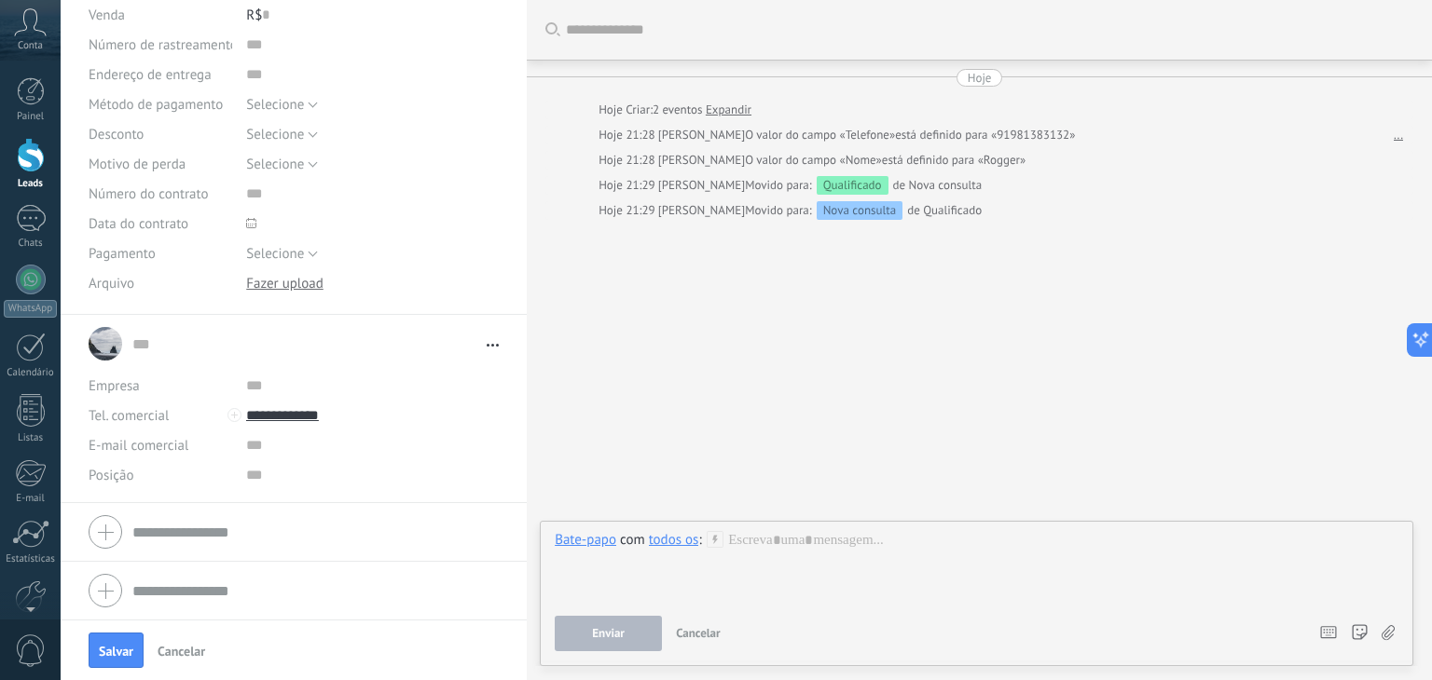
click at [751, 557] on div at bounding box center [977, 566] width 844 height 71
click at [630, 638] on button "Enviar" at bounding box center [608, 633] width 107 height 35
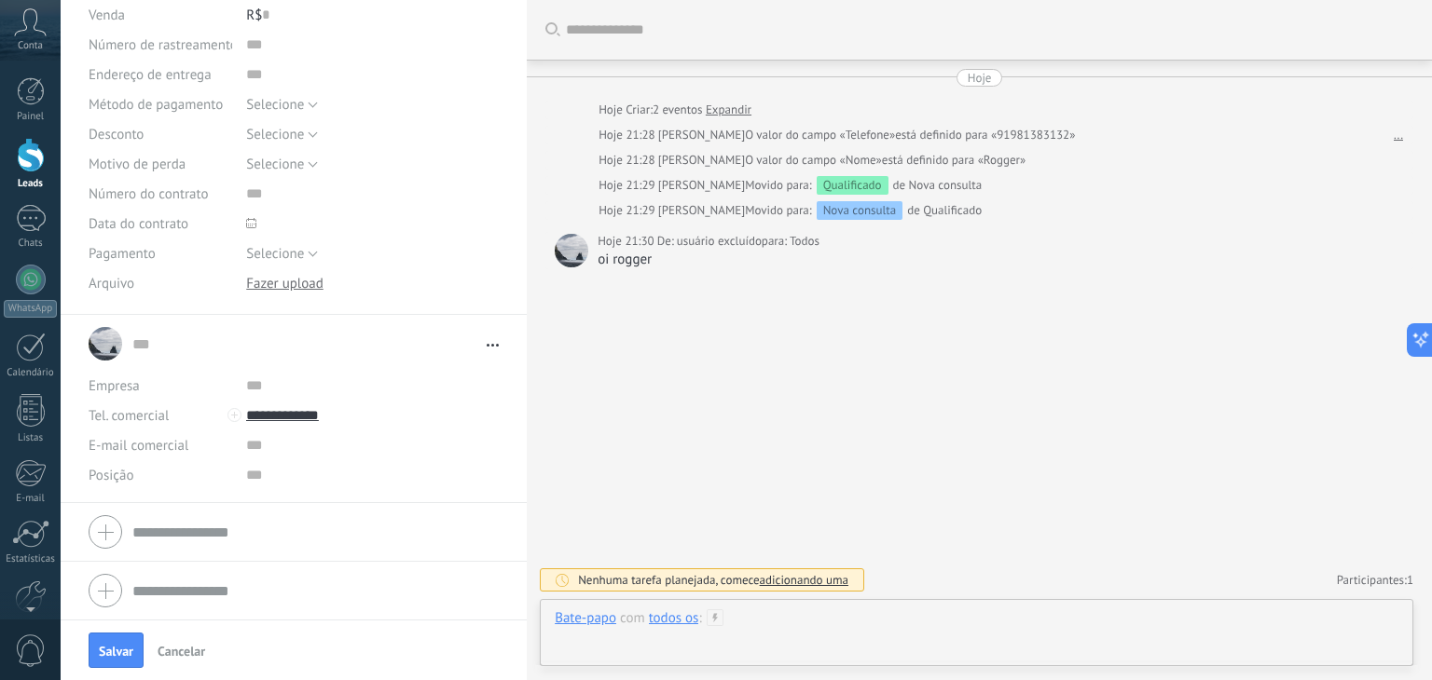
click at [1313, 637] on div at bounding box center [977, 638] width 844 height 56
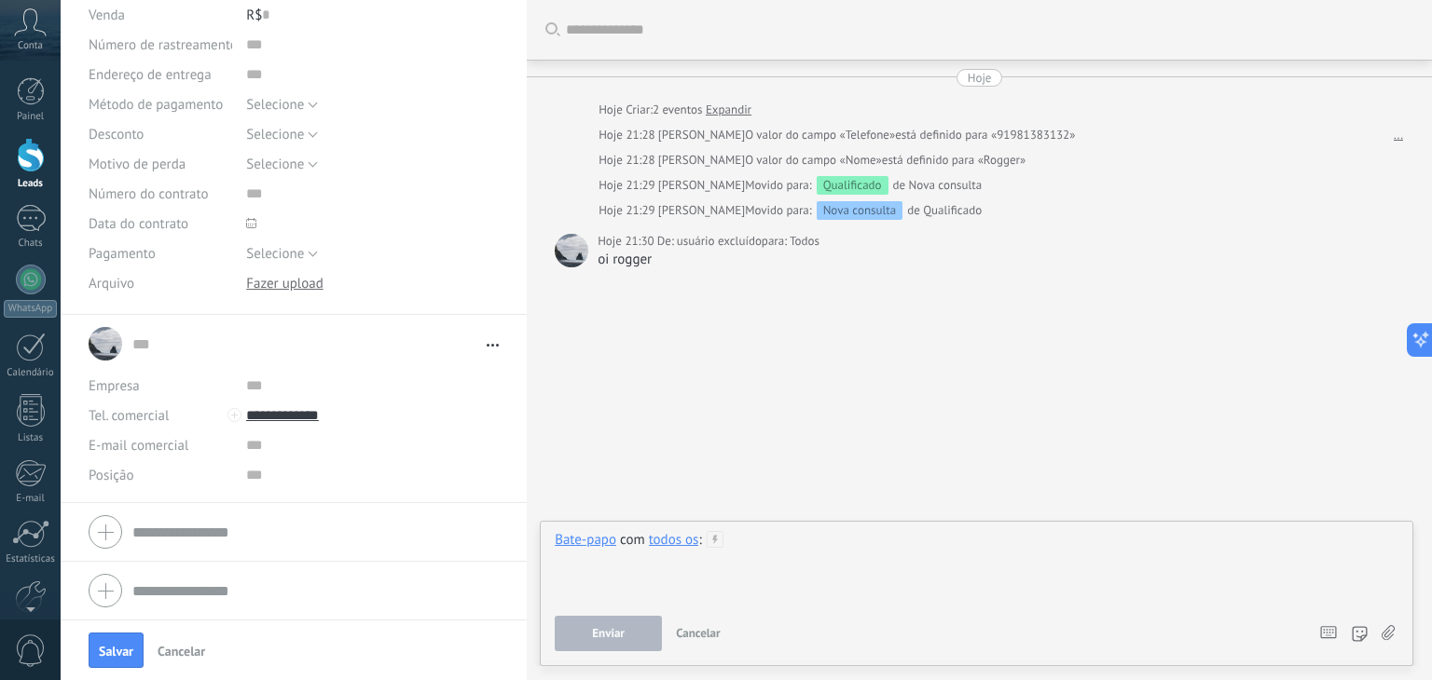
click at [1096, 575] on div at bounding box center [977, 566] width 844 height 71
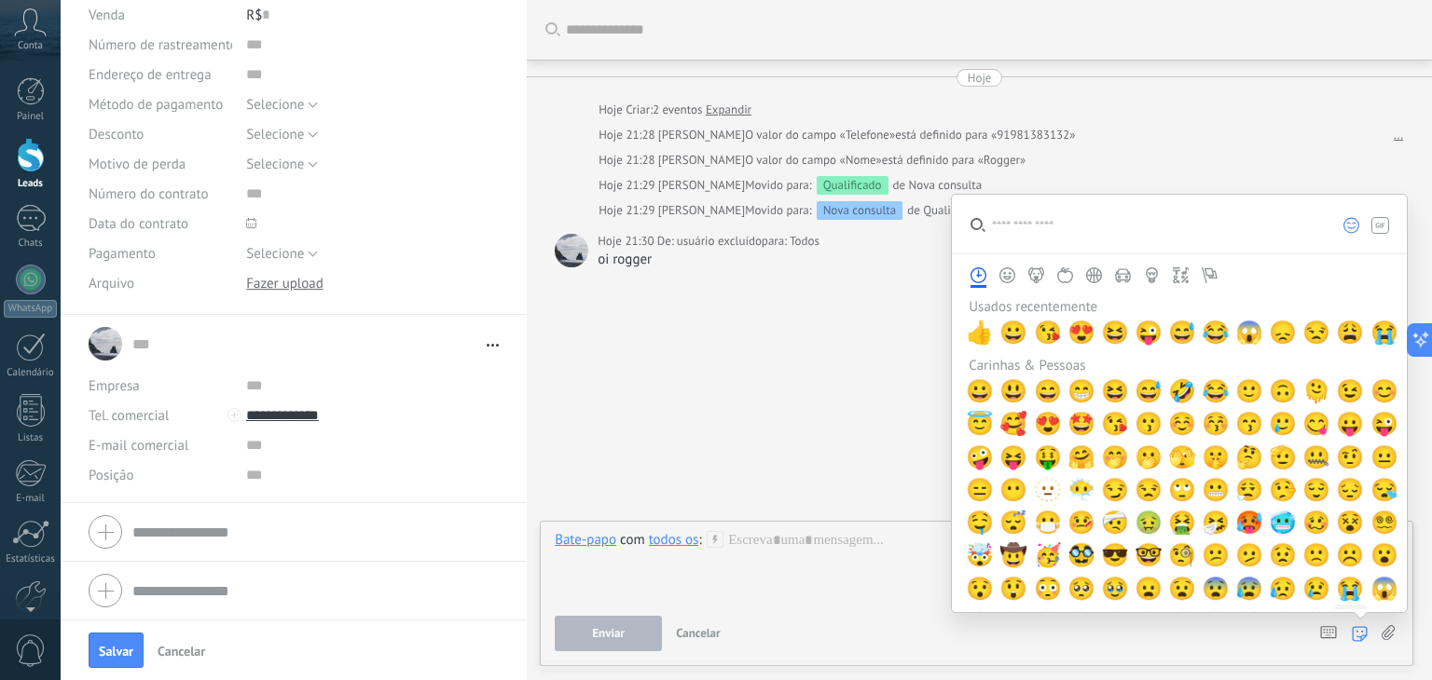
click at [1338, 596] on button "😭" at bounding box center [1350, 588] width 33 height 33
click at [1342, 595] on span "😭" at bounding box center [1350, 589] width 28 height 26
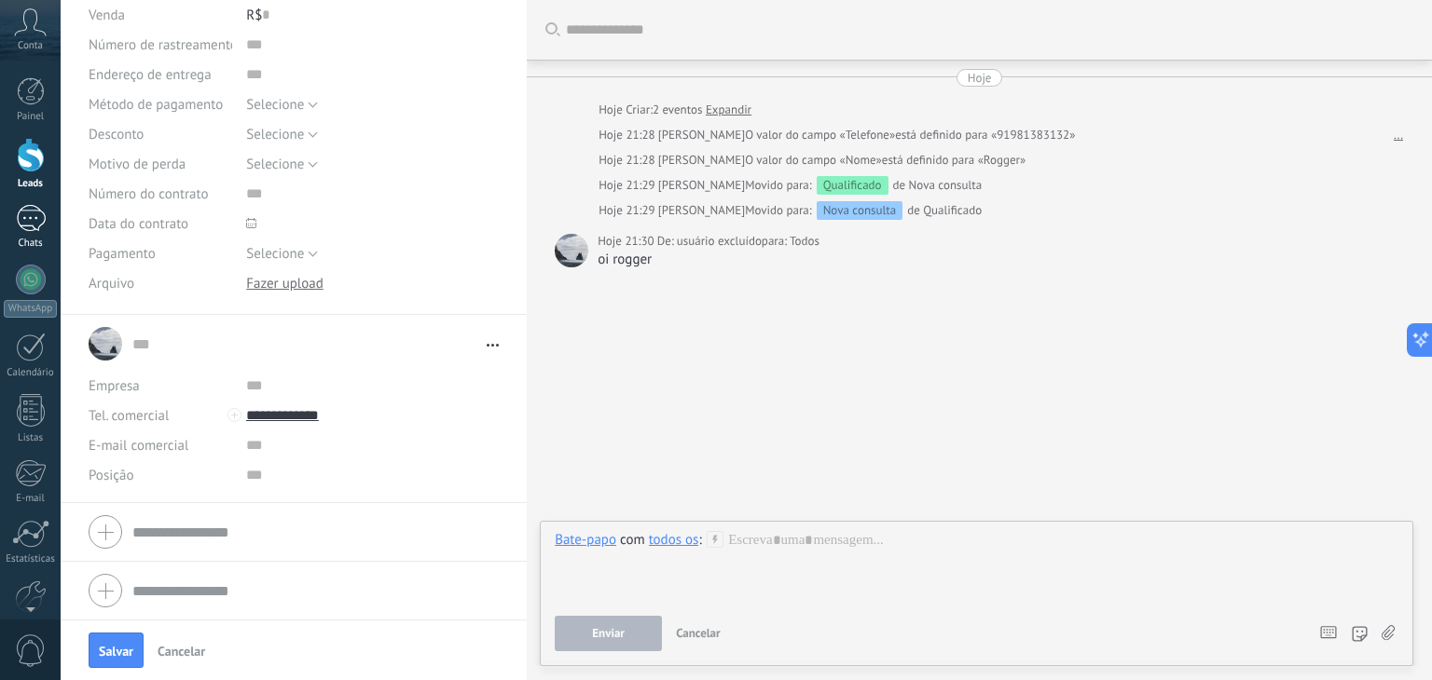
drag, startPoint x: 11, startPoint y: 198, endPoint x: 11, endPoint y: 232, distance: 34.5
click at [11, 199] on div "Painel Leads 1 Chats WhatsApp Clientes" at bounding box center [30, 396] width 61 height 638
click at [34, 213] on div "1" at bounding box center [31, 218] width 30 height 27
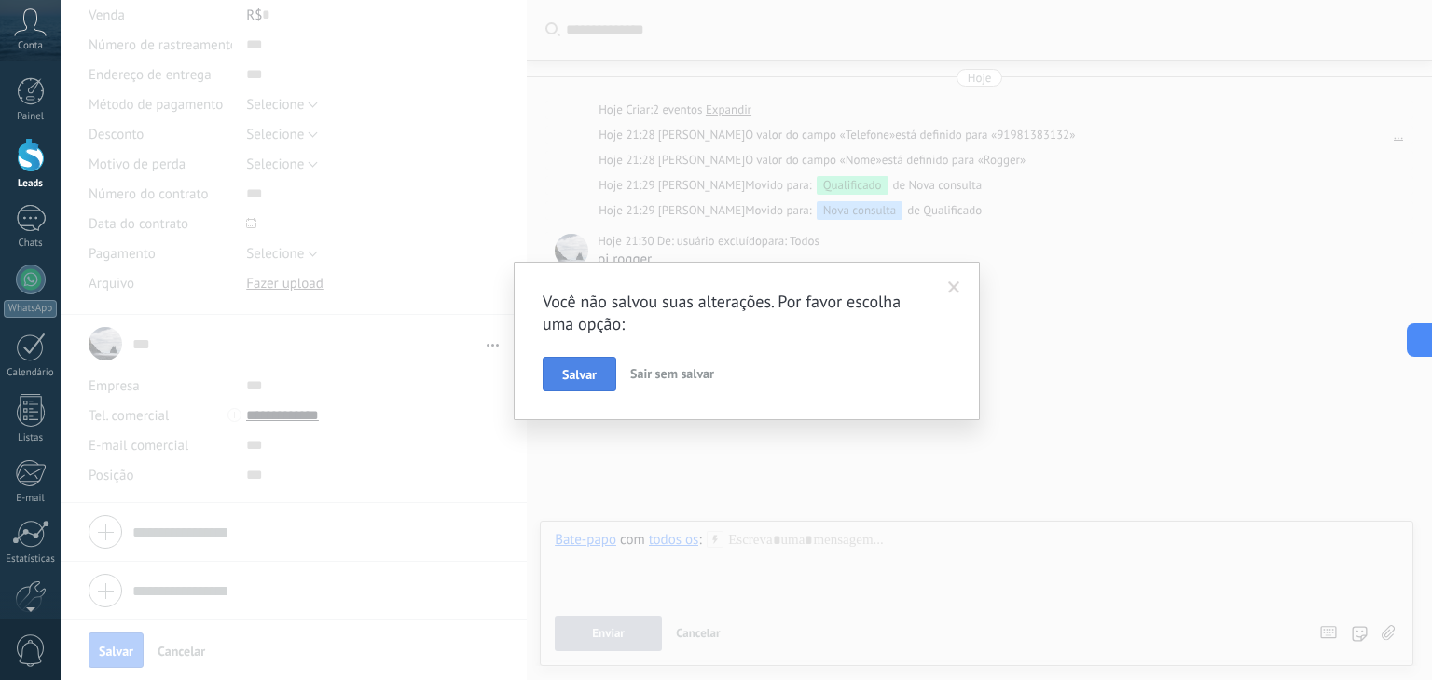
click at [583, 364] on button "Salvar" at bounding box center [580, 374] width 74 height 35
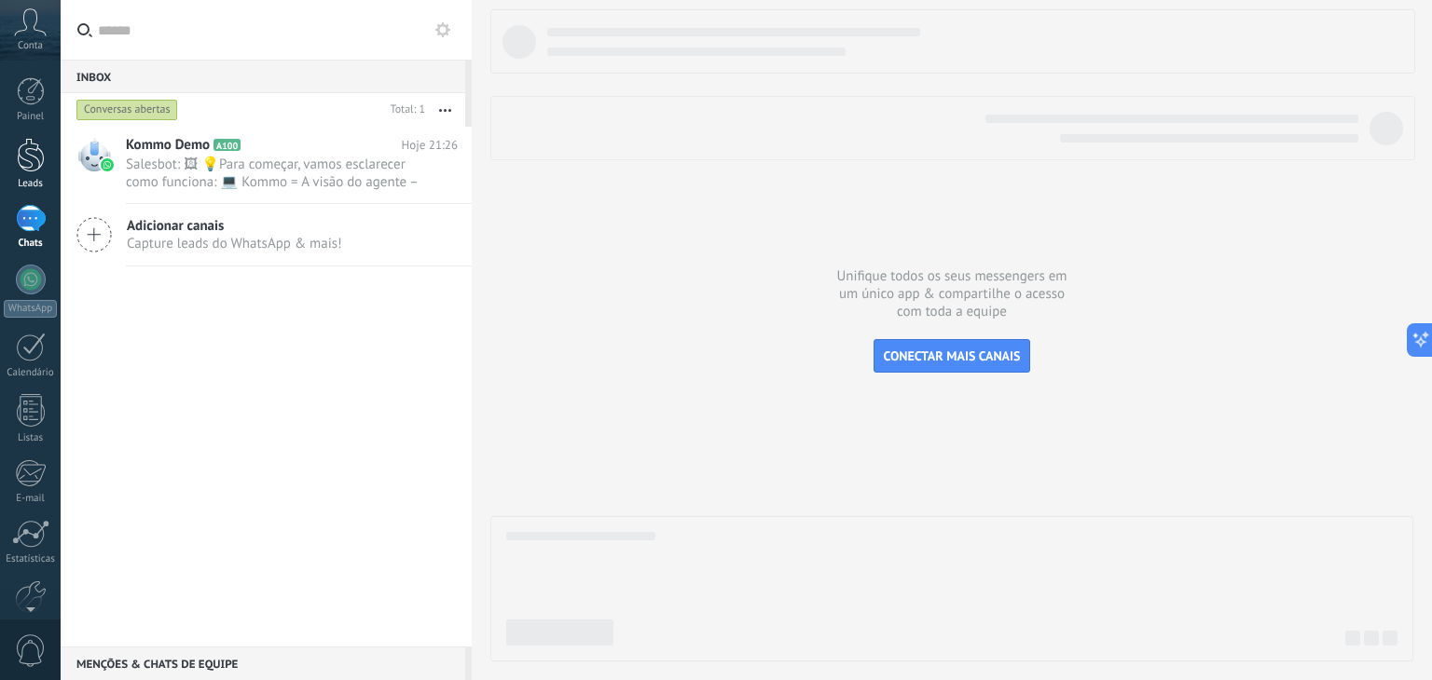
click at [33, 182] on div "Leads" at bounding box center [31, 184] width 54 height 12
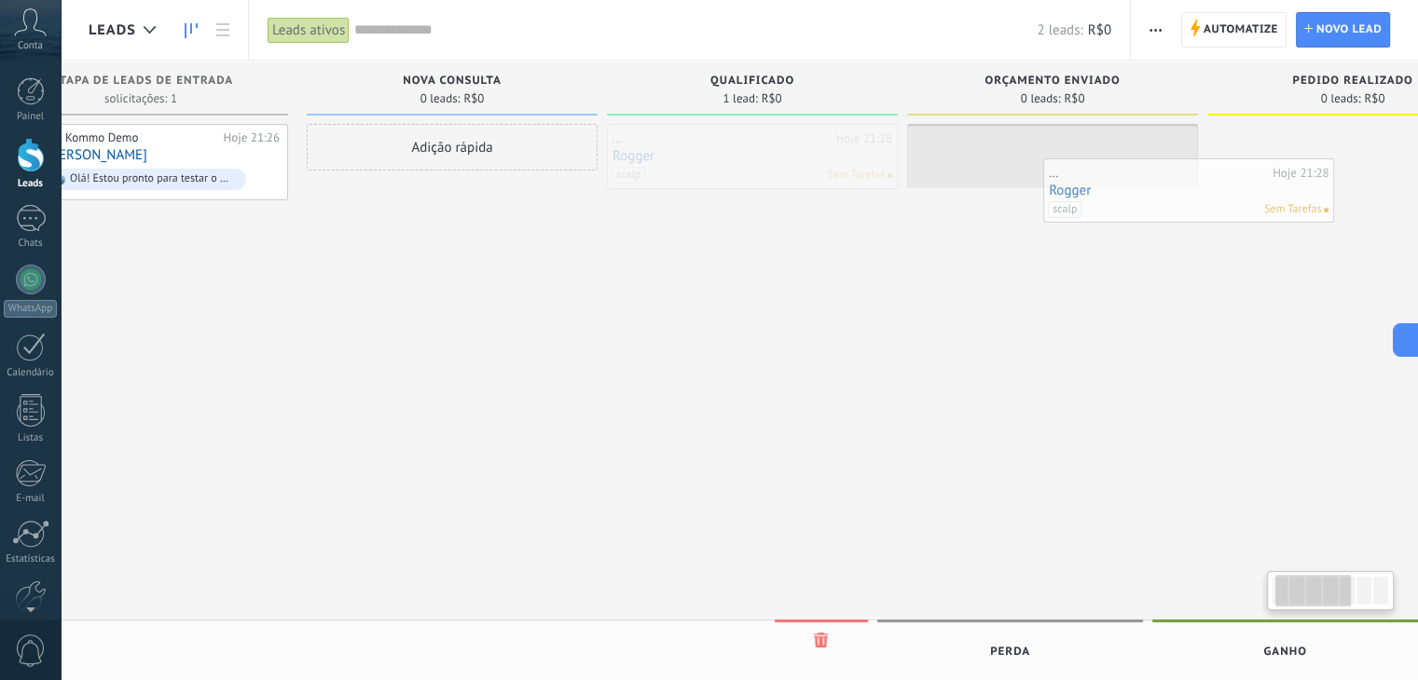
drag, startPoint x: 781, startPoint y: 154, endPoint x: 1119, endPoint y: 182, distance: 338.6
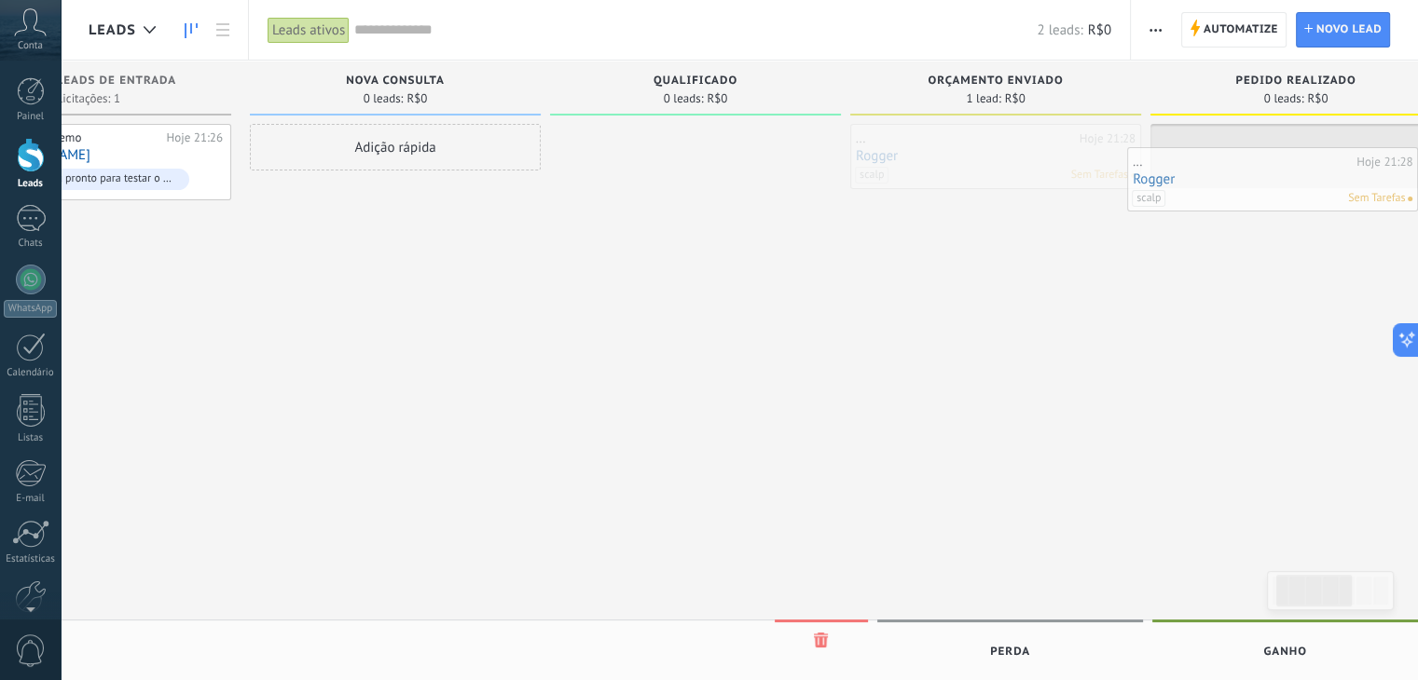
drag, startPoint x: 977, startPoint y: 159, endPoint x: 1264, endPoint y: 184, distance: 288.1
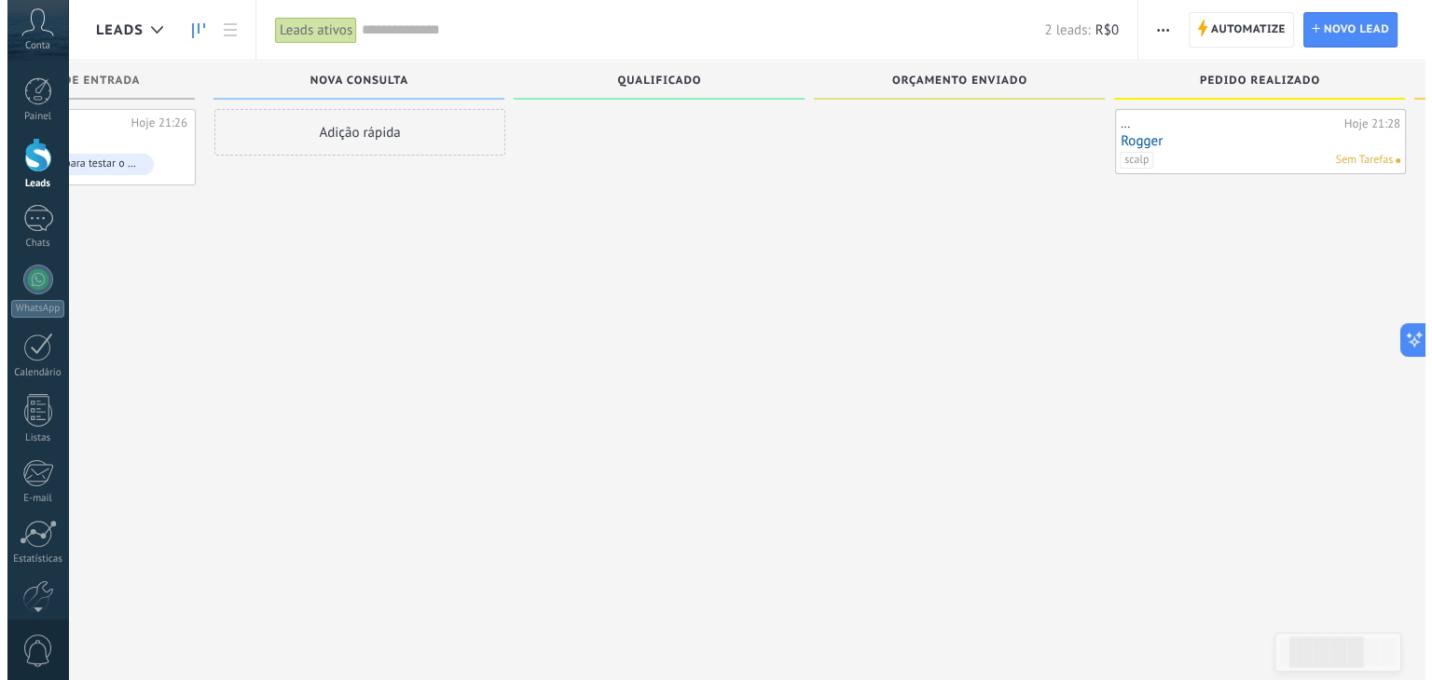
scroll to position [0, 0]
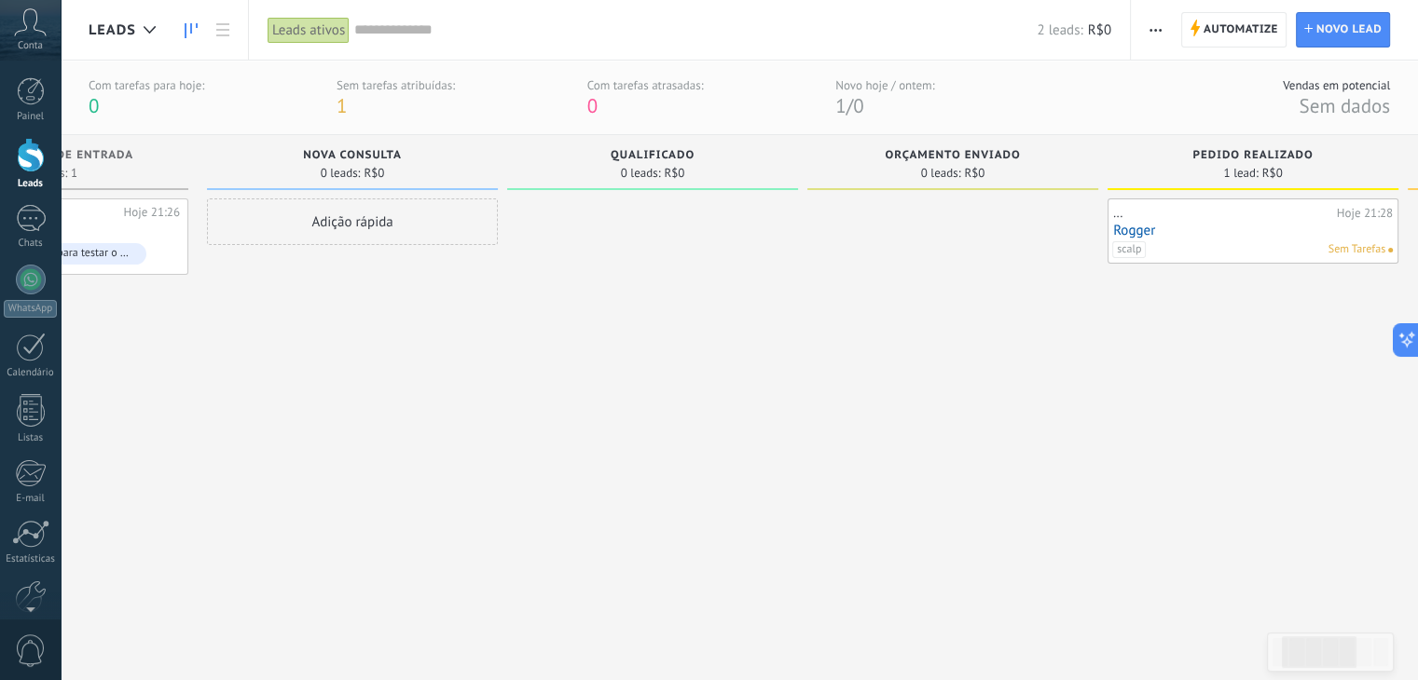
click at [37, 31] on use at bounding box center [31, 21] width 32 height 27
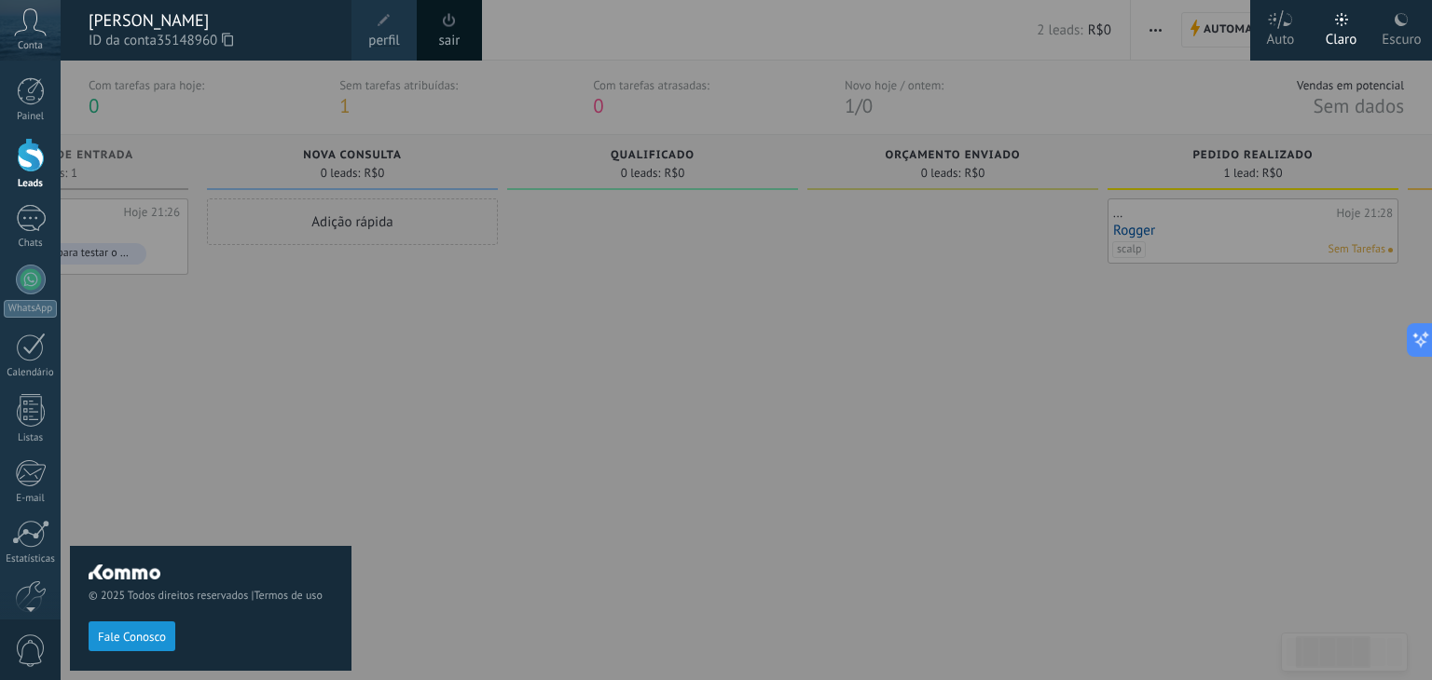
click at [893, 474] on div at bounding box center [777, 340] width 1432 height 680
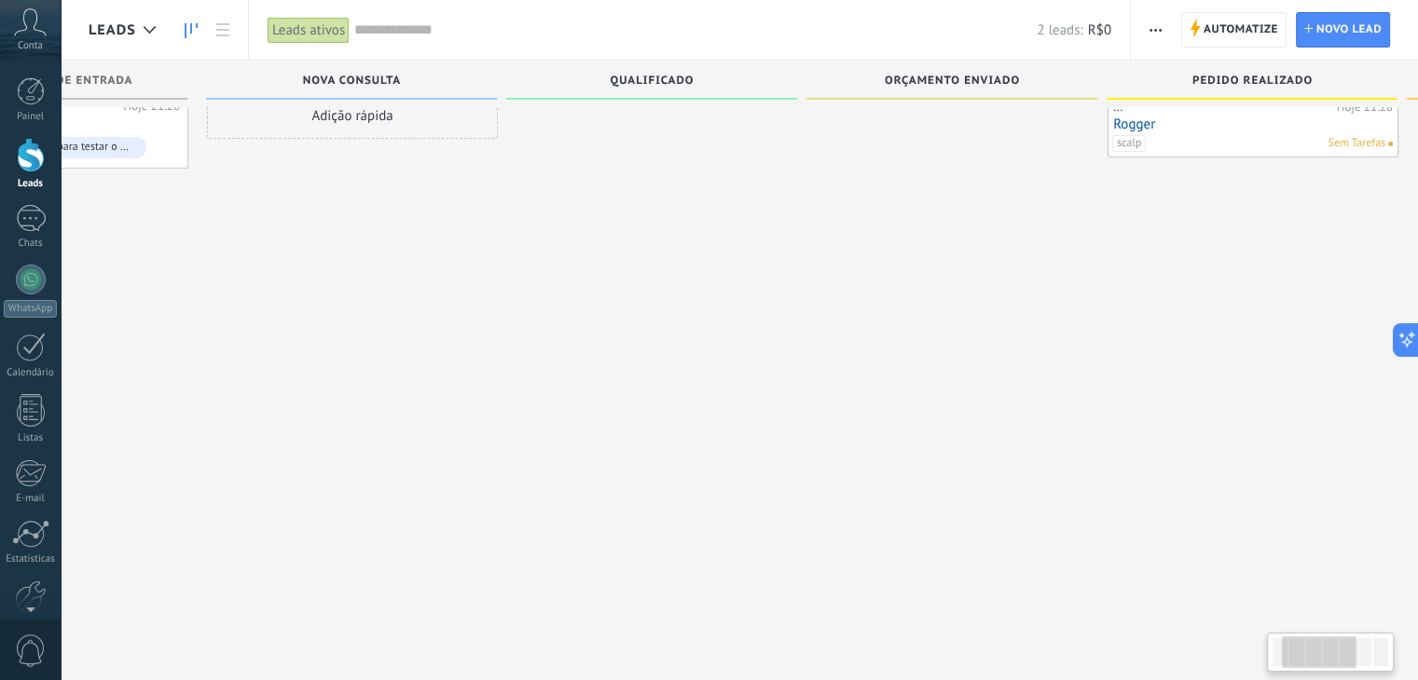
scroll to position [18, 0]
